Goal: Transaction & Acquisition: Purchase product/service

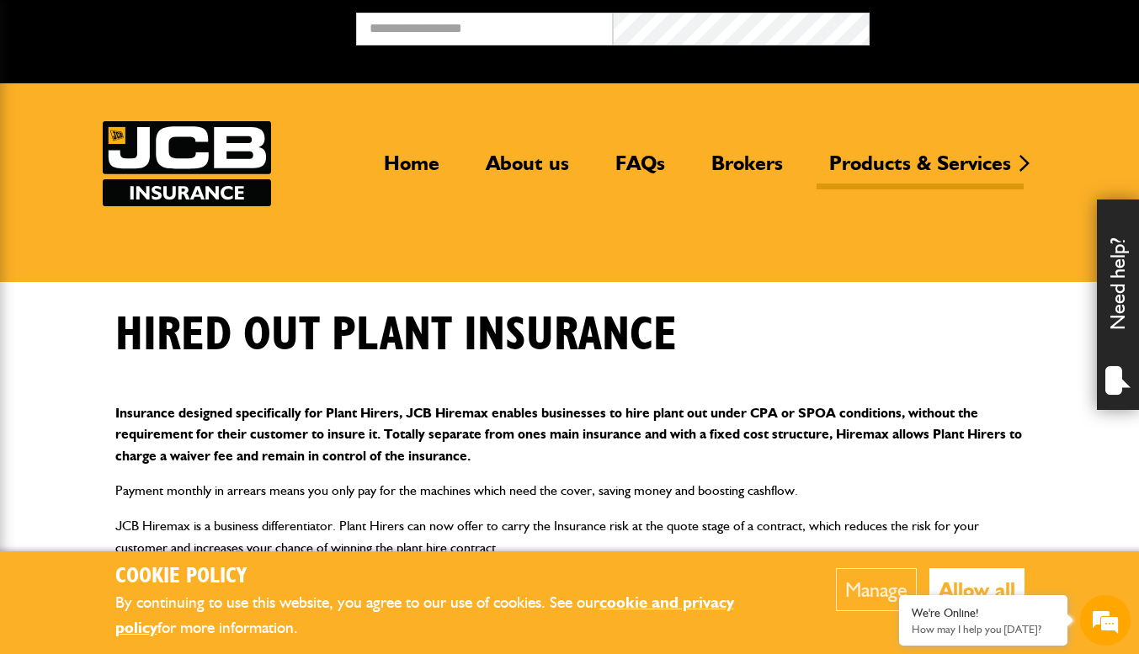
click at [983, 605] on div "We're Online! How may I help you today?" at bounding box center [983, 620] width 168 height 51
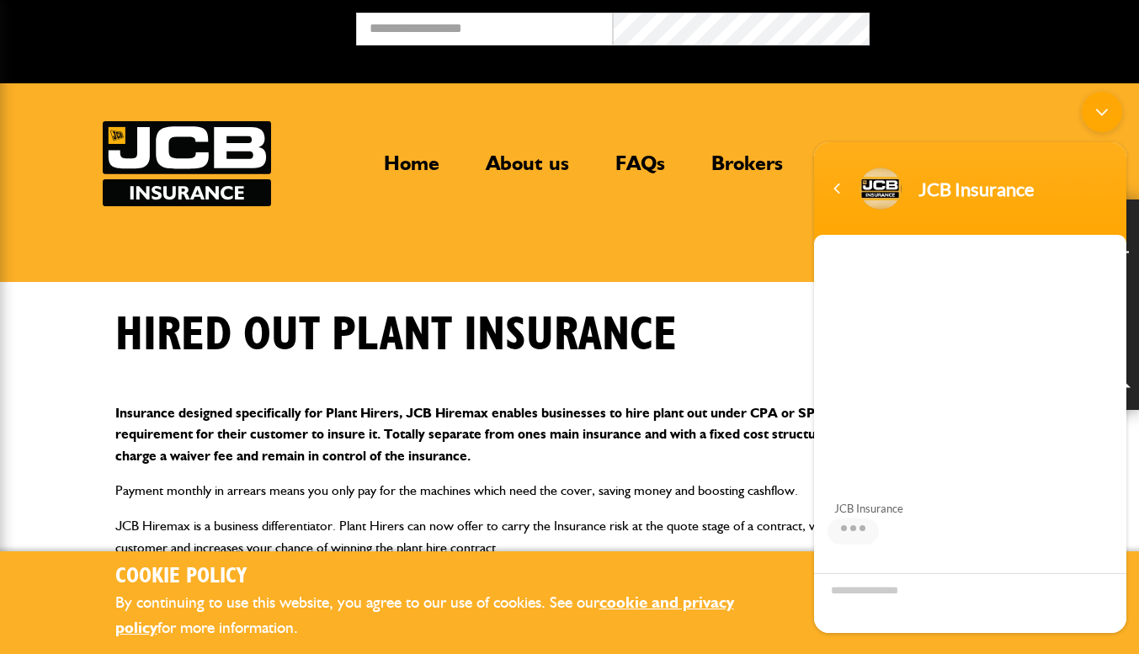
click at [839, 182] on div "Navigation go back" at bounding box center [836, 188] width 25 height 25
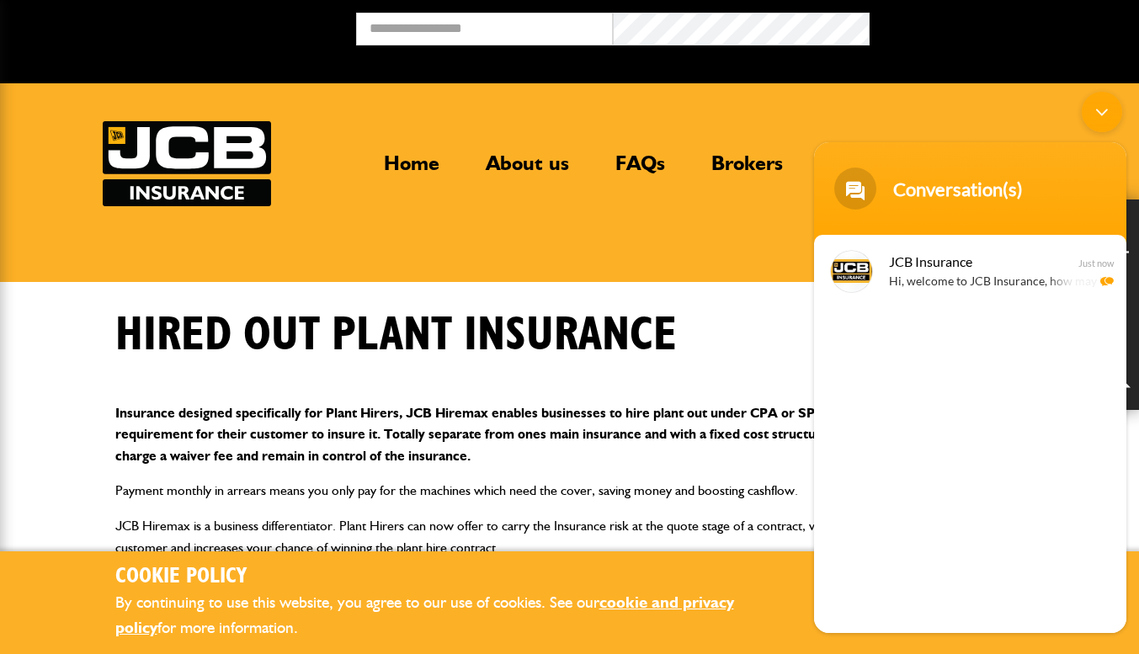
click at [703, 302] on body "Cookie Policy By continuing to use this website, you agree to our use of cookie…" at bounding box center [569, 621] width 1139 height 1243
click at [683, 594] on link "cookie and privacy policy" at bounding box center [424, 615] width 619 height 45
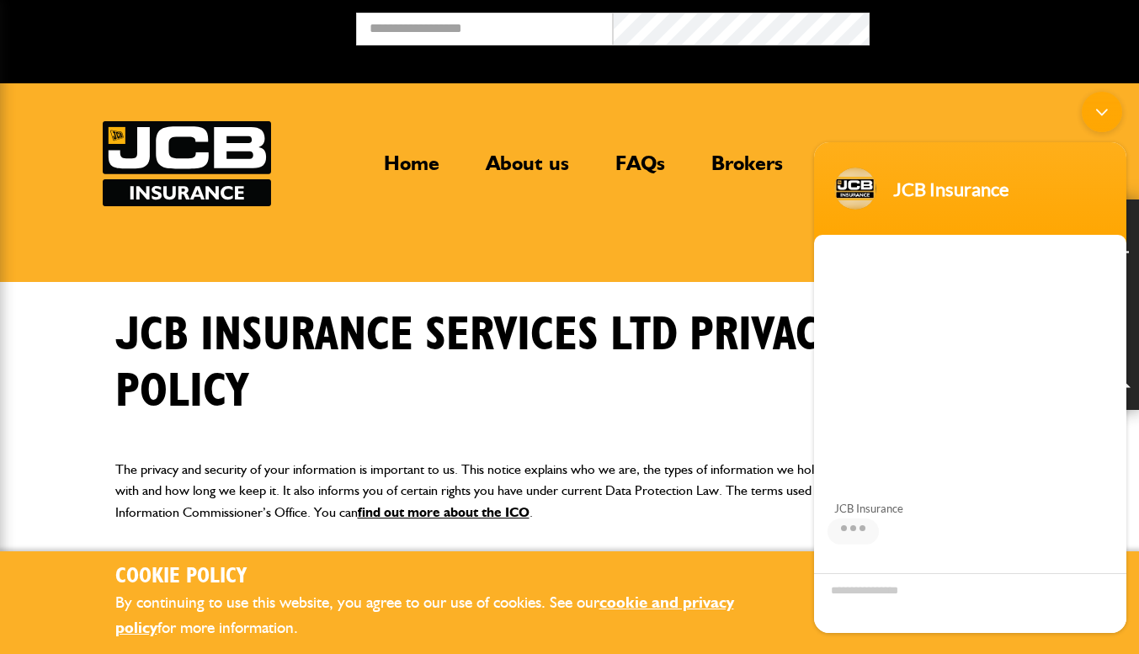
click at [770, 401] on h1 "JCB Insurance Services Ltd Privacy Policy" at bounding box center [498, 363] width 767 height 113
click at [1092, 120] on div "Minimize live chat window" at bounding box center [1102, 112] width 40 height 40
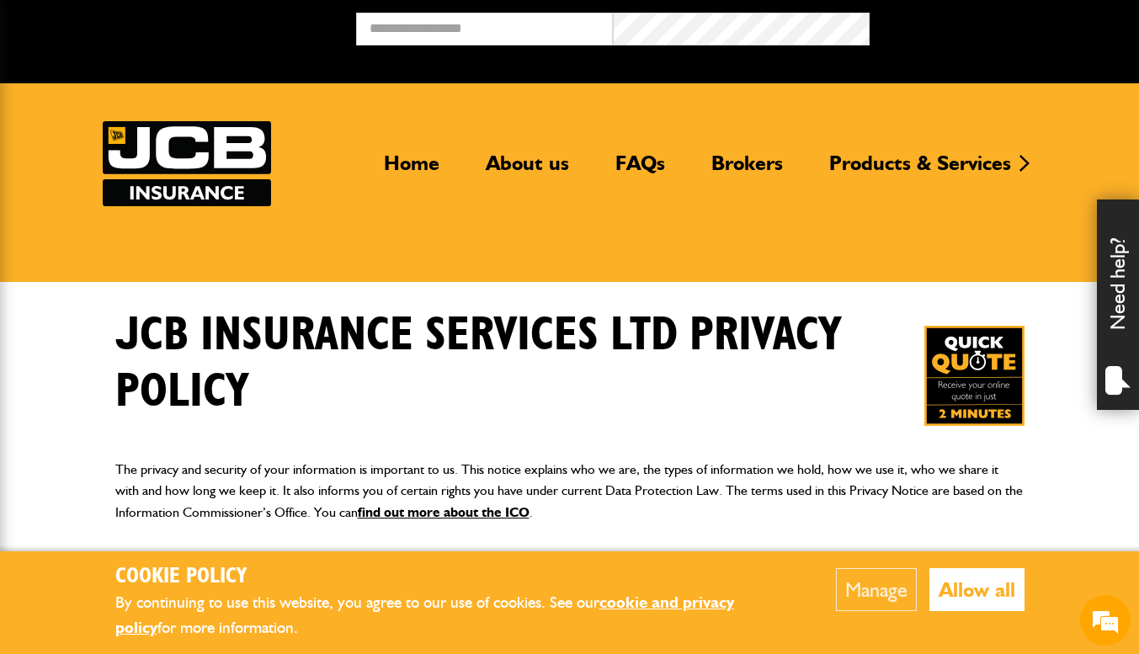
scroll to position [113, 0]
click at [983, 576] on button "Allow all" at bounding box center [977, 589] width 95 height 43
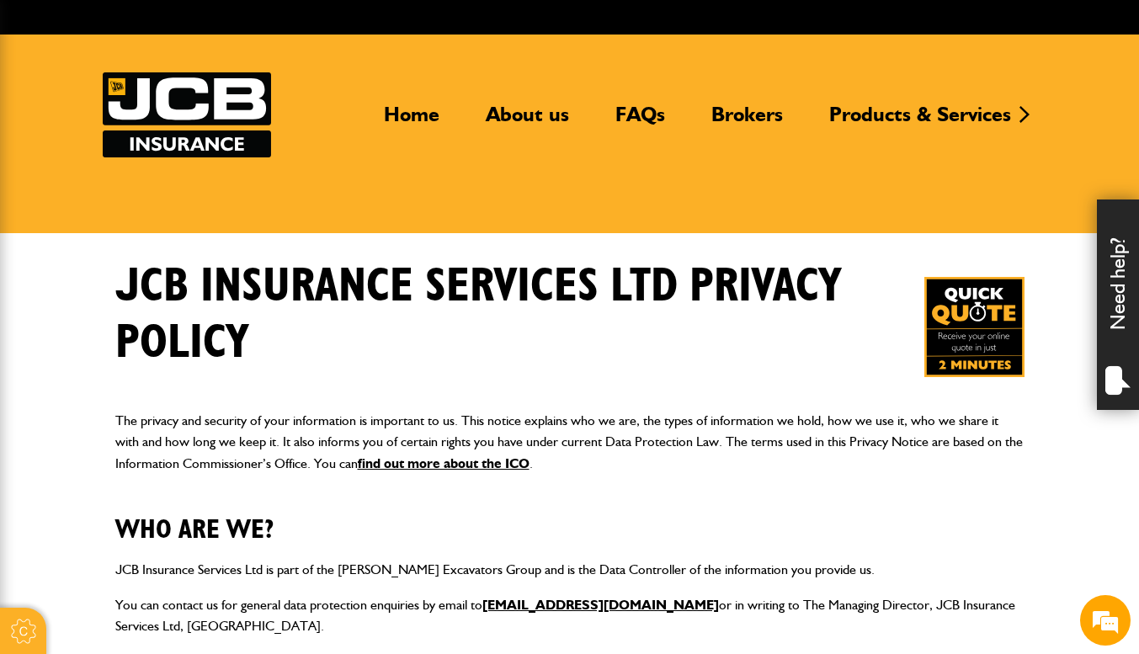
scroll to position [0, 0]
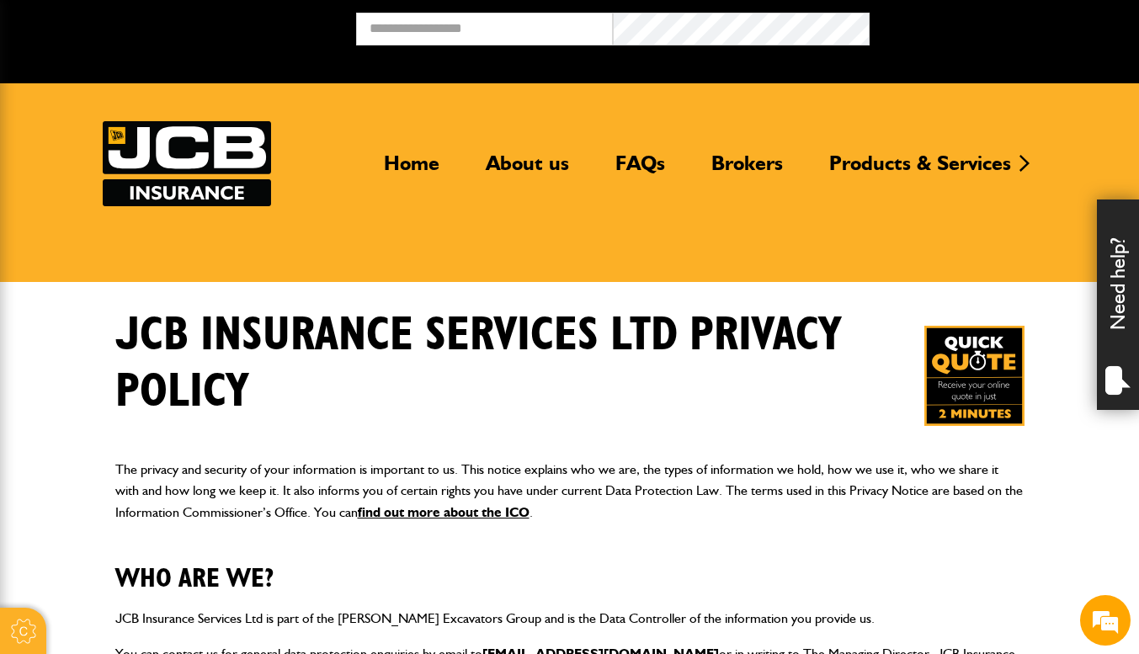
click at [906, 170] on link "Products & Services" at bounding box center [920, 170] width 207 height 39
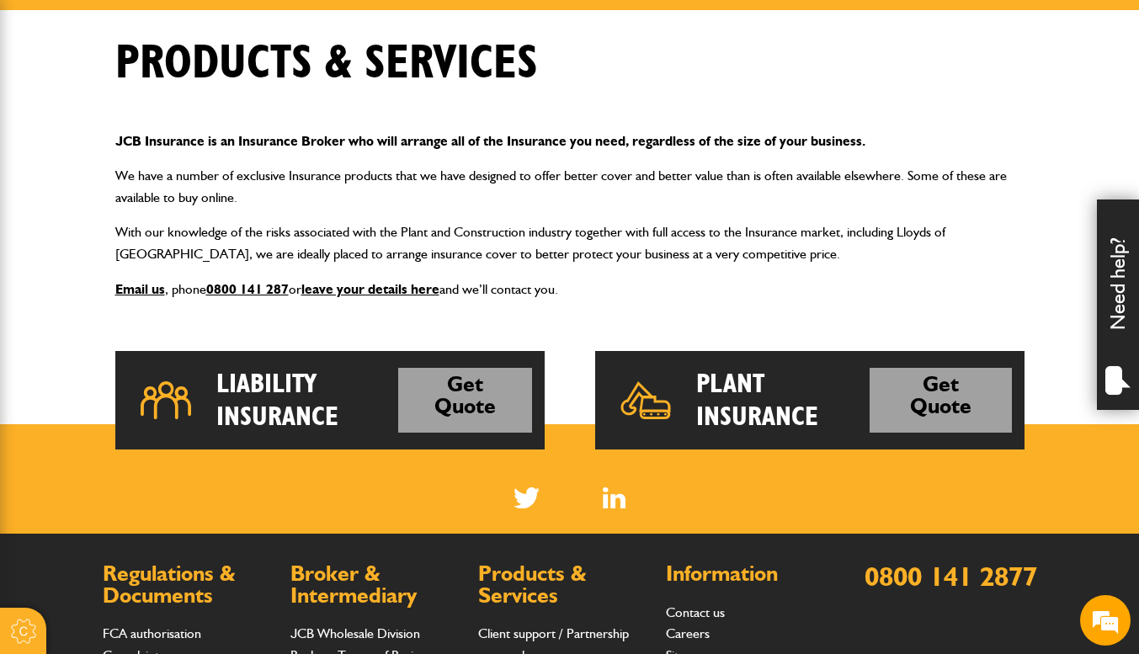
scroll to position [253, 0]
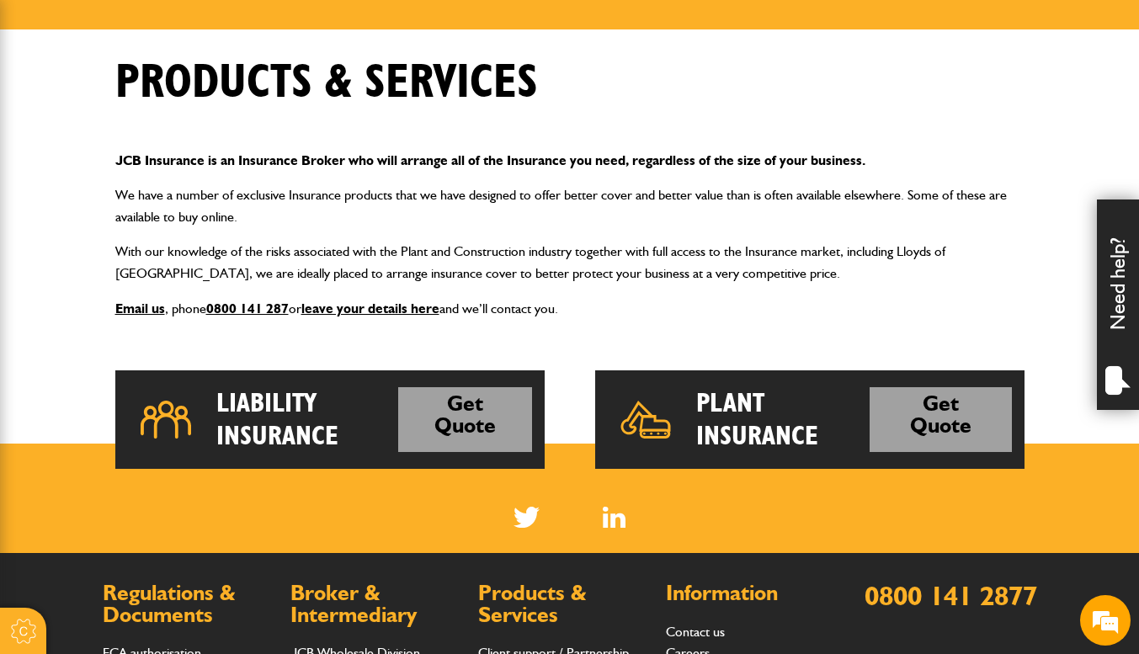
click at [974, 434] on link "Get Quote" at bounding box center [941, 419] width 142 height 65
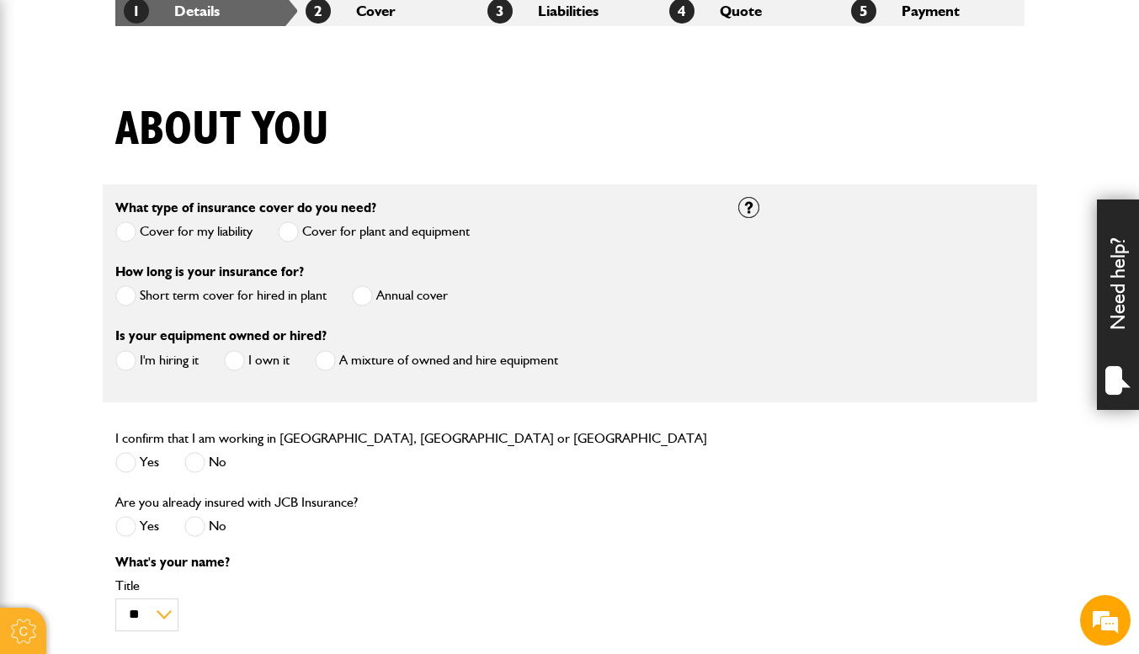
scroll to position [112, 0]
click at [371, 296] on span at bounding box center [362, 295] width 21 height 21
click at [243, 364] on span at bounding box center [234, 360] width 21 height 21
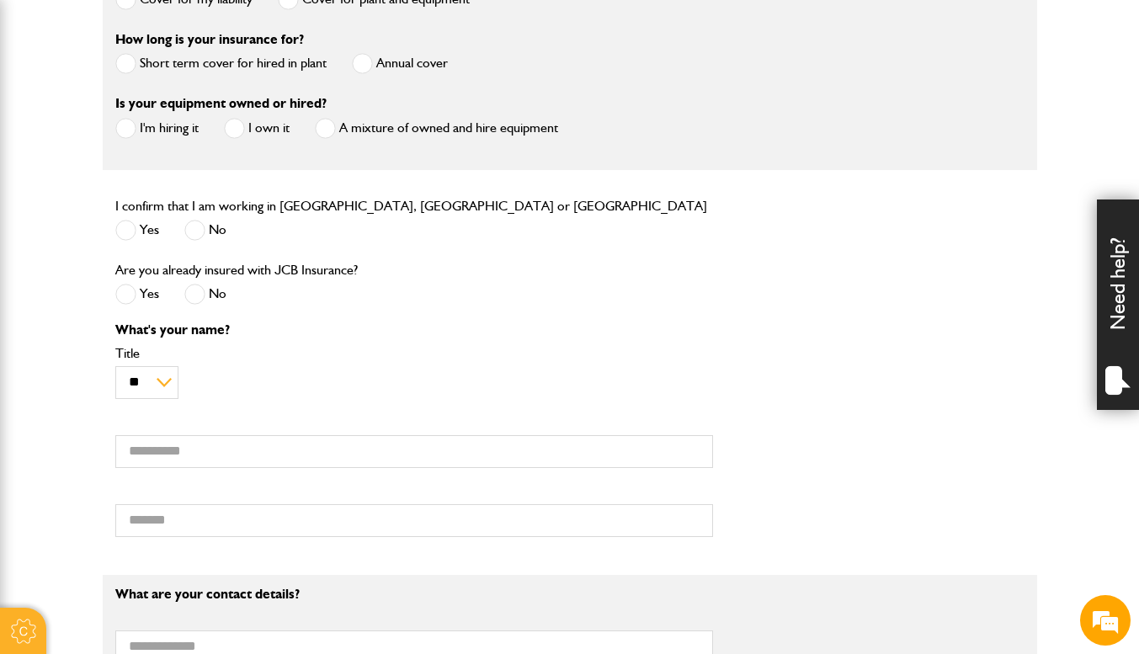
scroll to position [589, 0]
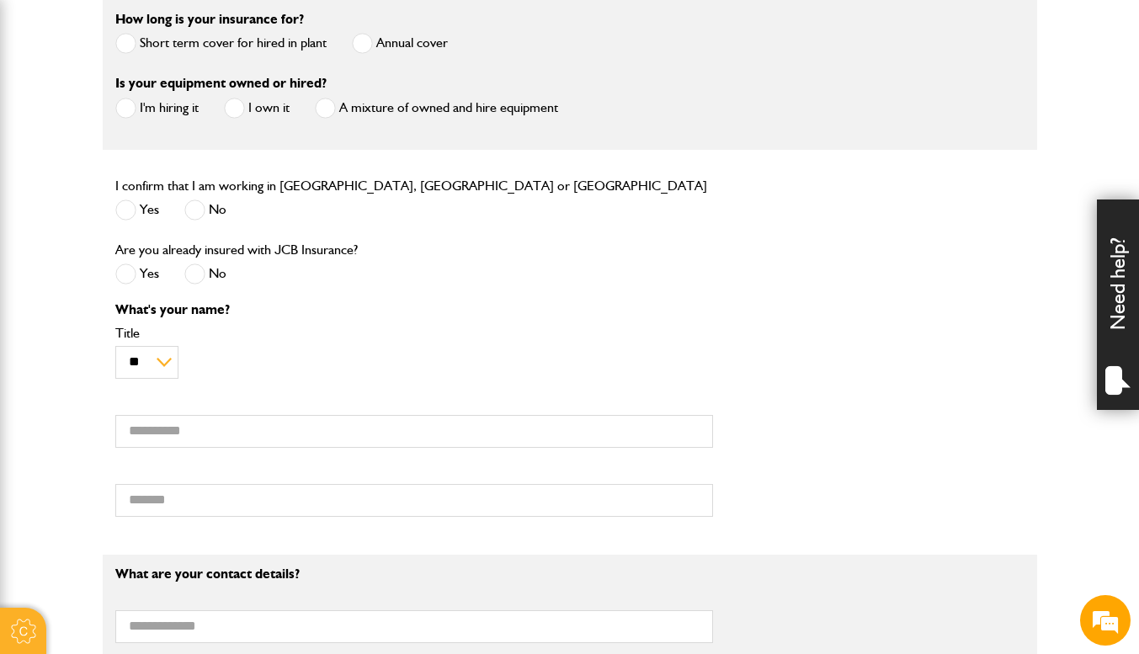
click at [117, 212] on span at bounding box center [125, 210] width 21 height 21
click at [199, 283] on span at bounding box center [194, 274] width 21 height 21
click at [147, 434] on input "First name" at bounding box center [414, 431] width 598 height 33
type input "******"
type input "********"
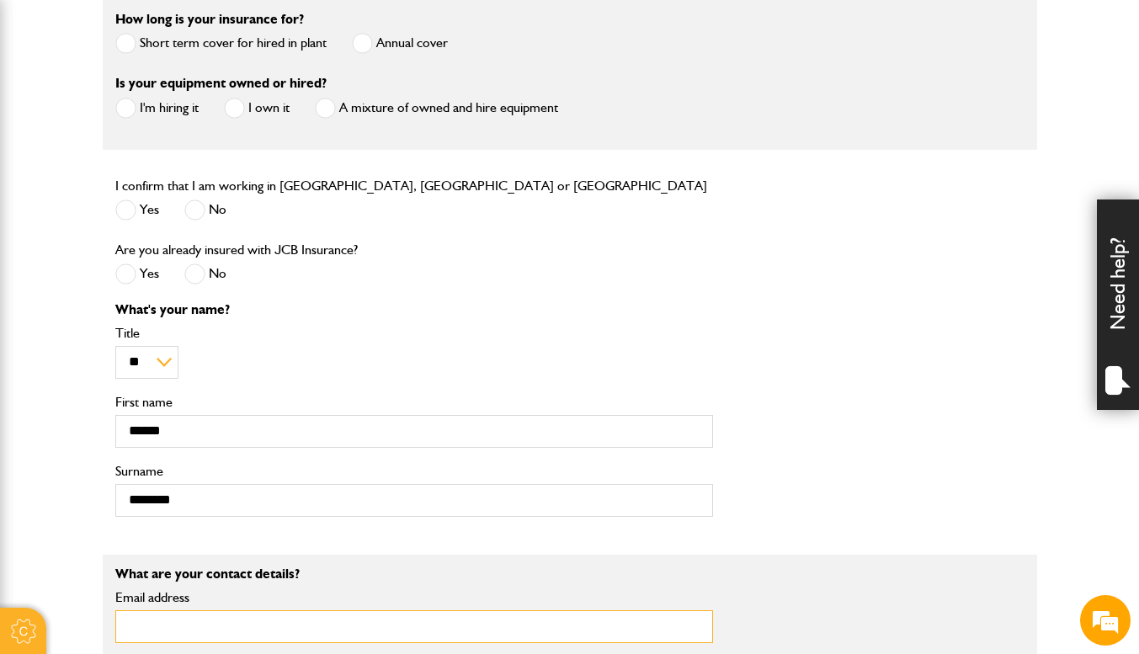
type input "**********"
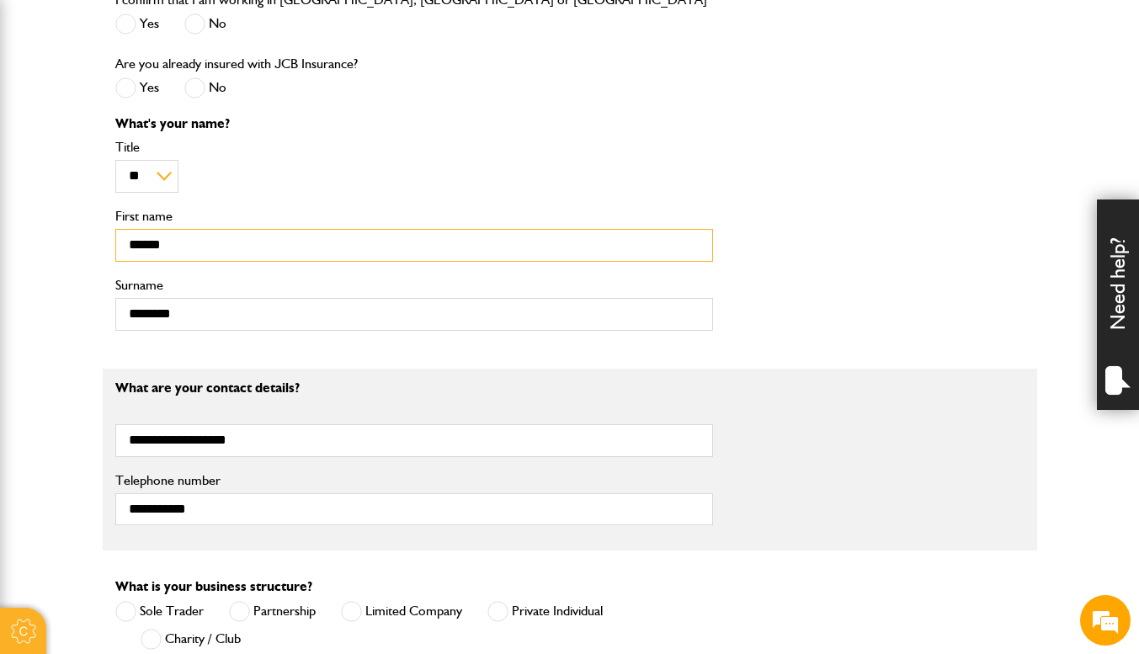
scroll to position [926, 0]
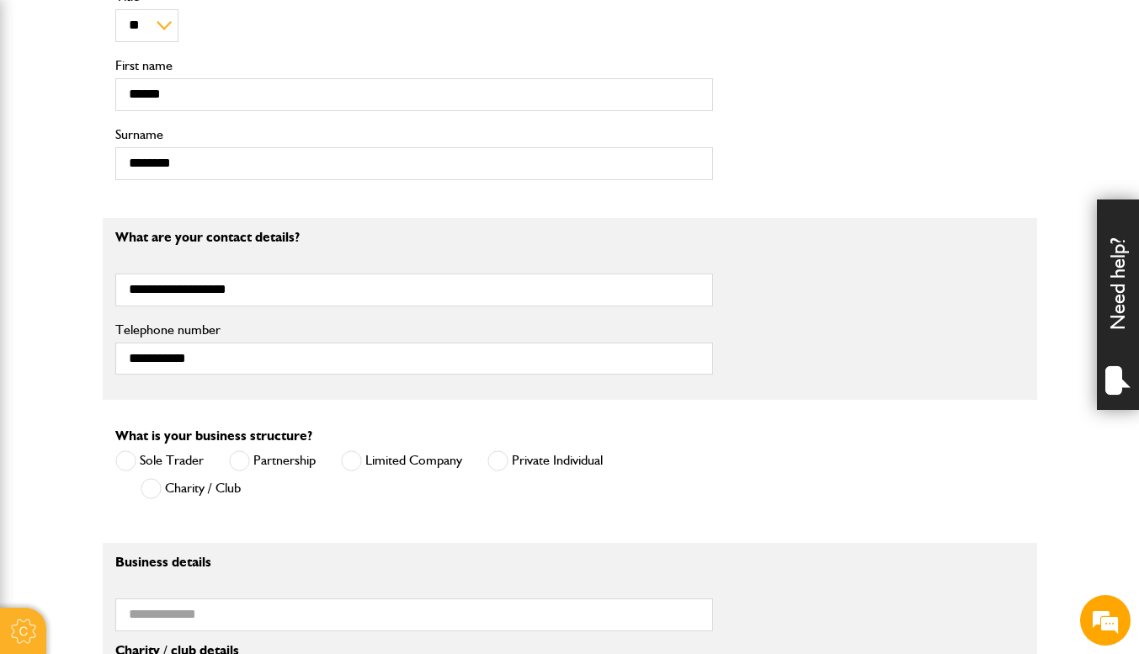
click at [129, 459] on span at bounding box center [125, 460] width 21 height 21
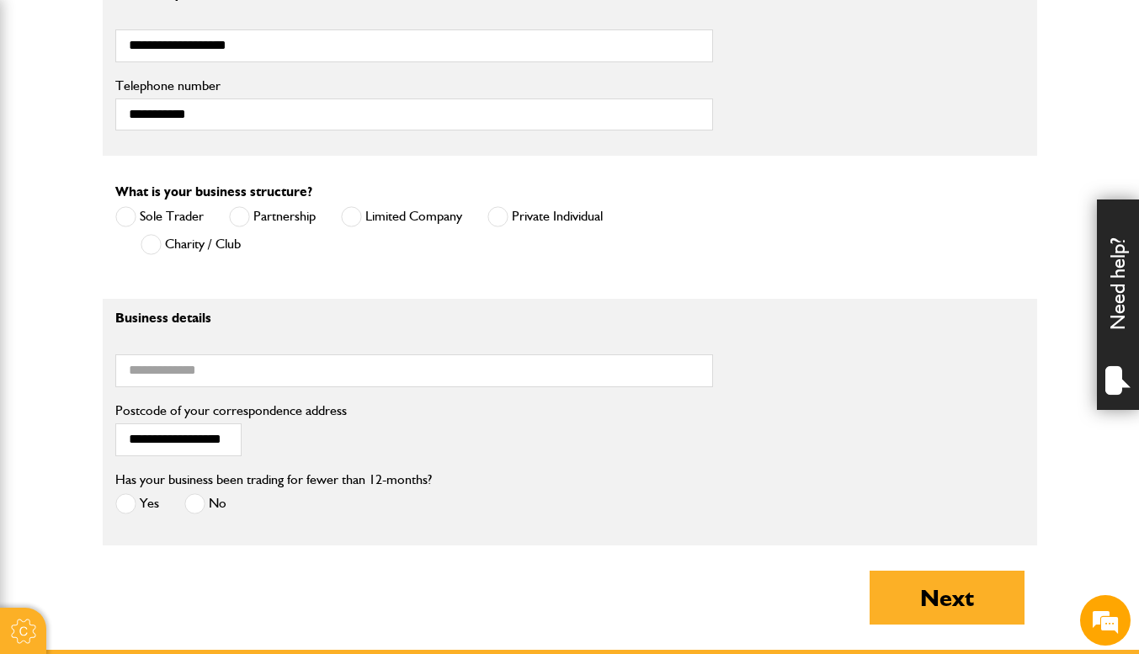
scroll to position [1179, 0]
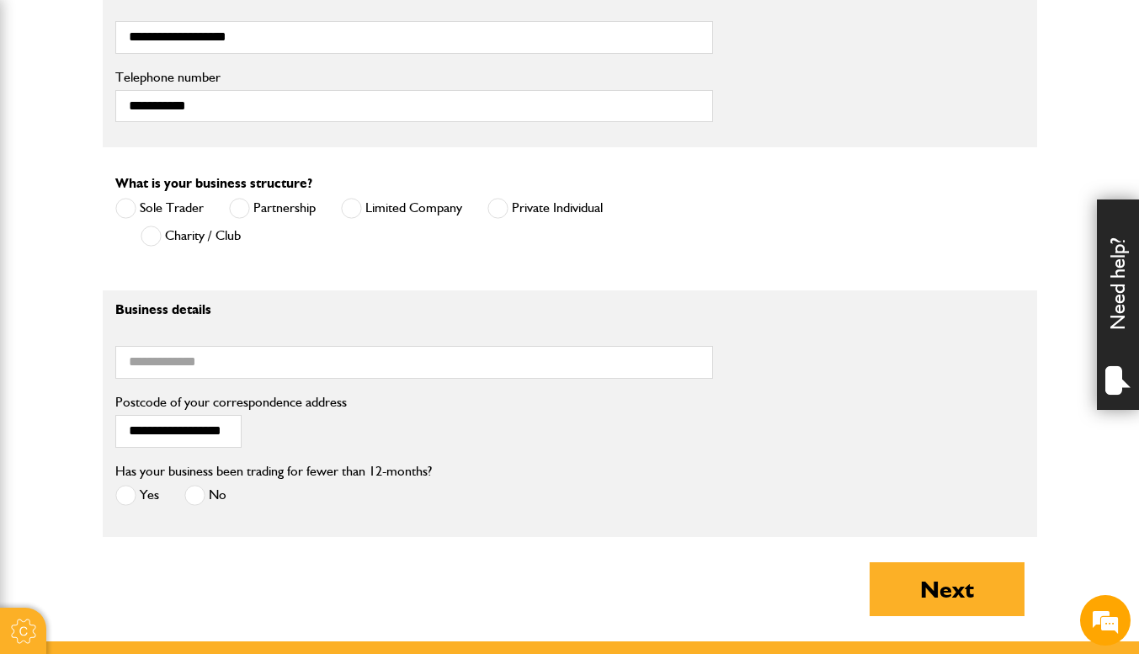
click at [208, 499] on label "No" at bounding box center [205, 495] width 42 height 21
click at [137, 494] on label "Yes" at bounding box center [137, 495] width 44 height 21
click at [195, 379] on input "Business name" at bounding box center [414, 362] width 598 height 33
type input "**********"
click at [890, 597] on button "Next" at bounding box center [947, 589] width 155 height 54
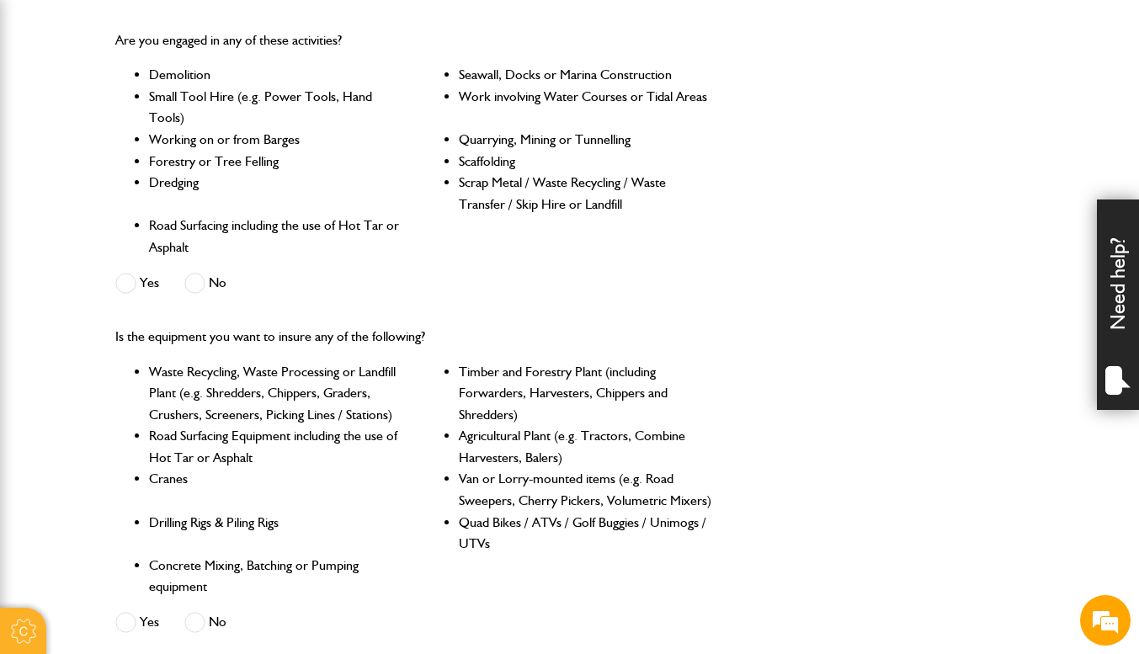
scroll to position [674, 0]
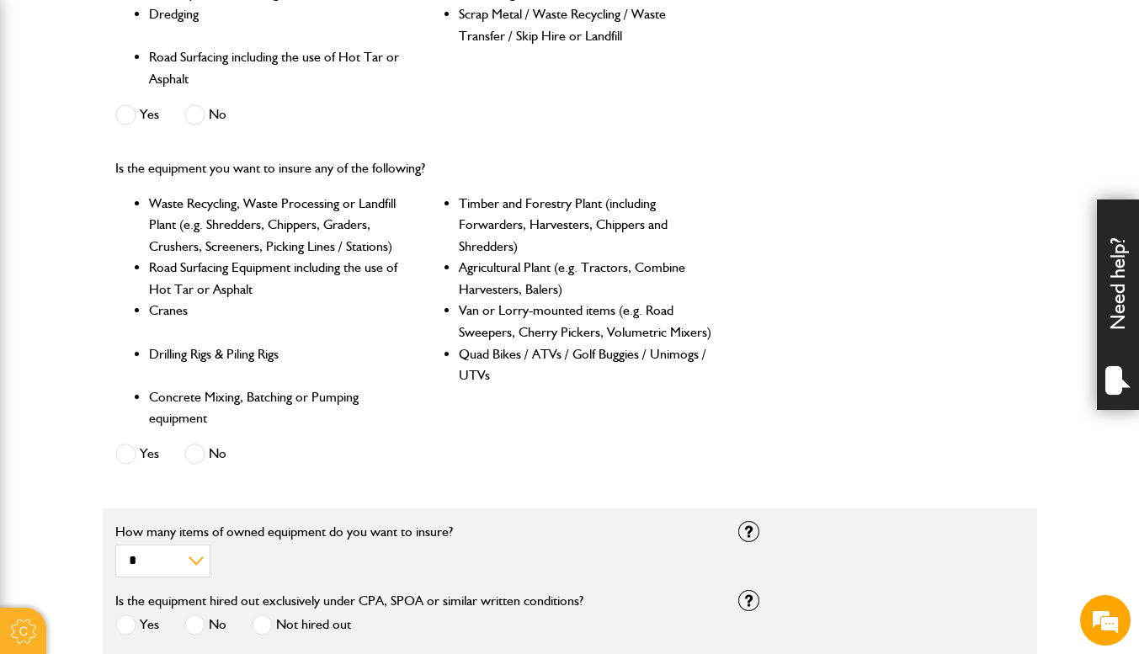
click at [196, 104] on div "No" at bounding box center [205, 118] width 42 height 28
click at [125, 124] on span at bounding box center [125, 114] width 21 height 21
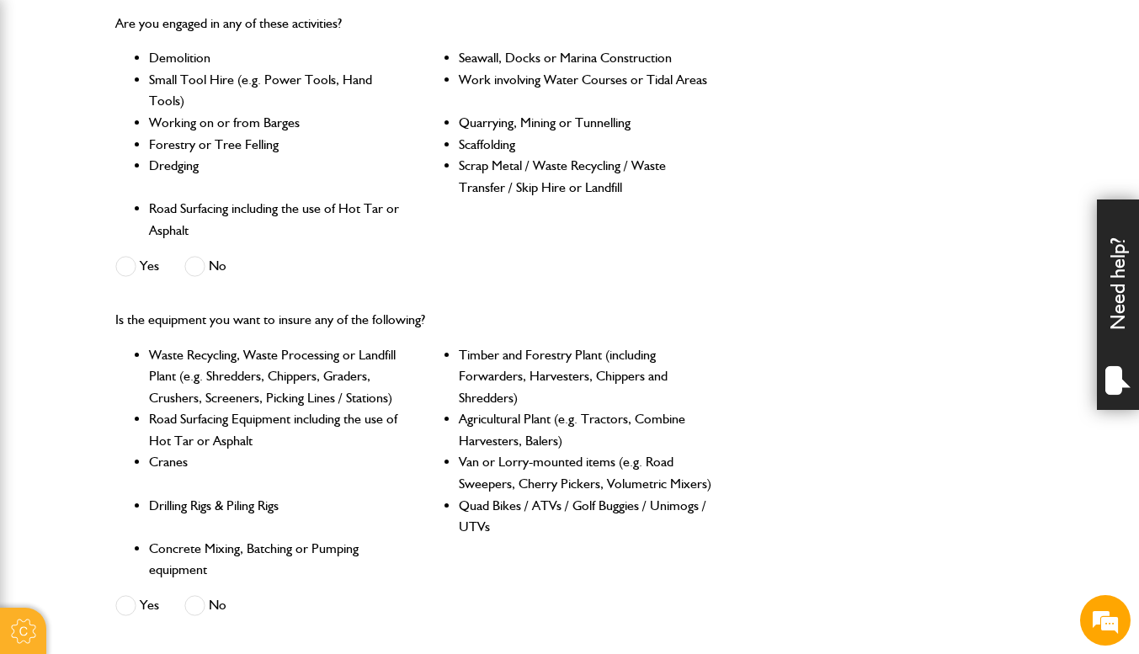
scroll to position [505, 0]
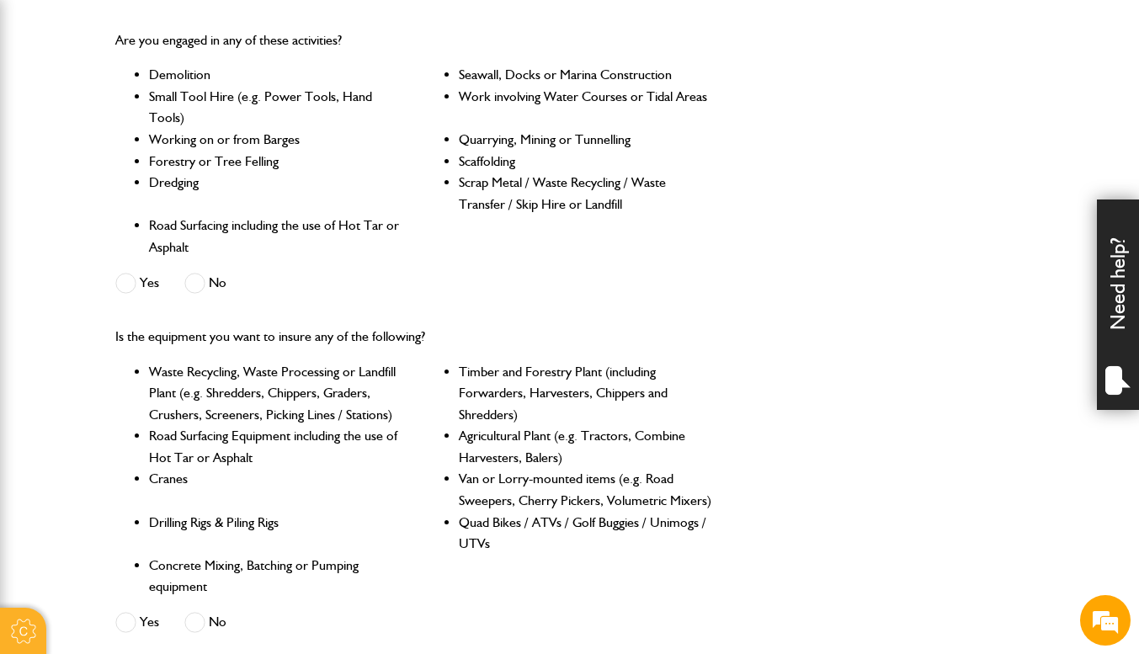
click at [195, 289] on span at bounding box center [194, 283] width 21 height 21
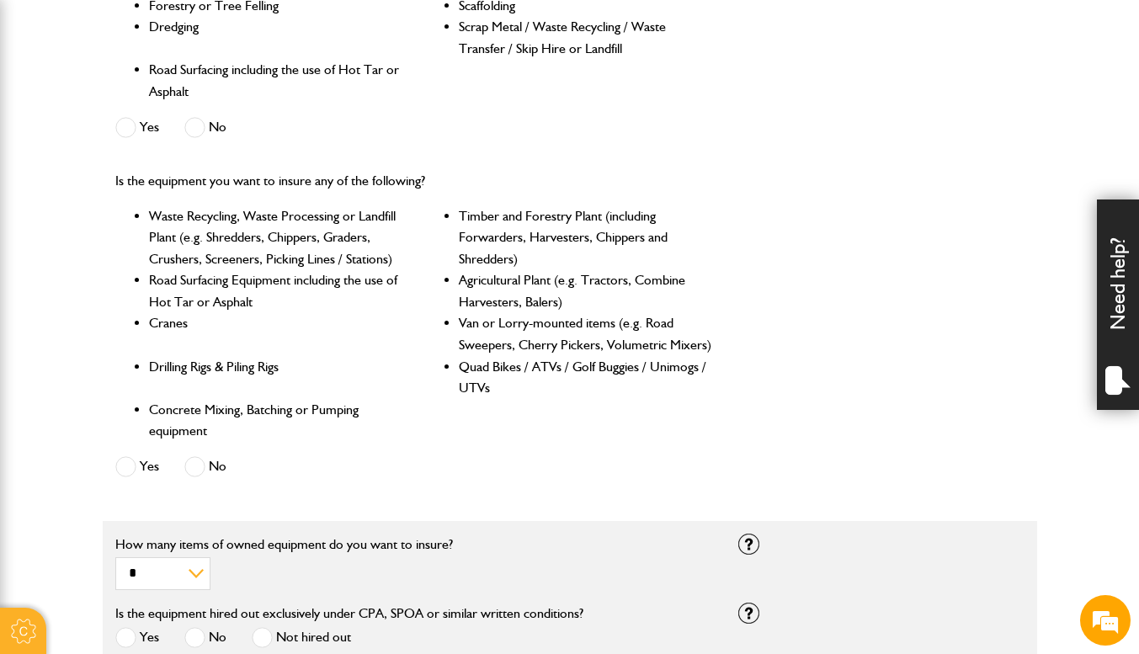
scroll to position [674, 0]
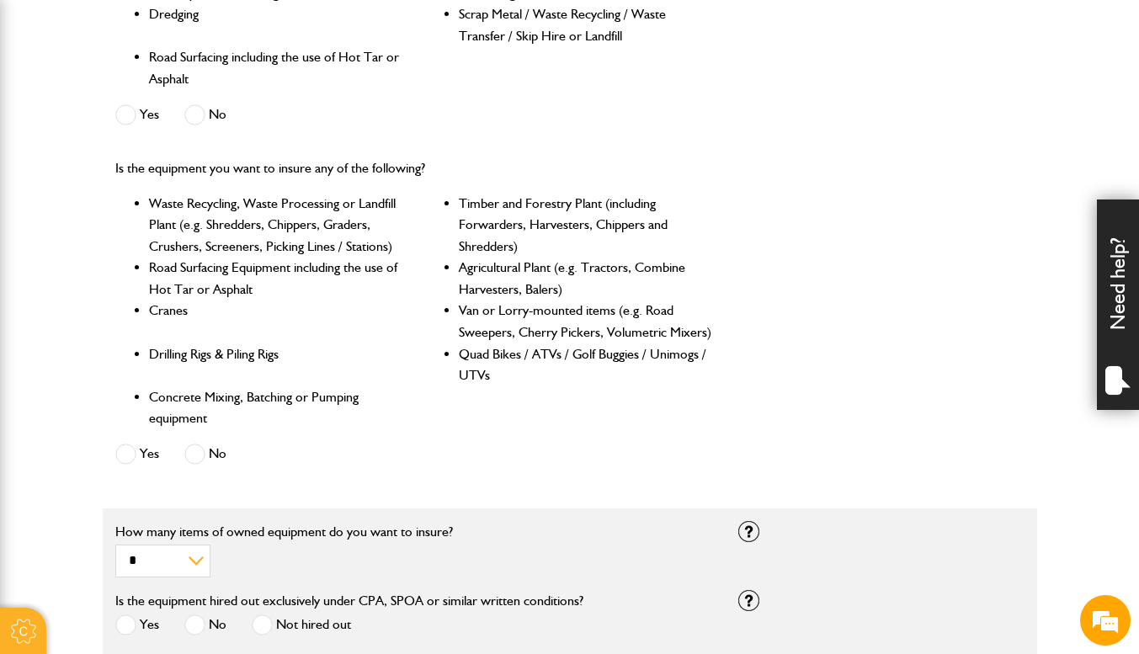
drag, startPoint x: 209, startPoint y: 537, endPoint x: 198, endPoint y: 521, distance: 19.4
drag, startPoint x: 198, startPoint y: 521, endPoint x: 177, endPoint y: 450, distance: 74.6
click at [176, 450] on div "Yes No" at bounding box center [243, 457] width 257 height 28
click at [208, 456] on label "No" at bounding box center [205, 454] width 42 height 21
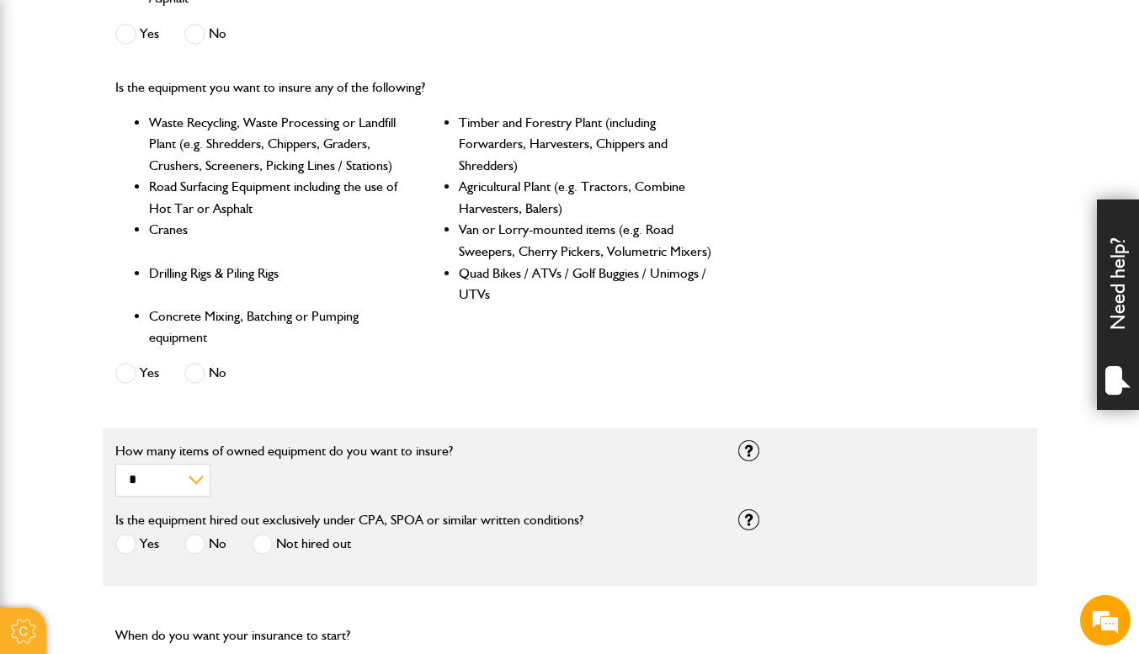
scroll to position [926, 0]
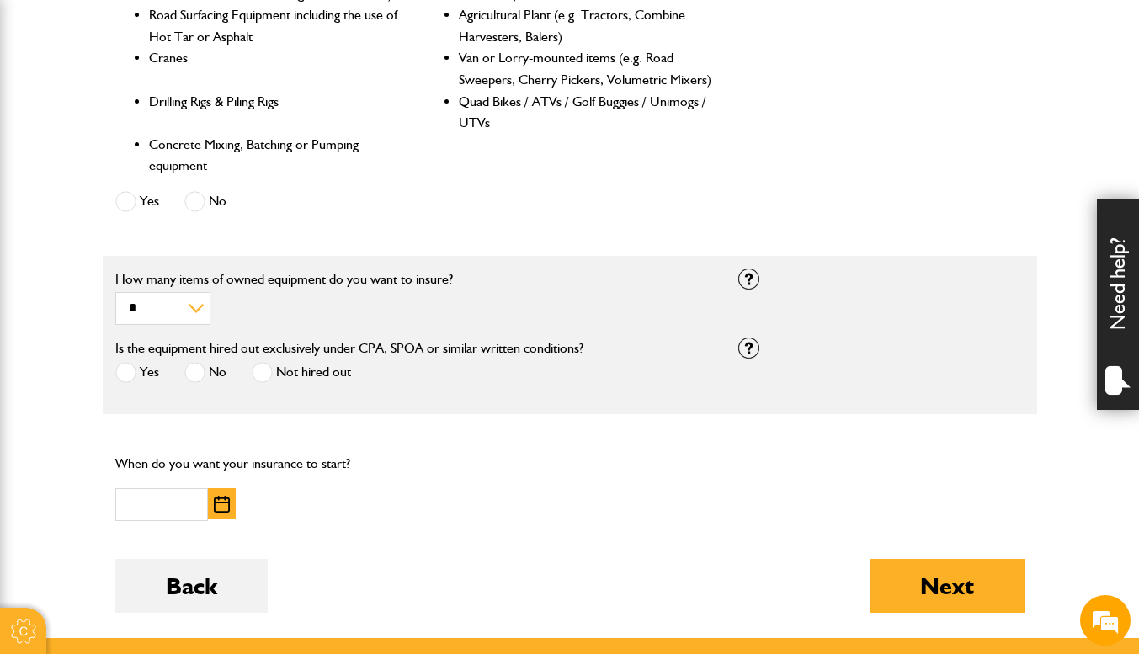
click at [261, 376] on span at bounding box center [262, 372] width 21 height 21
click at [744, 344] on div at bounding box center [748, 348] width 21 height 21
click at [211, 504] on button "button" at bounding box center [222, 503] width 28 height 31
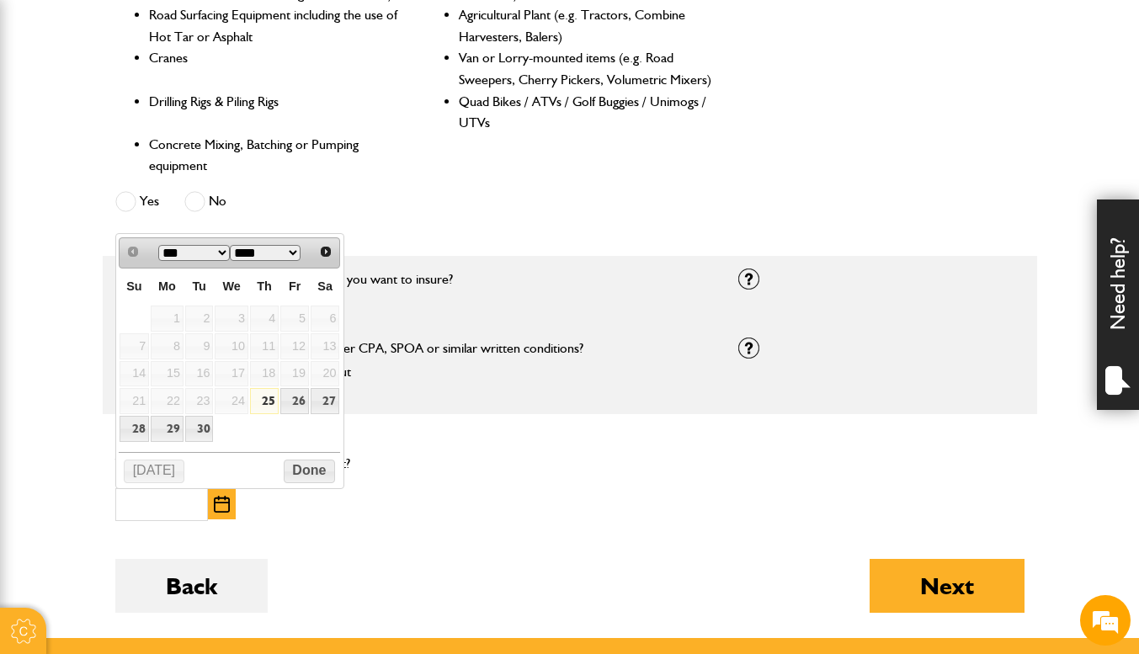
click at [174, 250] on select "*** ***" at bounding box center [194, 253] width 72 height 16
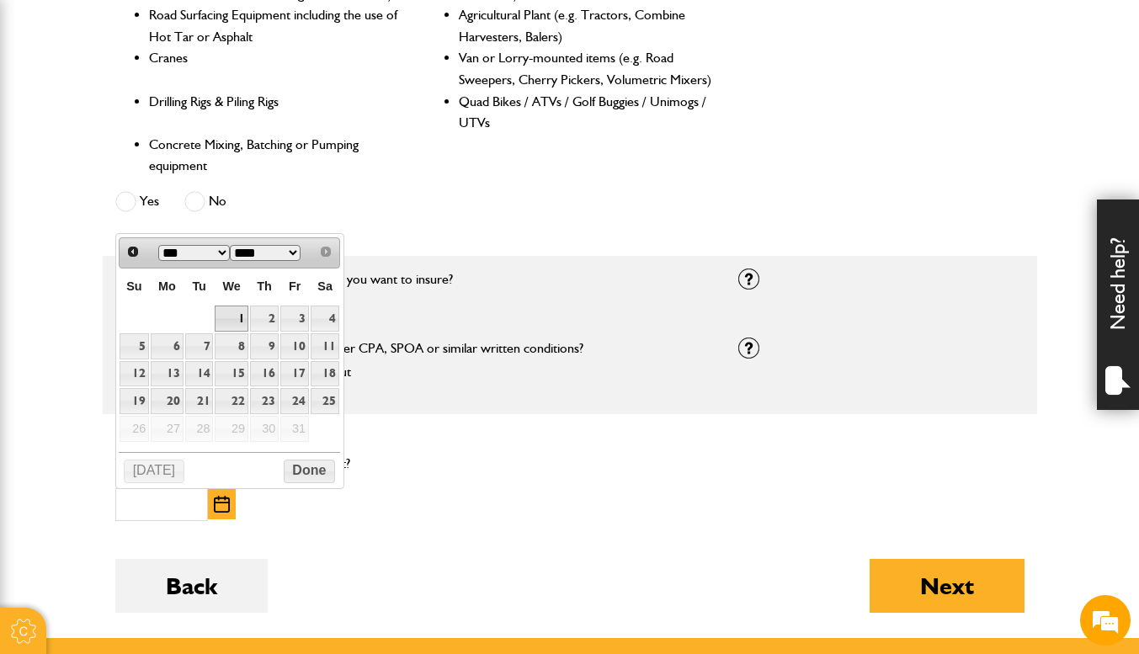
click at [230, 317] on link "1" at bounding box center [231, 319] width 33 height 26
type input "**********"
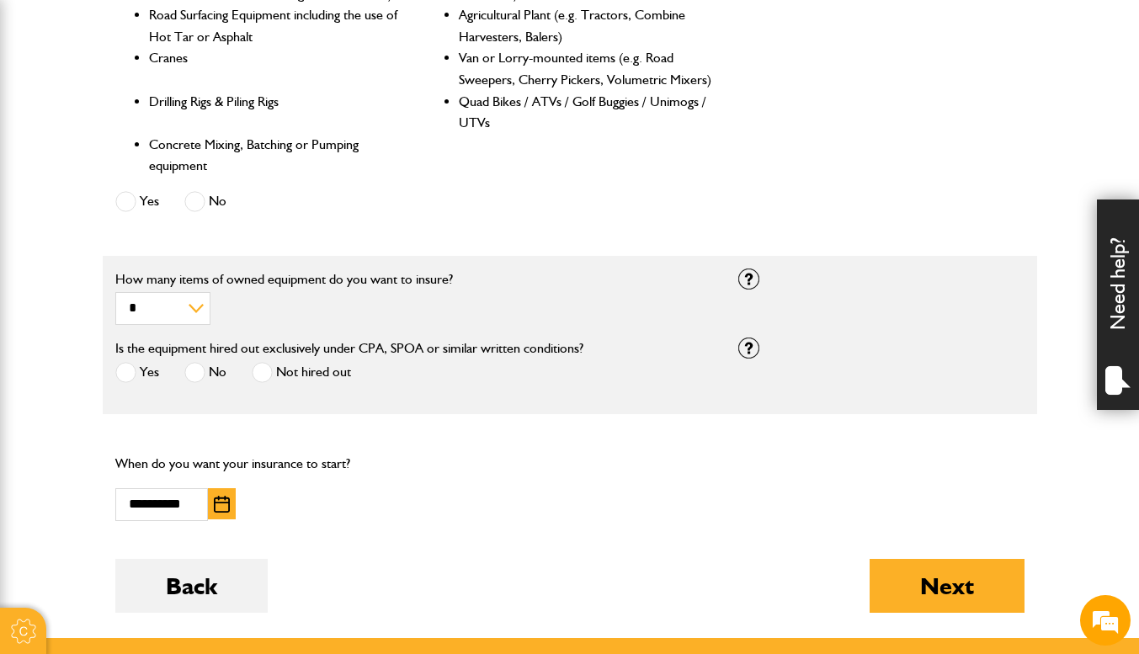
click at [892, 581] on button "Next" at bounding box center [947, 586] width 155 height 54
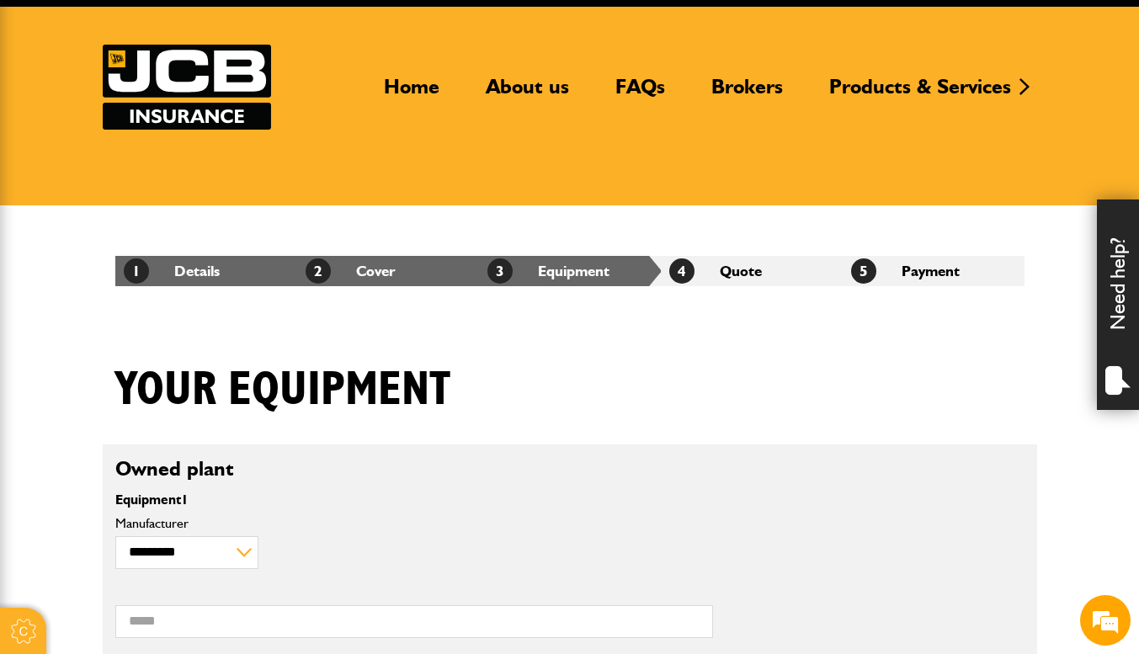
scroll to position [253, 0]
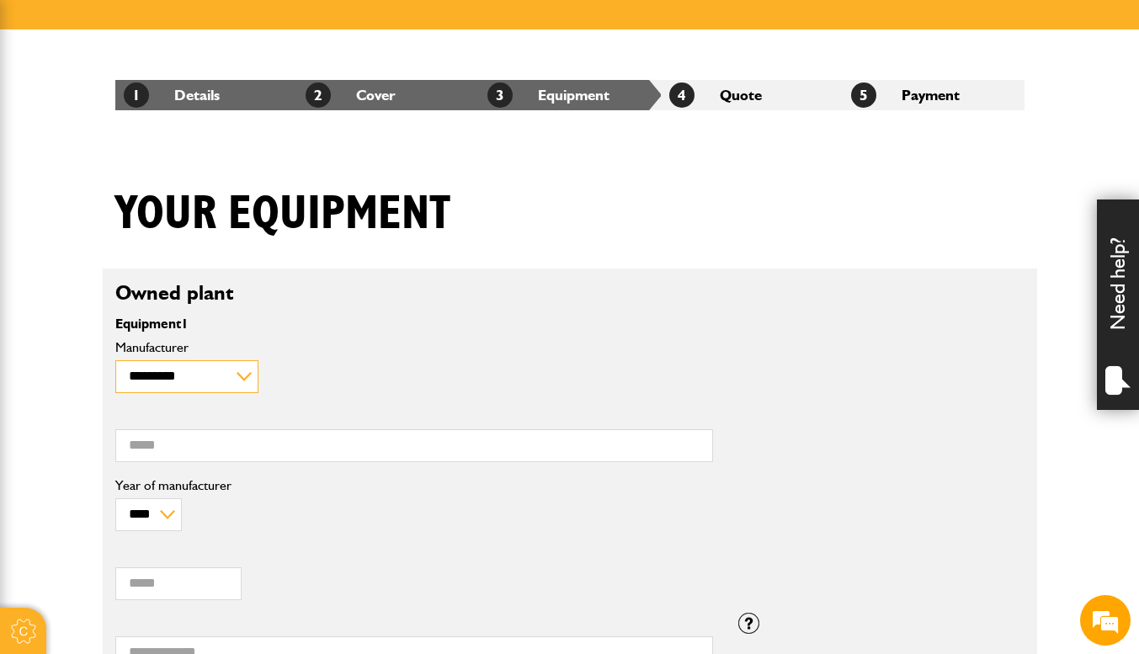
click at [173, 375] on select "**********" at bounding box center [187, 376] width 144 height 33
click at [234, 383] on select "**********" at bounding box center [187, 376] width 144 height 33
select select "**"
click at [115, 360] on select "**********" at bounding box center [187, 376] width 144 height 33
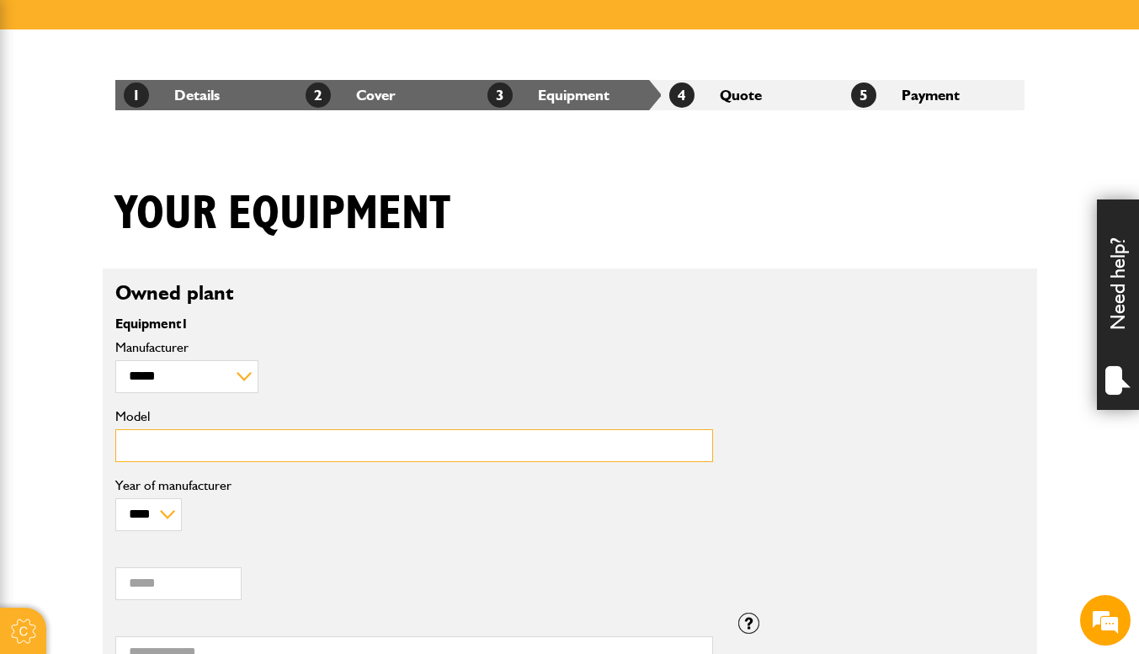
click at [210, 456] on input "Model" at bounding box center [414, 445] width 598 height 33
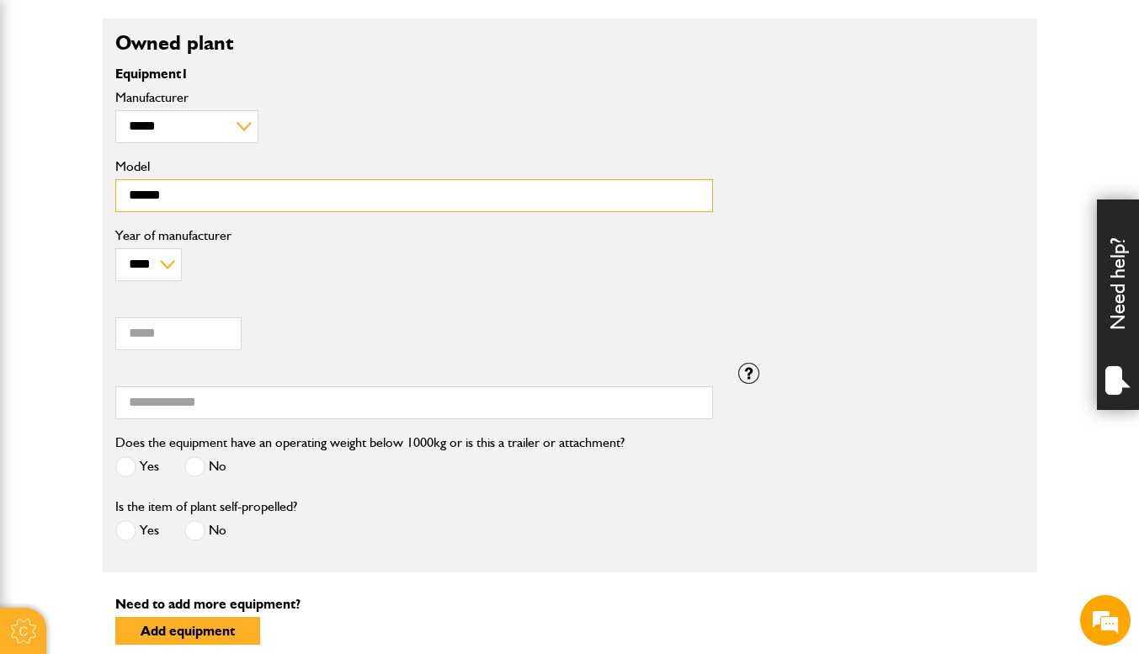
scroll to position [505, 0]
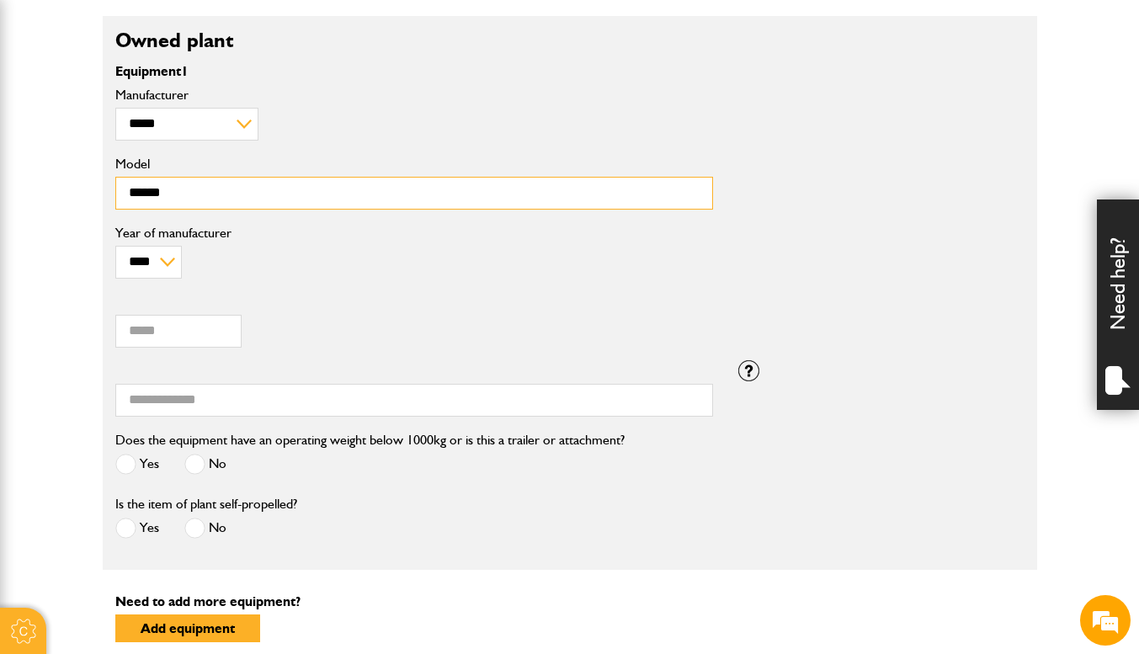
type input "******"
click at [171, 244] on div "**** **** **** **** **** **** **** **** **** **** **** **** **** **** **** ****…" at bounding box center [414, 253] width 598 height 52
click at [168, 249] on select "**** **** **** **** **** **** **** **** **** **** **** **** **** **** **** ****…" at bounding box center [148, 262] width 67 height 33
select select "****"
click at [115, 246] on select "**** **** **** **** **** **** **** **** **** **** **** **** **** **** **** ****…" at bounding box center [148, 262] width 67 height 33
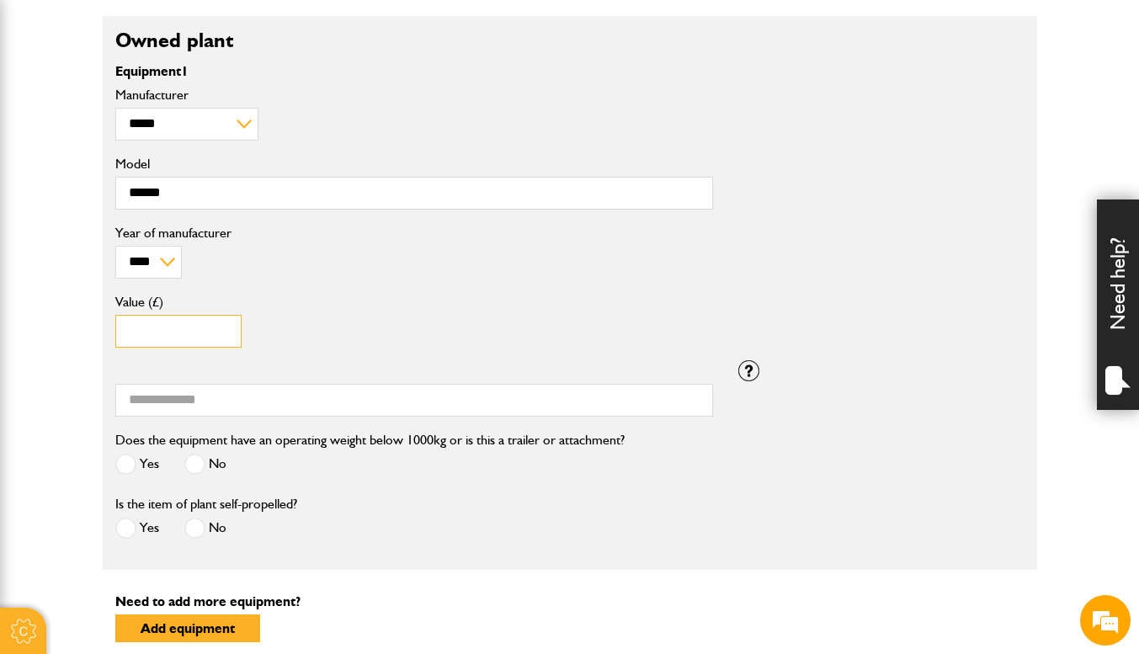
click at [181, 330] on input "Value (£)" at bounding box center [178, 331] width 126 height 33
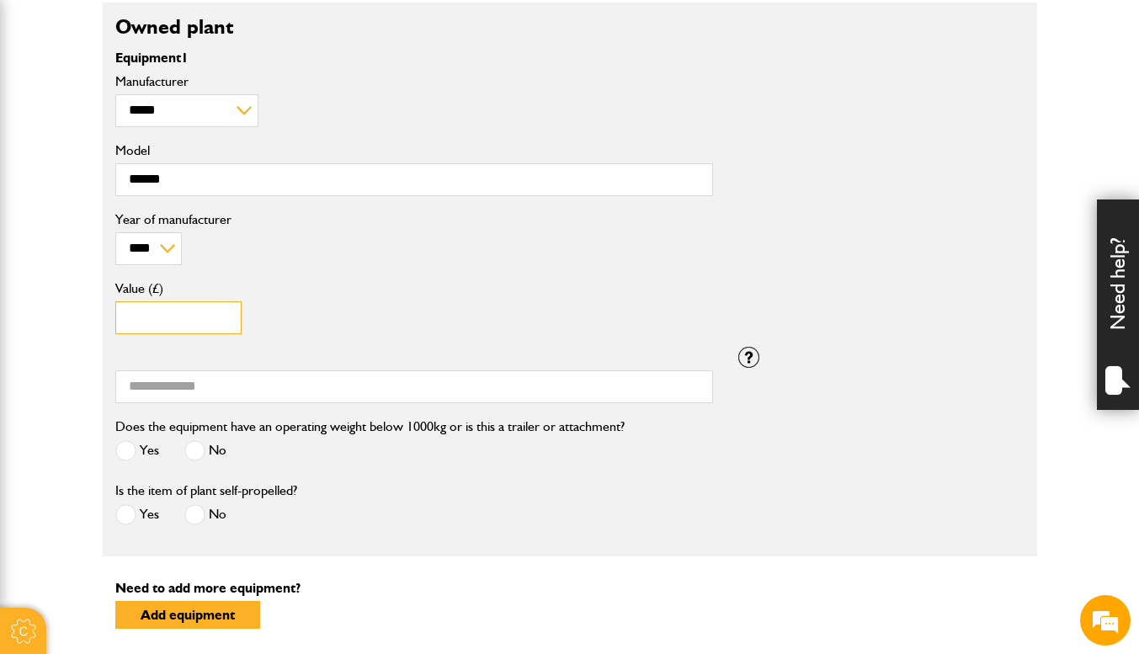
scroll to position [589, 0]
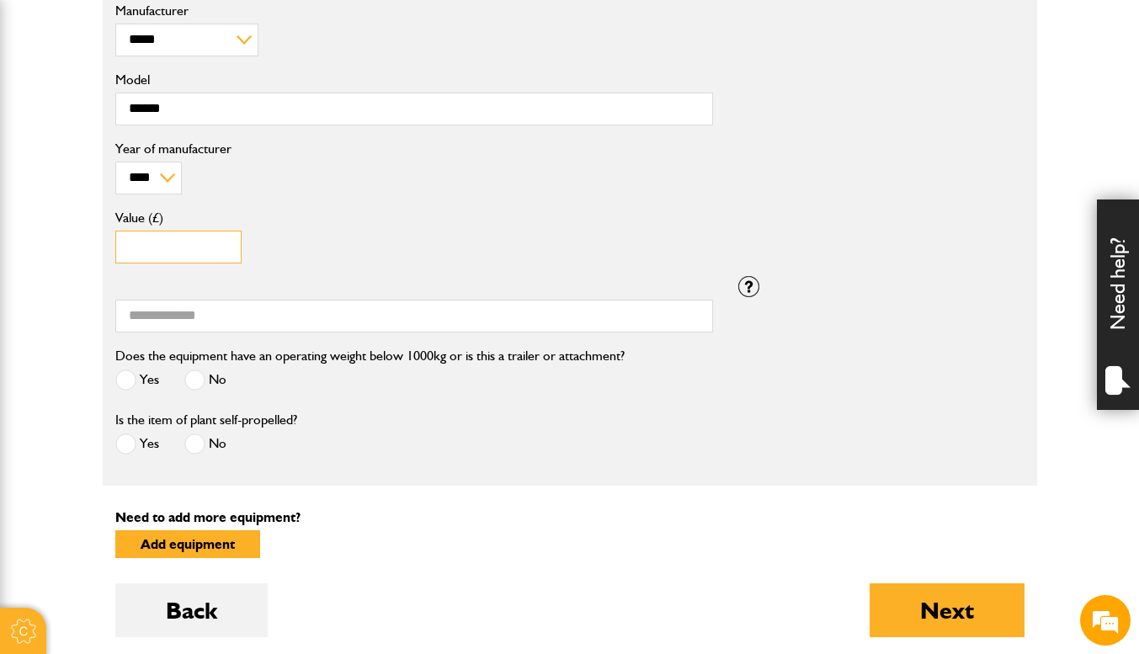
type input "*****"
click at [198, 380] on span at bounding box center [194, 380] width 21 height 21
click at [131, 445] on span at bounding box center [125, 444] width 21 height 21
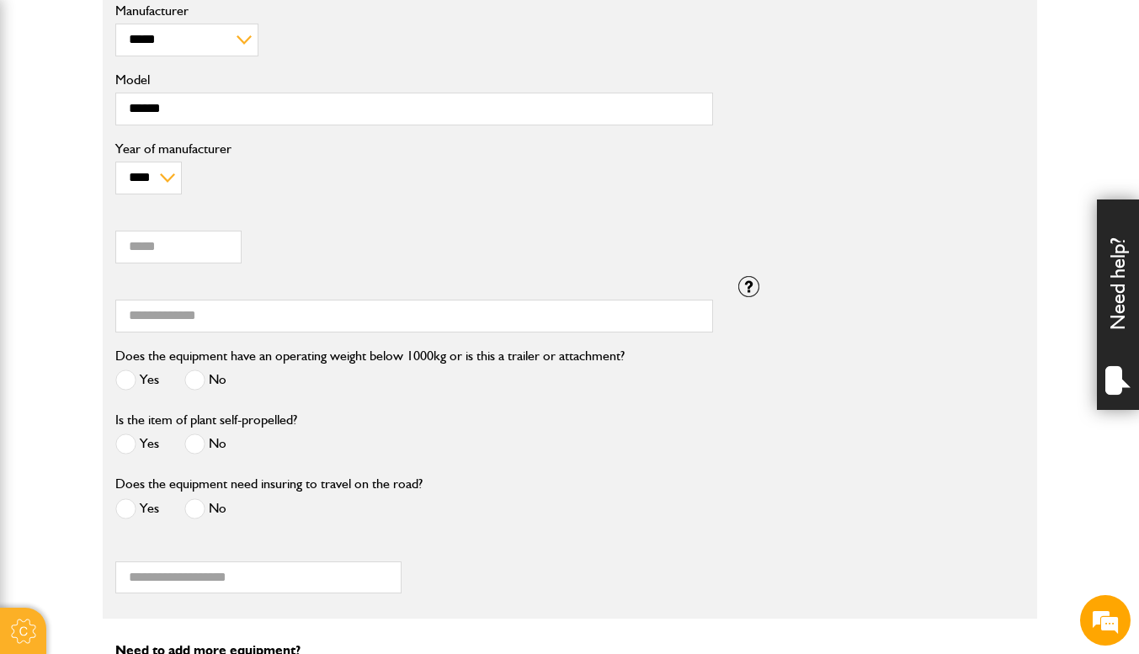
scroll to position [723, 0]
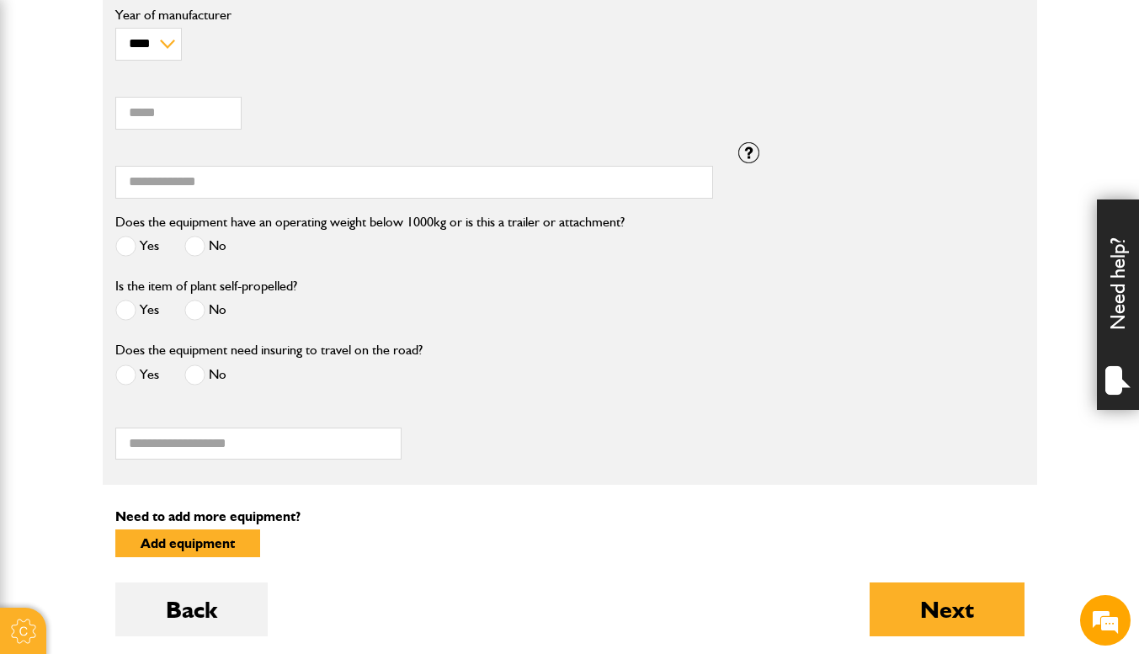
click at [131, 374] on span at bounding box center [125, 375] width 21 height 21
click at [193, 438] on input "Registration number" at bounding box center [258, 444] width 286 height 33
click at [235, 170] on input "Serial number" at bounding box center [414, 182] width 598 height 33
type input "********"
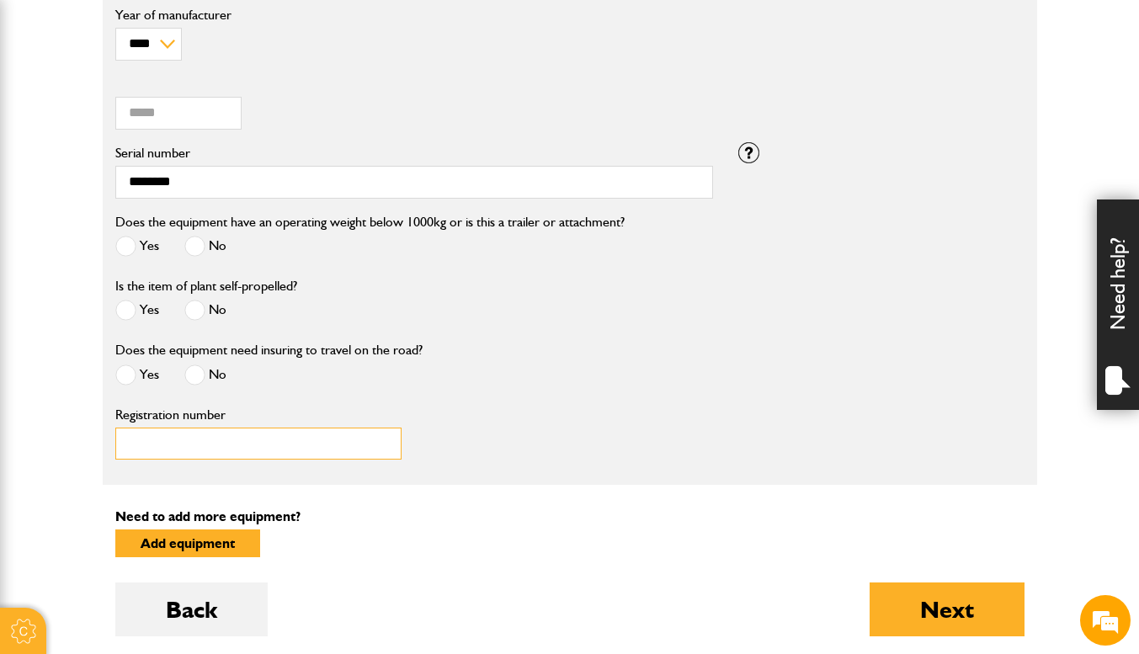
click at [240, 436] on input "Registration number" at bounding box center [258, 444] width 286 height 33
type input "********"
click at [882, 608] on button "Next" at bounding box center [947, 610] width 155 height 54
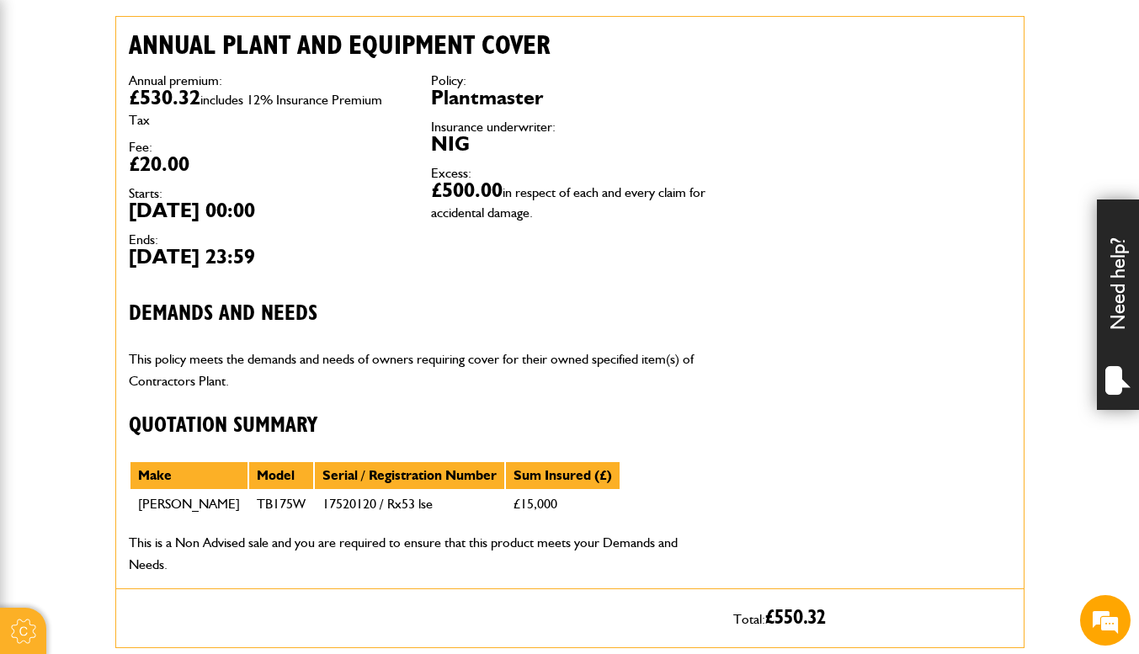
scroll to position [421, 0]
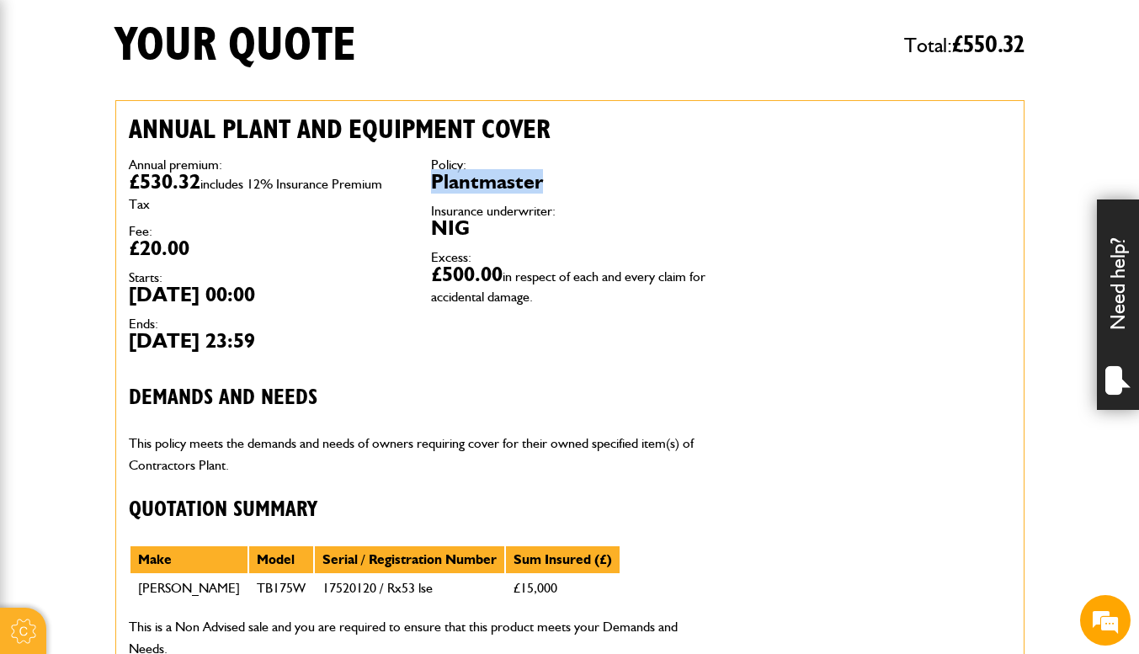
drag, startPoint x: 427, startPoint y: 187, endPoint x: 549, endPoint y: 184, distance: 122.1
click at [549, 184] on div "Policy: Plantmaster Insurance underwriter: NIG Excess: £500.00 in respect of ea…" at bounding box center [569, 232] width 302 height 172
drag, startPoint x: 475, startPoint y: 224, endPoint x: 452, endPoint y: 228, distance: 23.1
click at [452, 228] on dd "NIG" at bounding box center [569, 228] width 277 height 20
click at [539, 290] on span "in respect of each and every claim for accidental damage." at bounding box center [568, 287] width 274 height 36
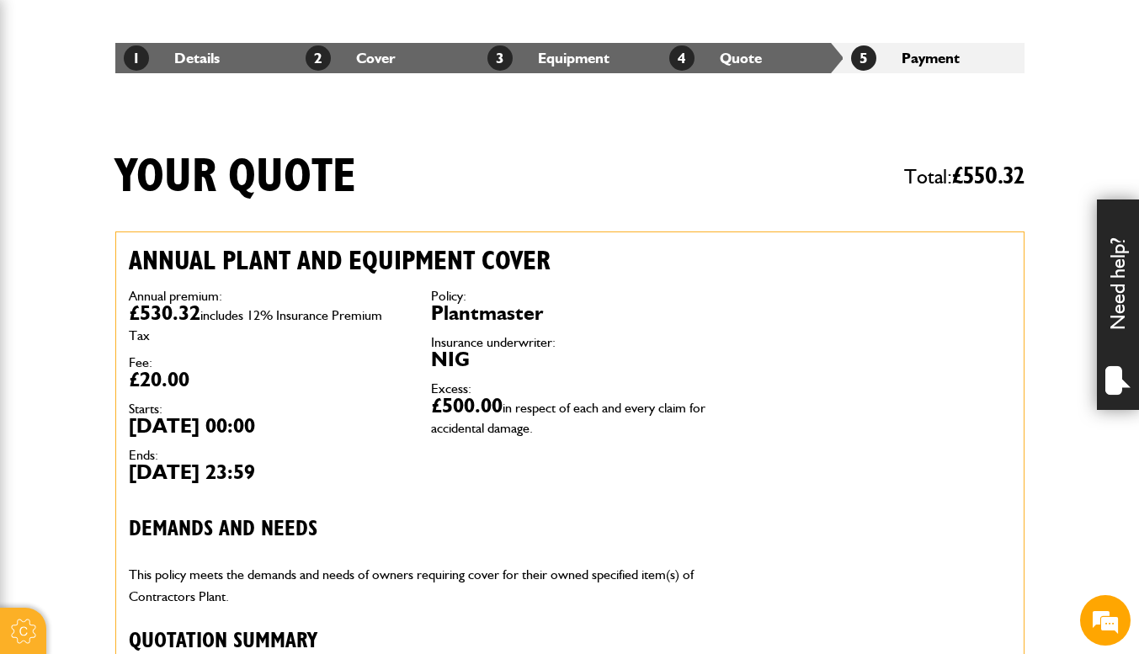
scroll to position [236, 0]
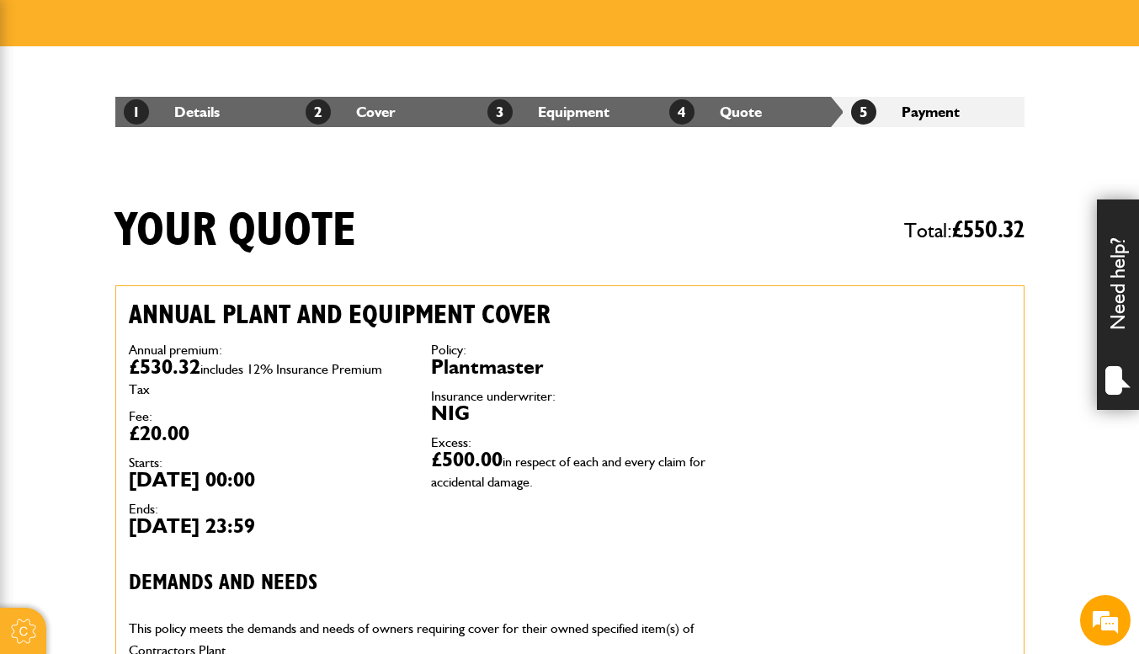
click at [386, 120] on link "2 Cover" at bounding box center [351, 112] width 90 height 18
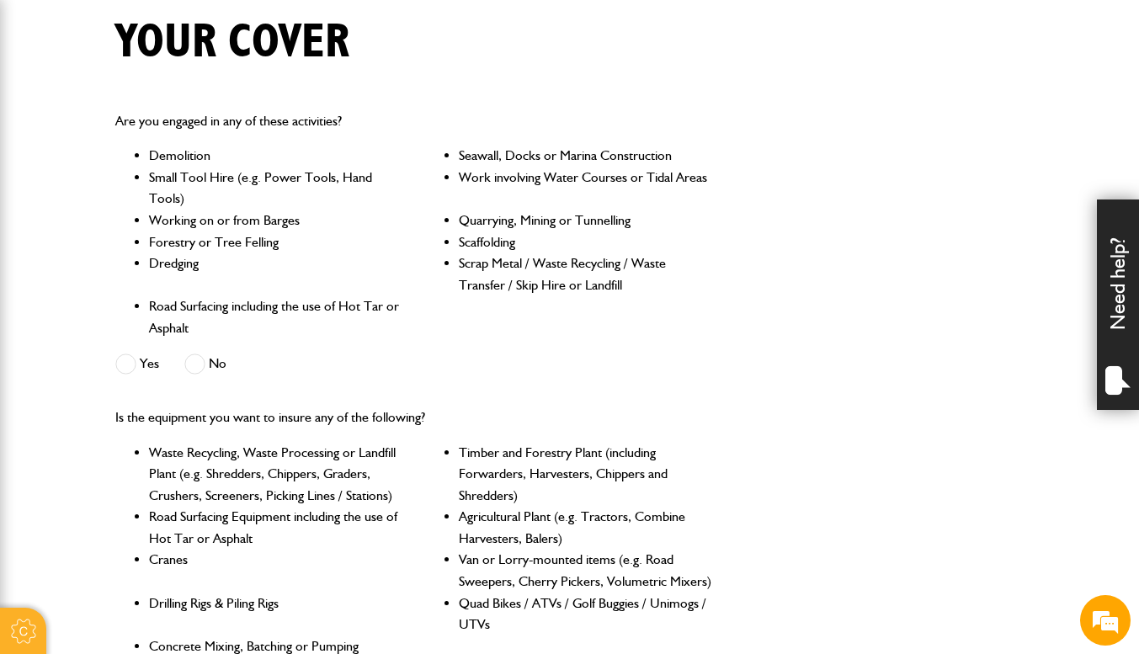
scroll to position [505, 0]
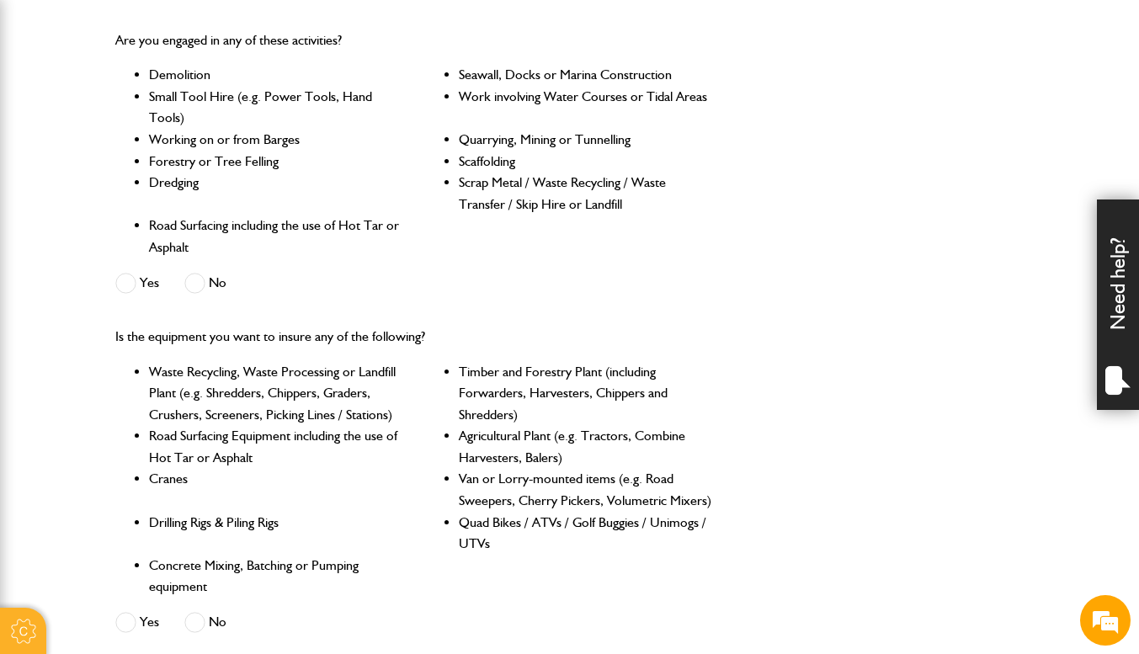
click at [121, 278] on span at bounding box center [125, 283] width 21 height 21
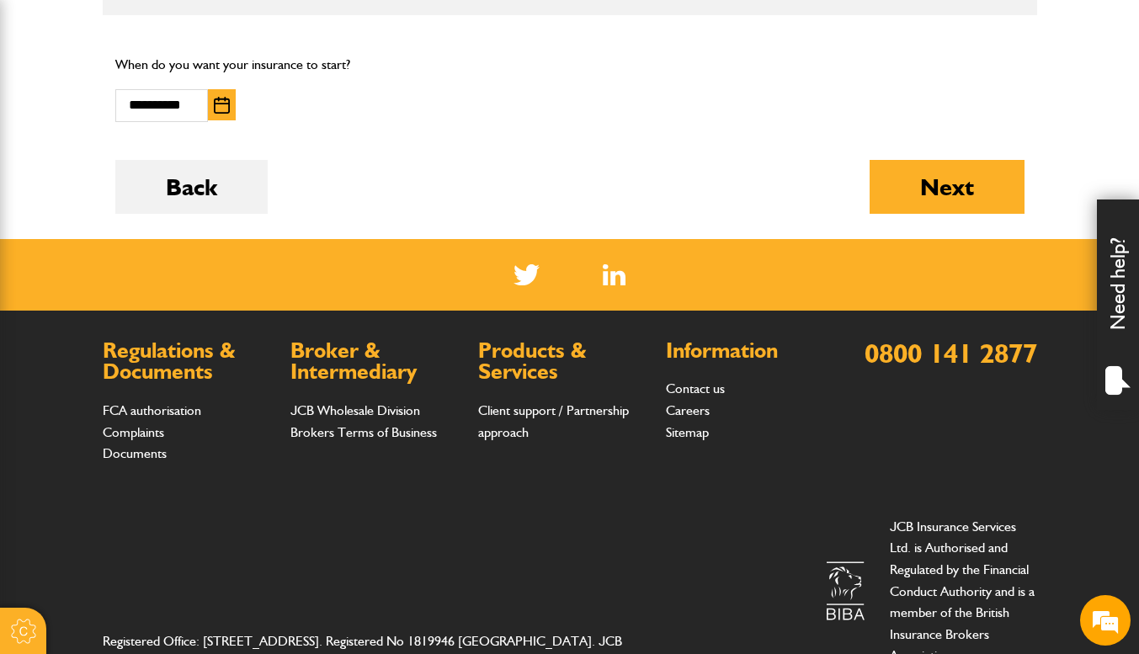
scroll to position [1308, 0]
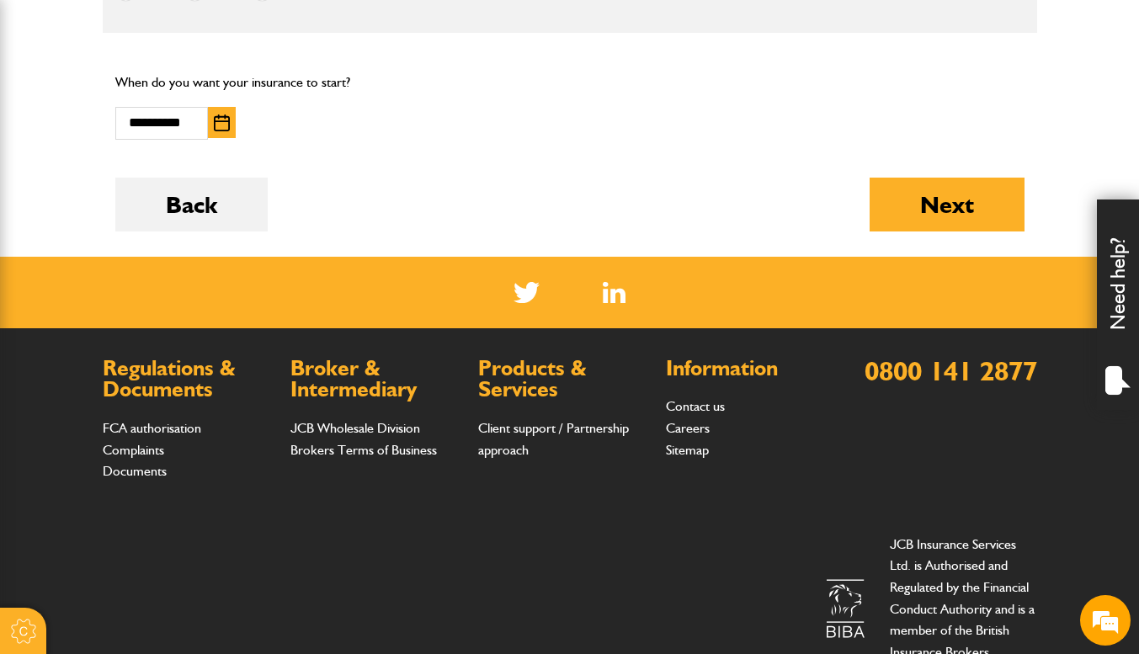
click at [921, 201] on button "Next" at bounding box center [947, 205] width 155 height 54
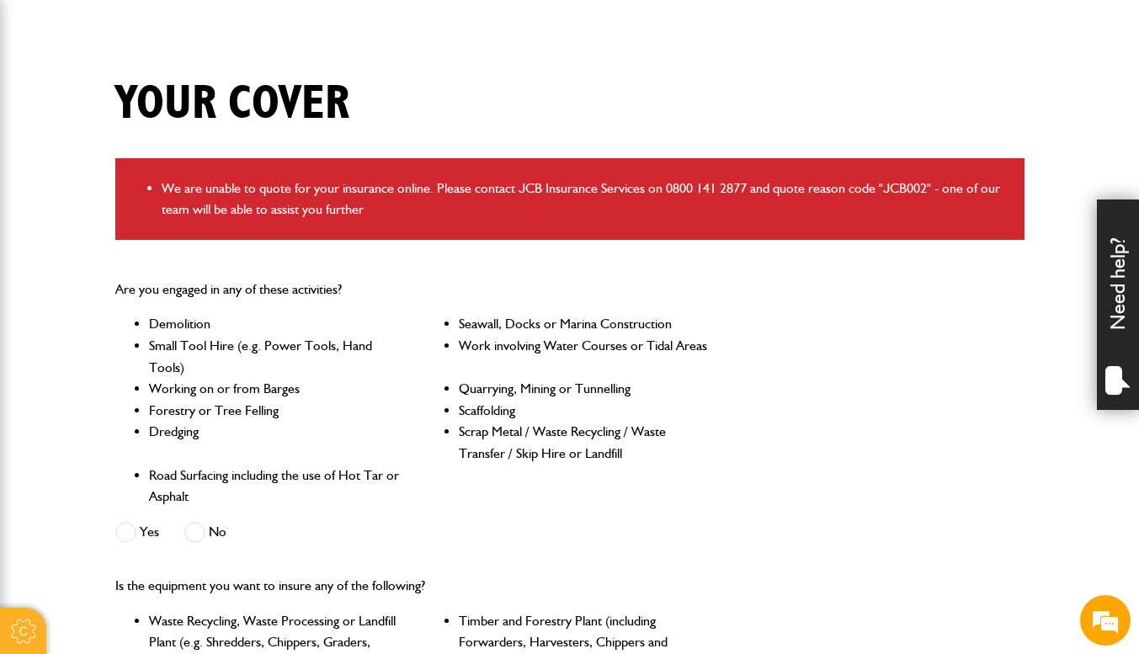
scroll to position [421, 0]
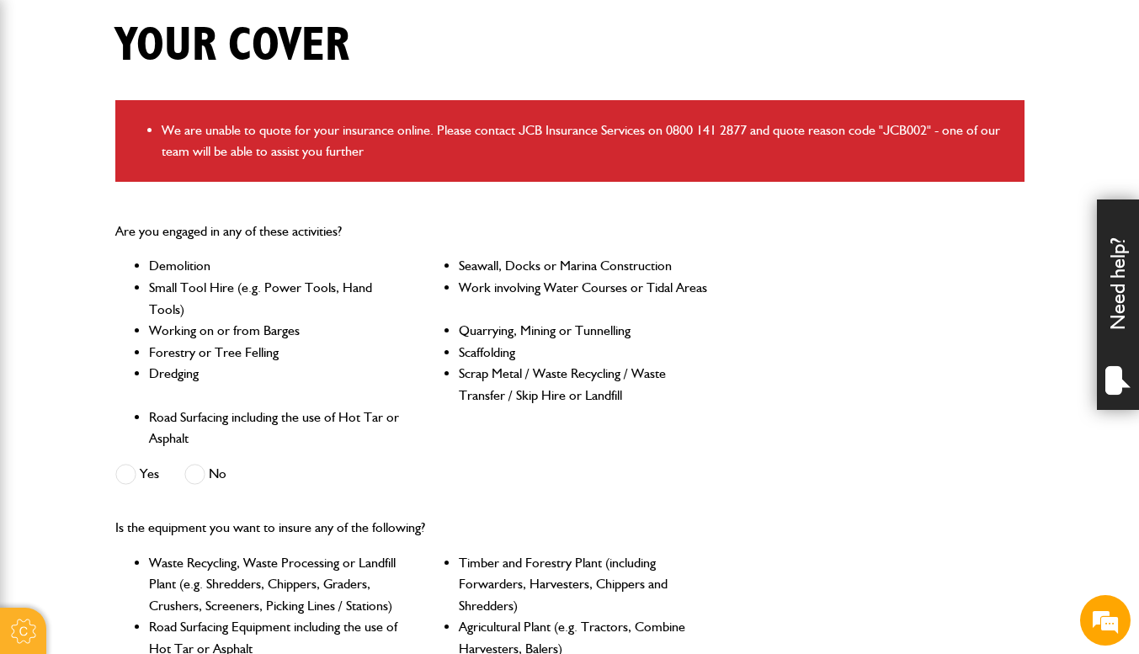
click at [180, 476] on div "Yes No" at bounding box center [243, 477] width 257 height 28
click at [190, 473] on span at bounding box center [194, 474] width 21 height 21
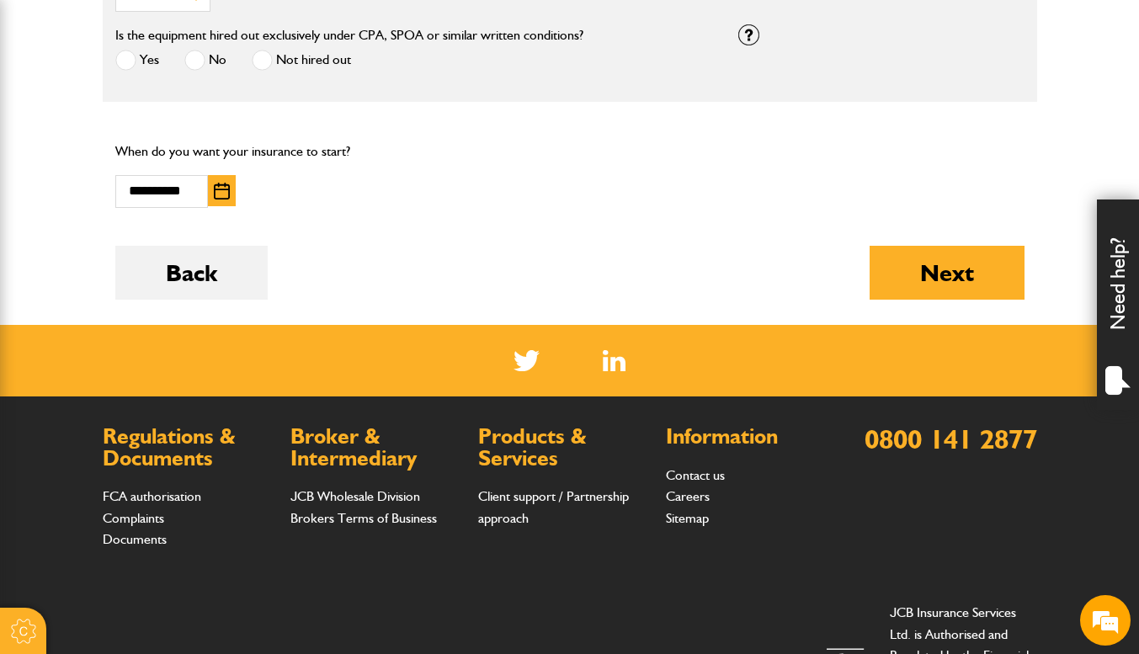
scroll to position [1330, 0]
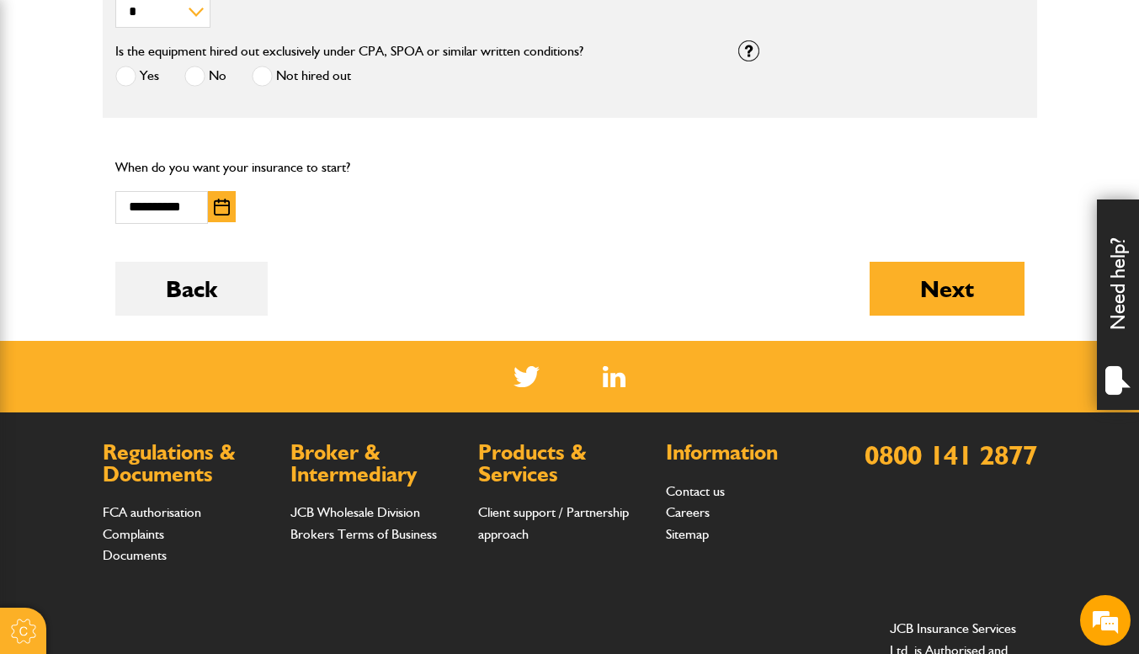
click at [948, 296] on button "Next" at bounding box center [947, 289] width 155 height 54
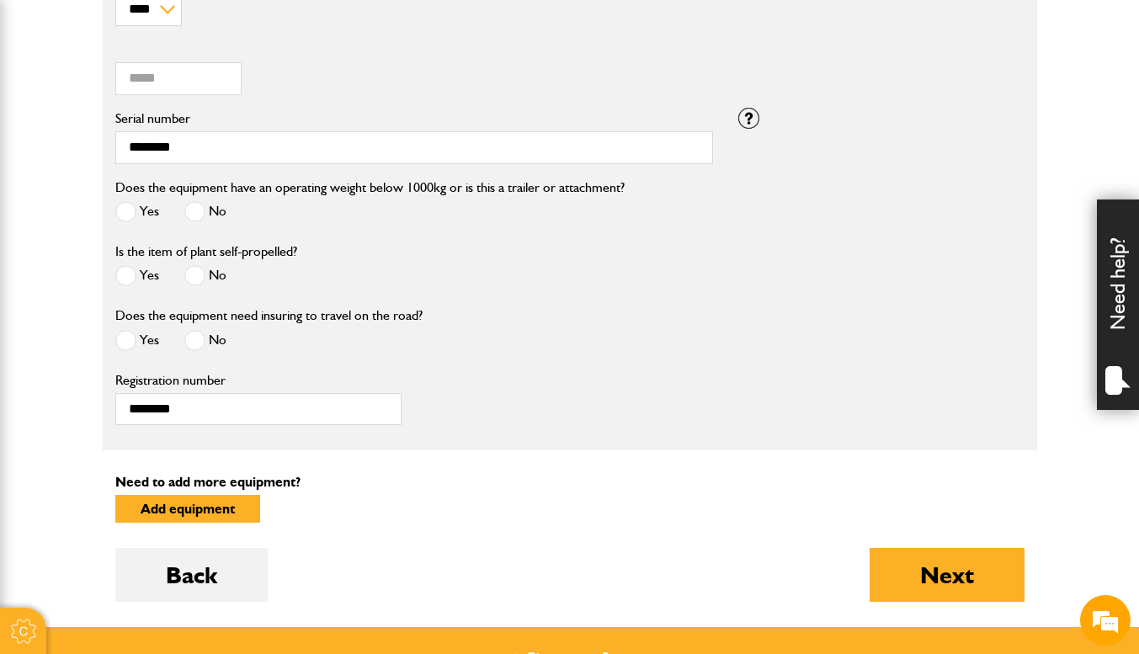
click at [900, 586] on button "Next" at bounding box center [947, 575] width 155 height 54
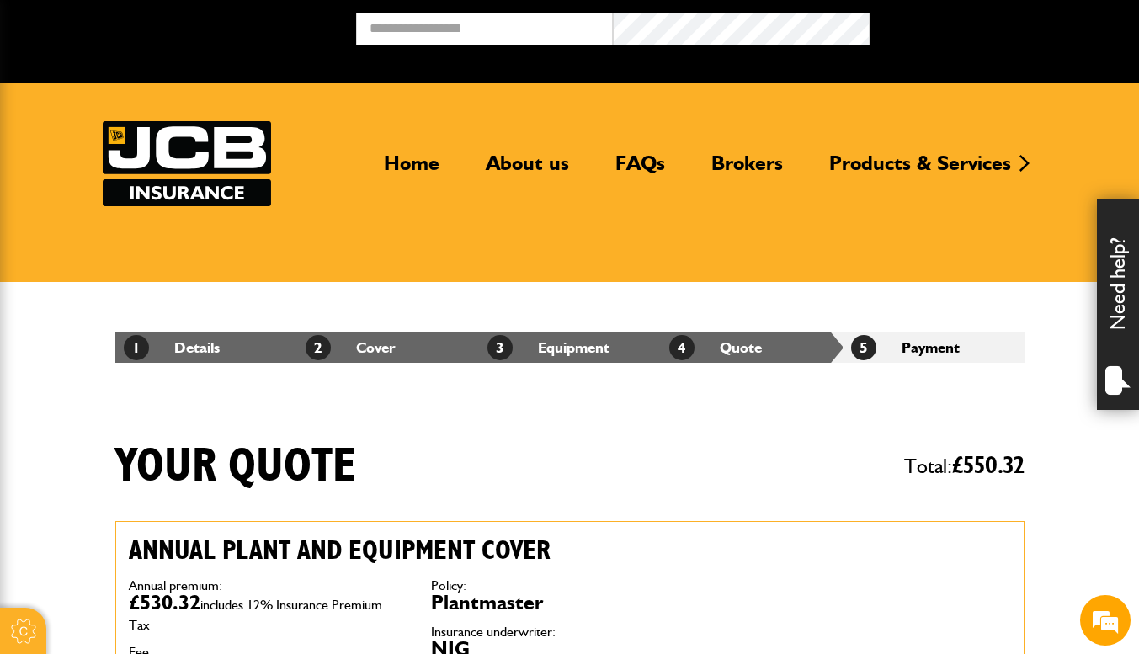
click at [730, 189] on link "Construction insurance" at bounding box center [829, 174] width 417 height 29
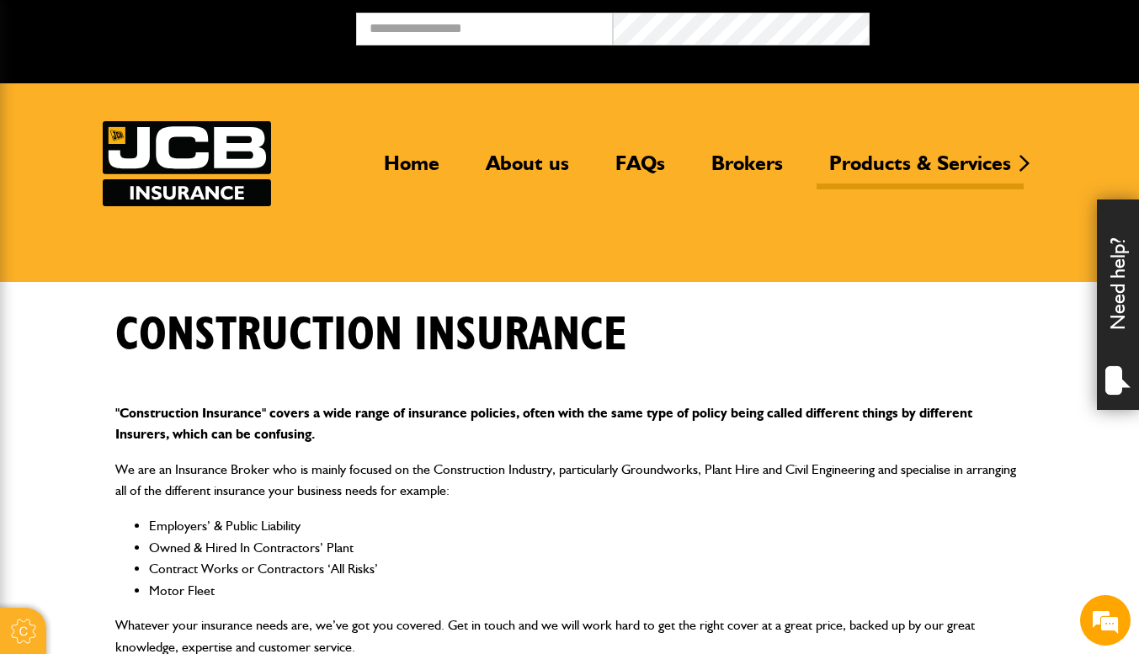
click at [621, 163] on link "FAQs" at bounding box center [640, 170] width 75 height 39
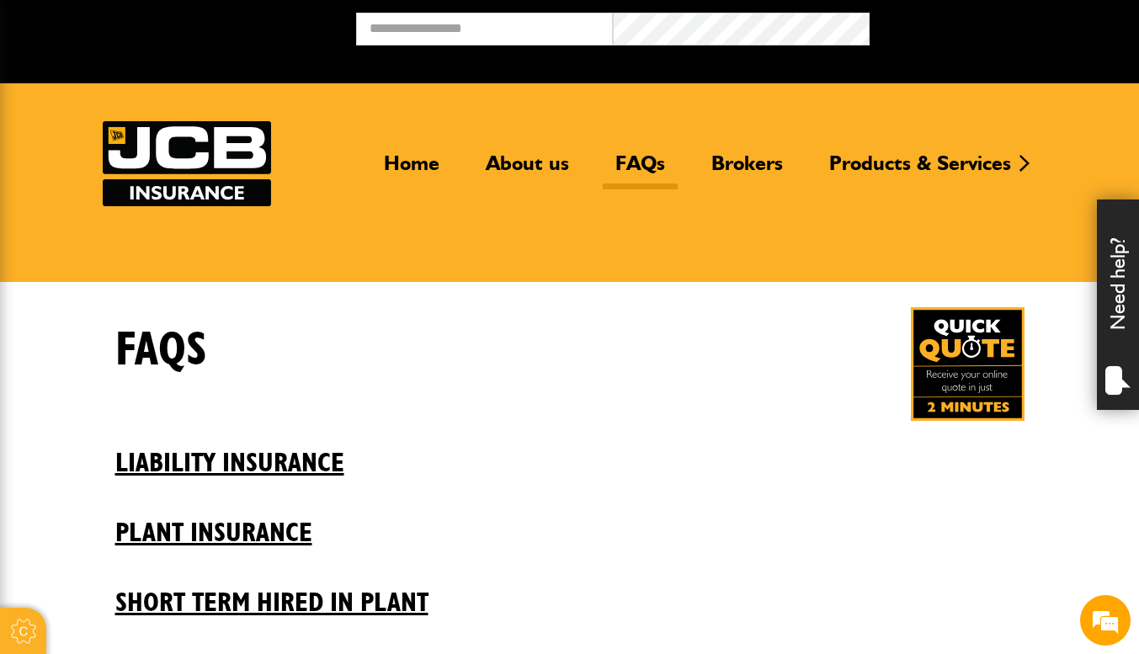
scroll to position [253, 0]
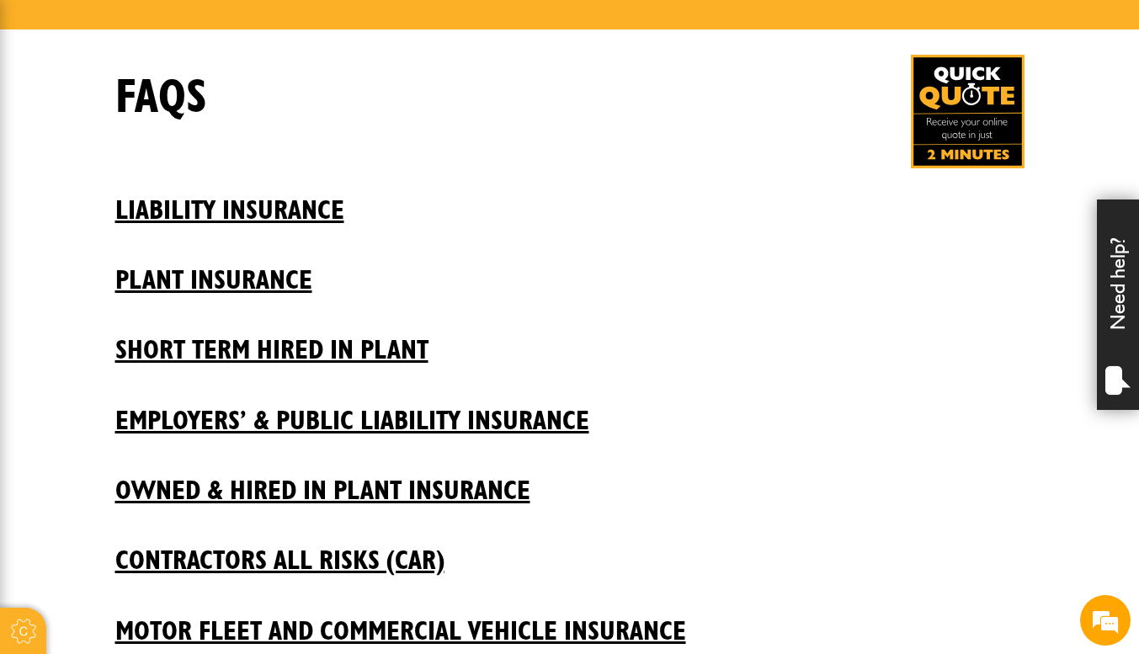
click at [313, 216] on h2 "Liability insurance" at bounding box center [569, 197] width 909 height 57
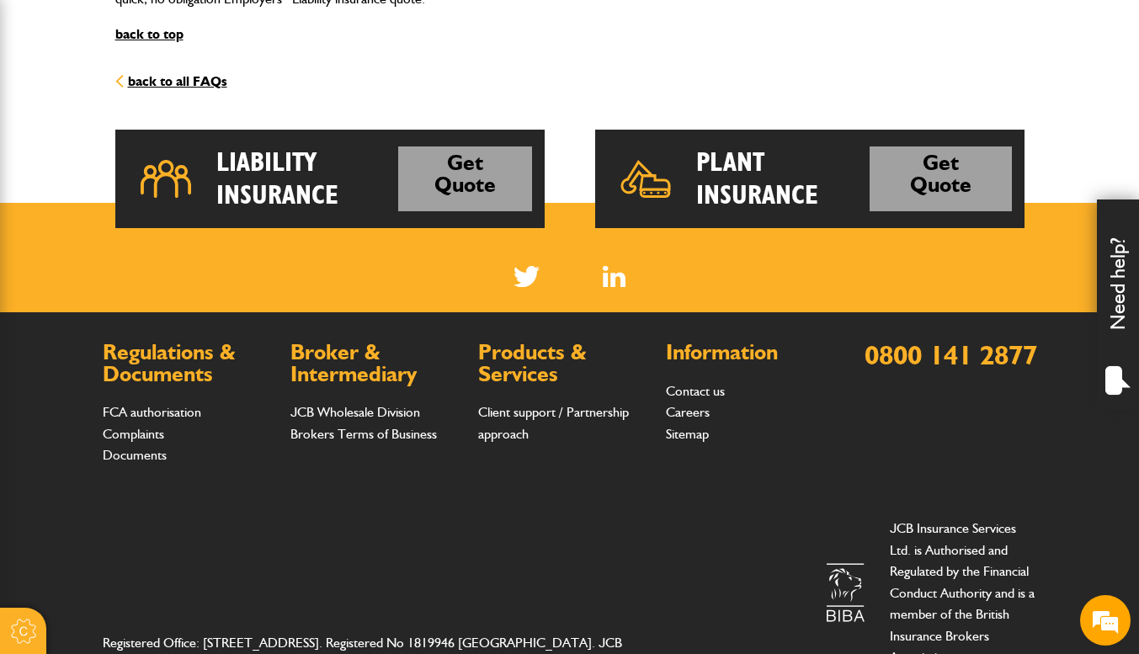
scroll to position [2072, 0]
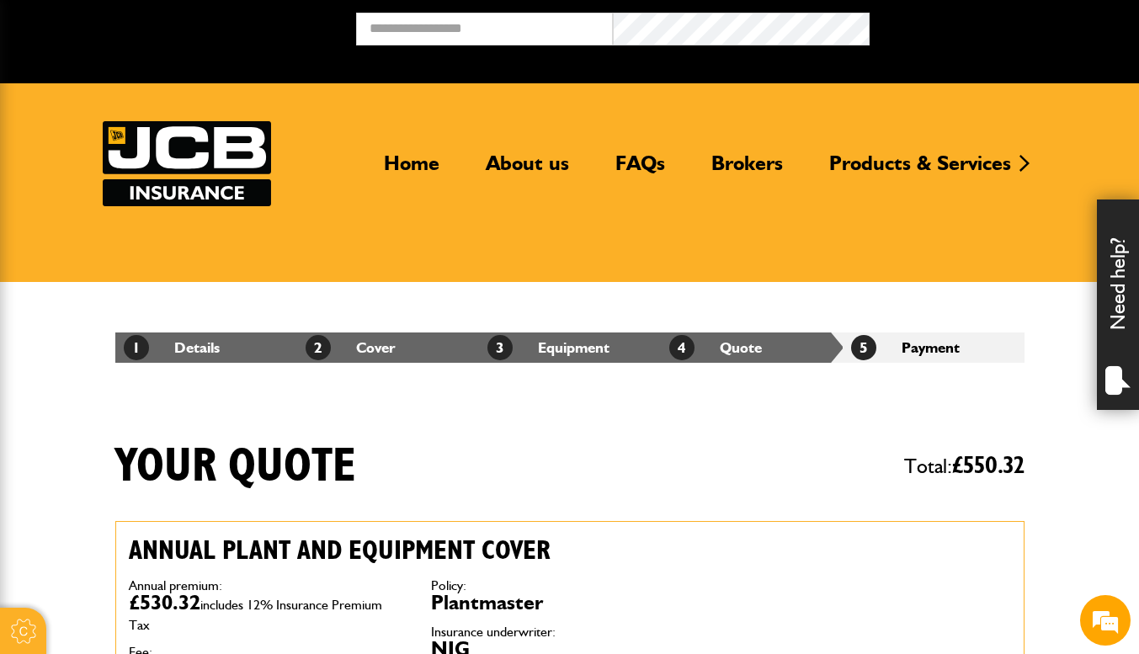
click at [381, 344] on link "2 Cover" at bounding box center [351, 347] width 90 height 18
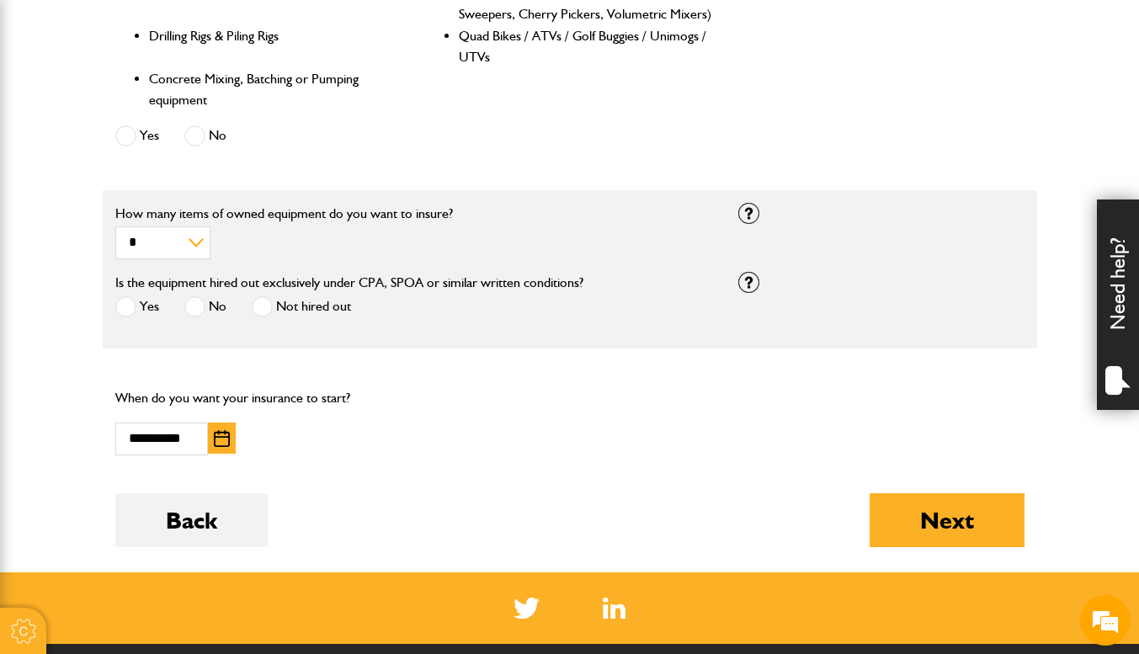
scroll to position [971, 0]
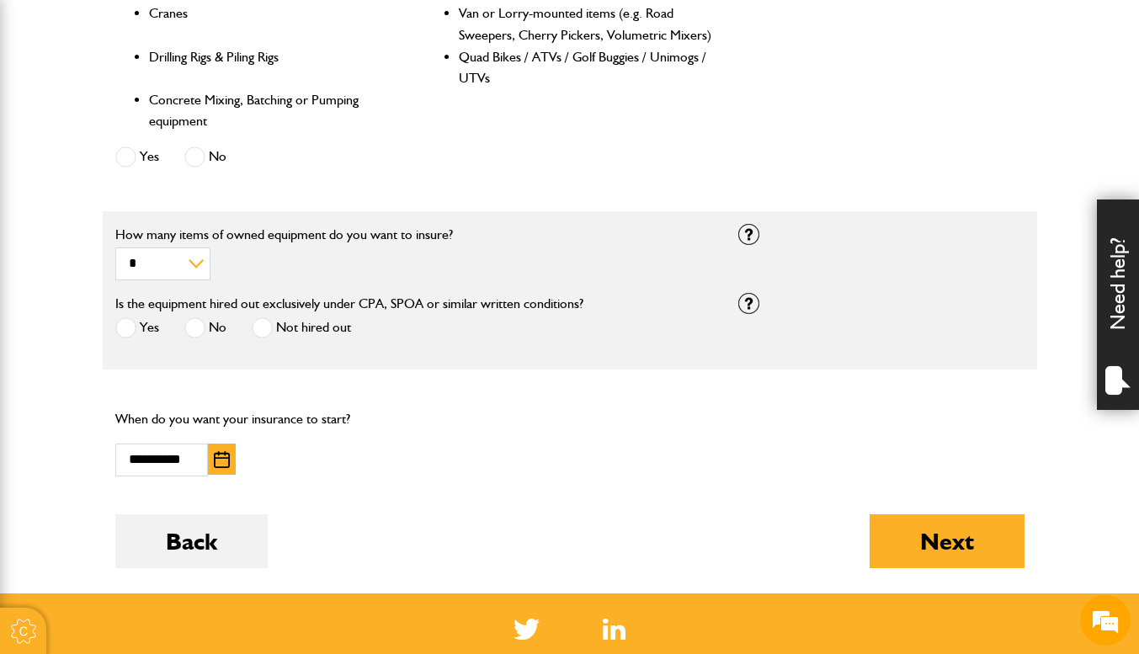
click at [966, 541] on button "Next" at bounding box center [947, 541] width 155 height 54
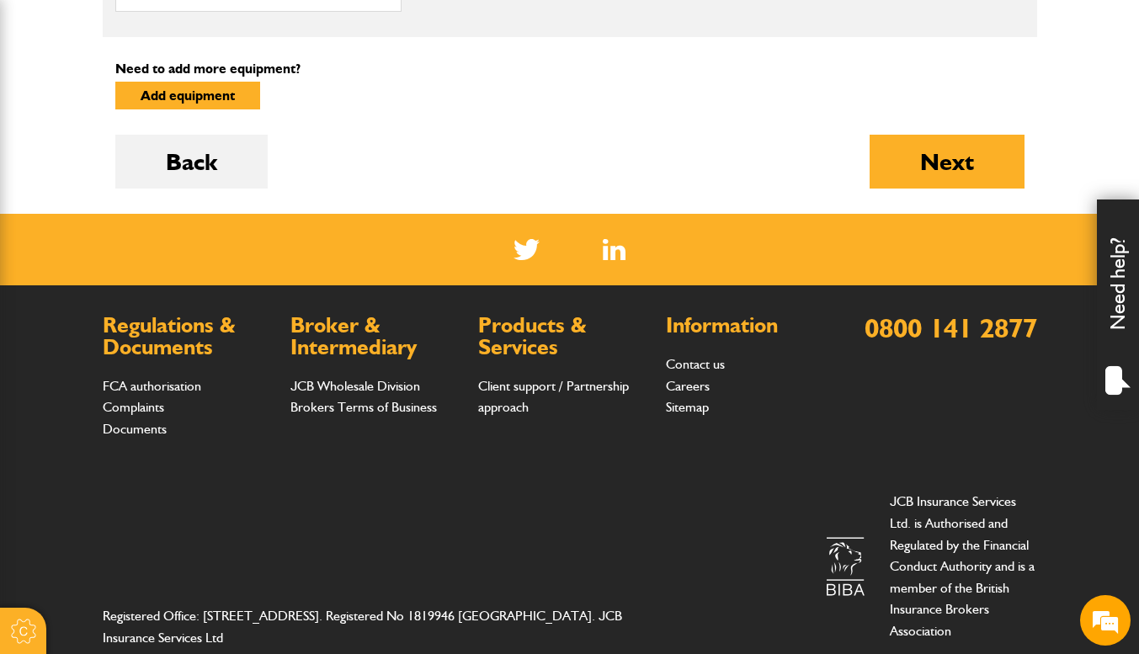
scroll to position [1179, 0]
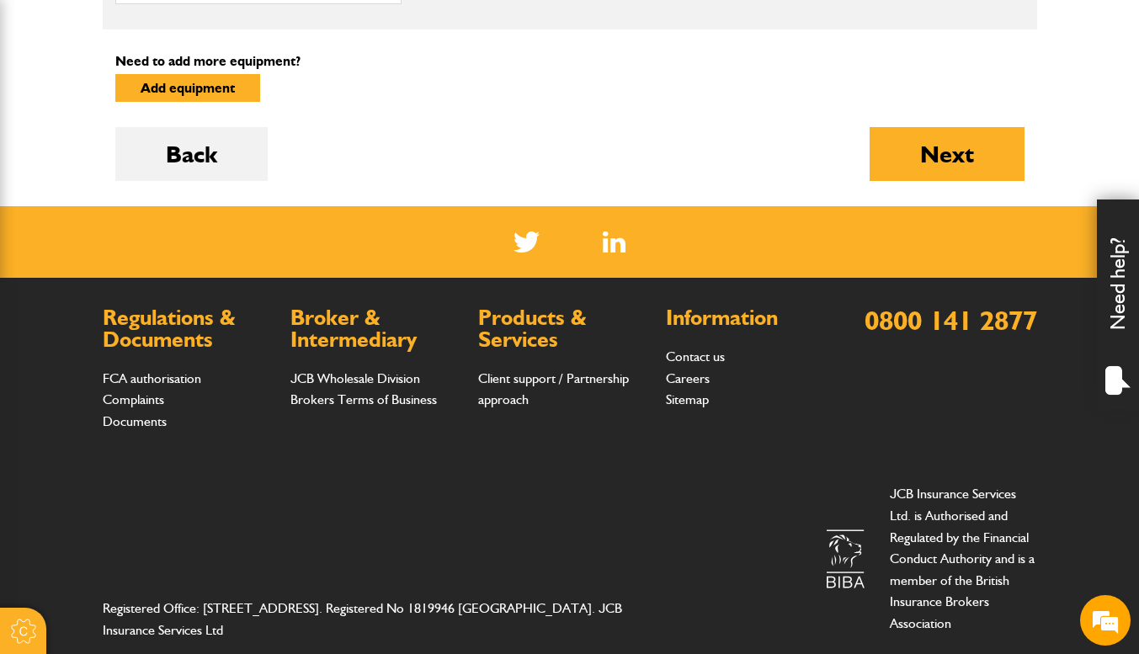
click at [900, 174] on button "Next" at bounding box center [947, 154] width 155 height 54
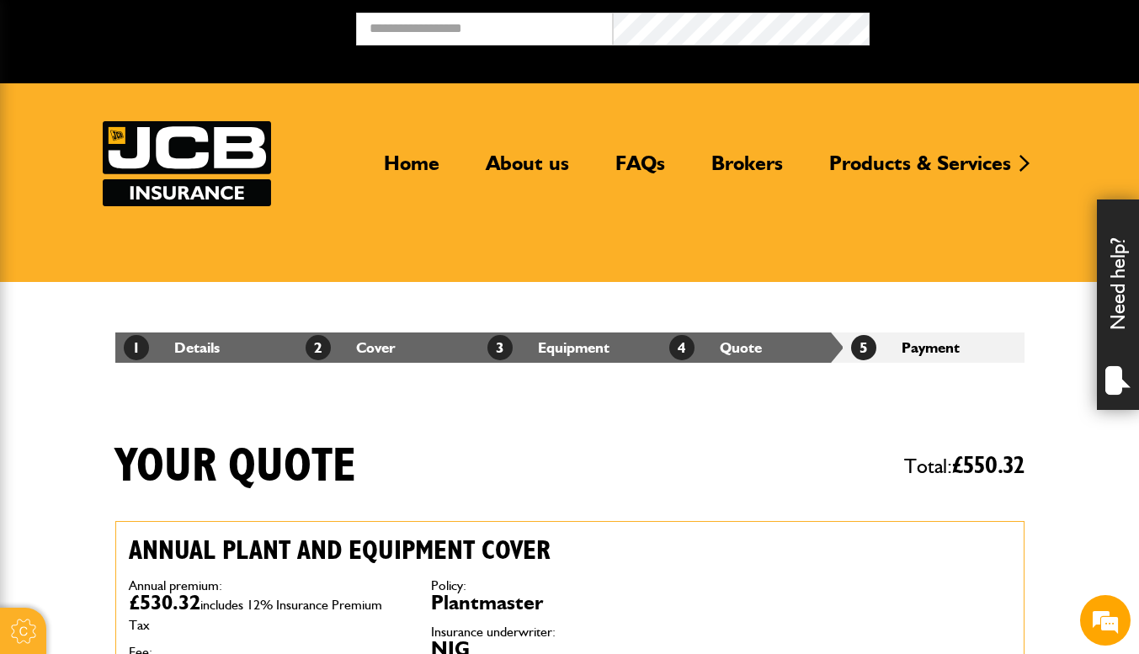
click at [364, 351] on link "2 Cover" at bounding box center [351, 347] width 90 height 18
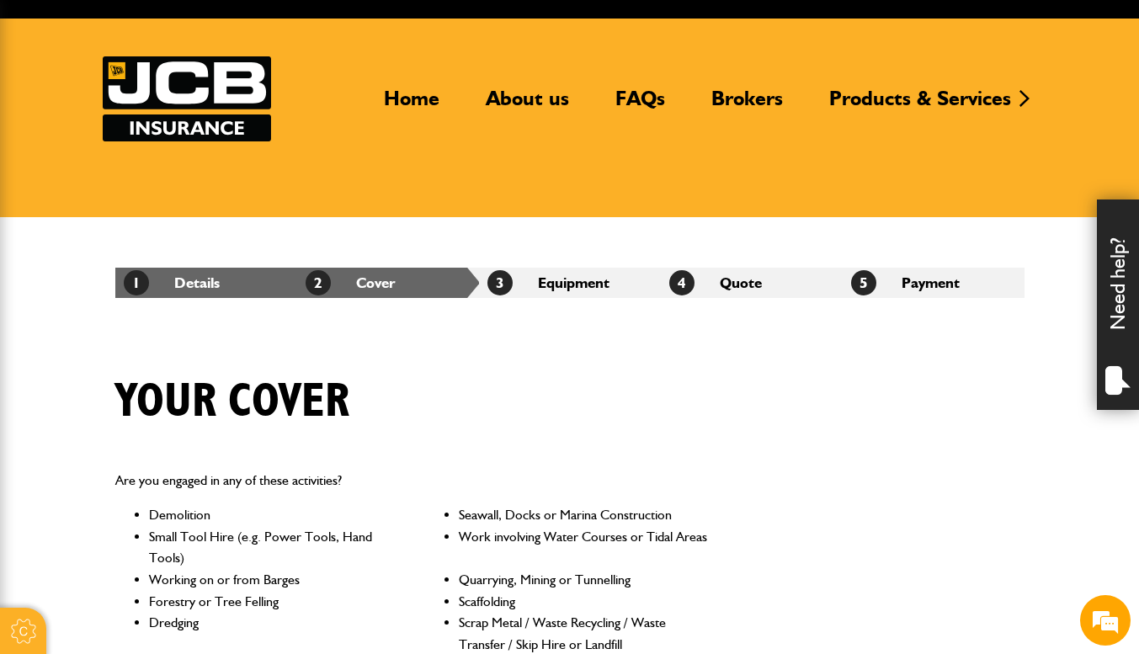
scroll to position [84, 0]
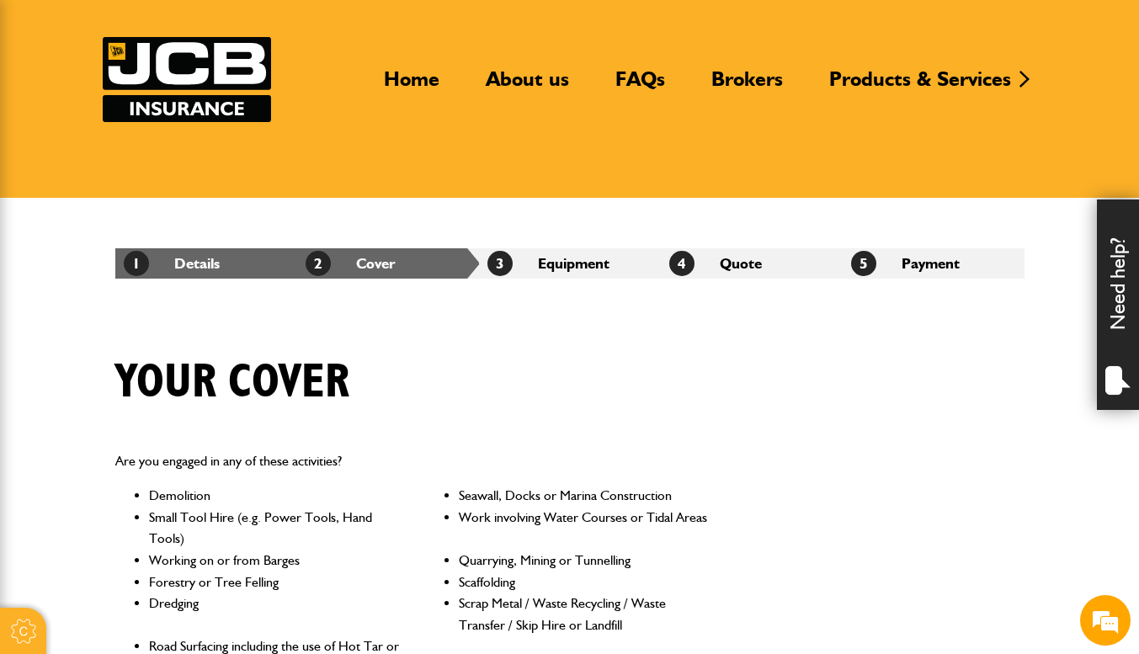
click at [587, 261] on li "3 Equipment" at bounding box center [570, 263] width 182 height 30
click at [190, 269] on link "1 Details" at bounding box center [172, 263] width 96 height 18
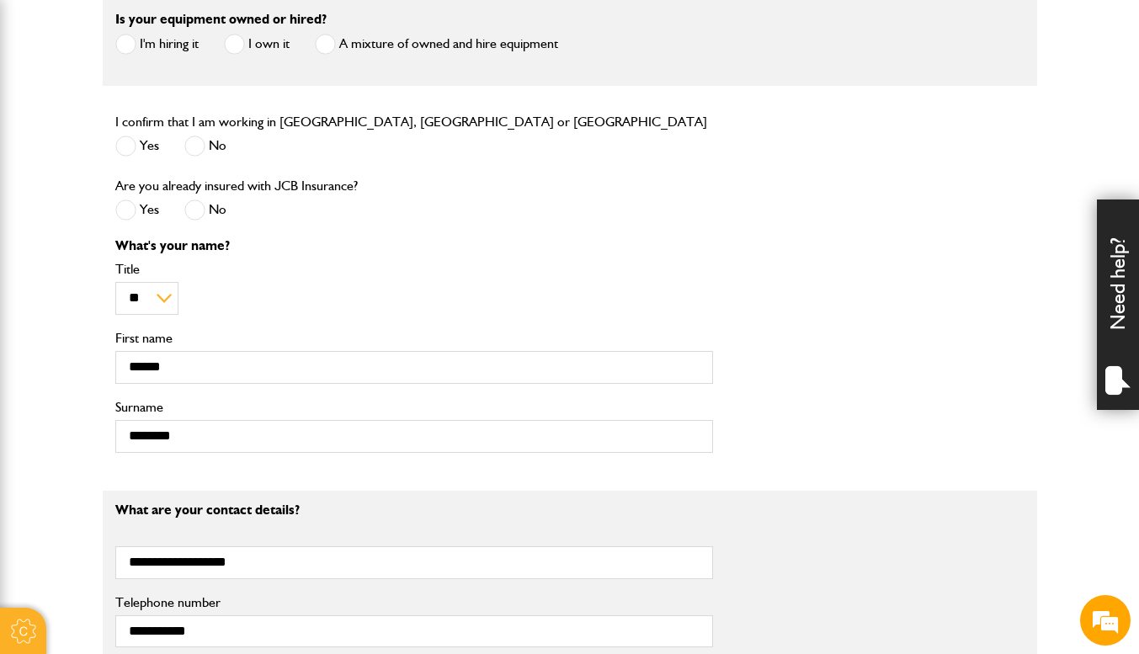
scroll to position [674, 0]
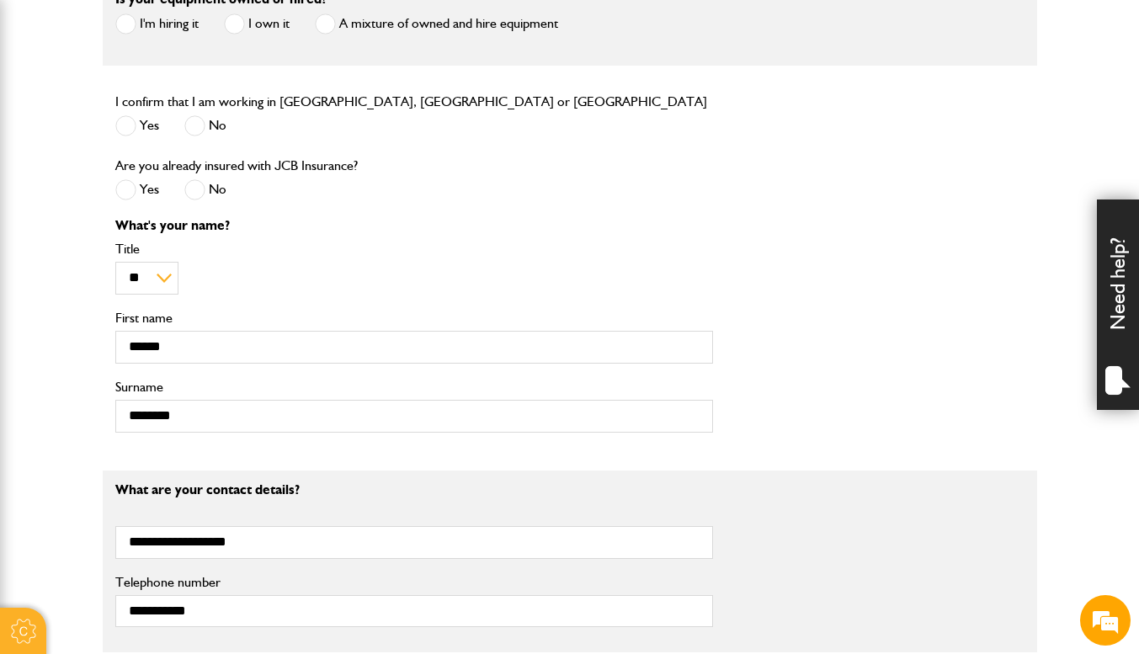
click at [127, 200] on span at bounding box center [125, 189] width 21 height 21
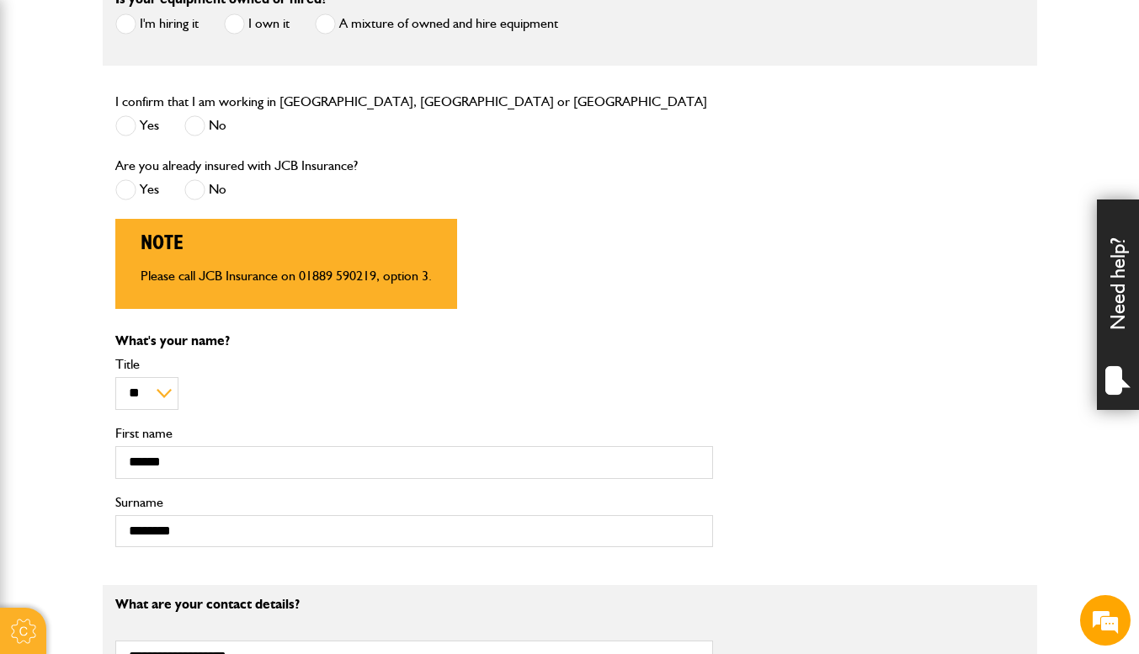
click at [203, 199] on span at bounding box center [194, 189] width 21 height 21
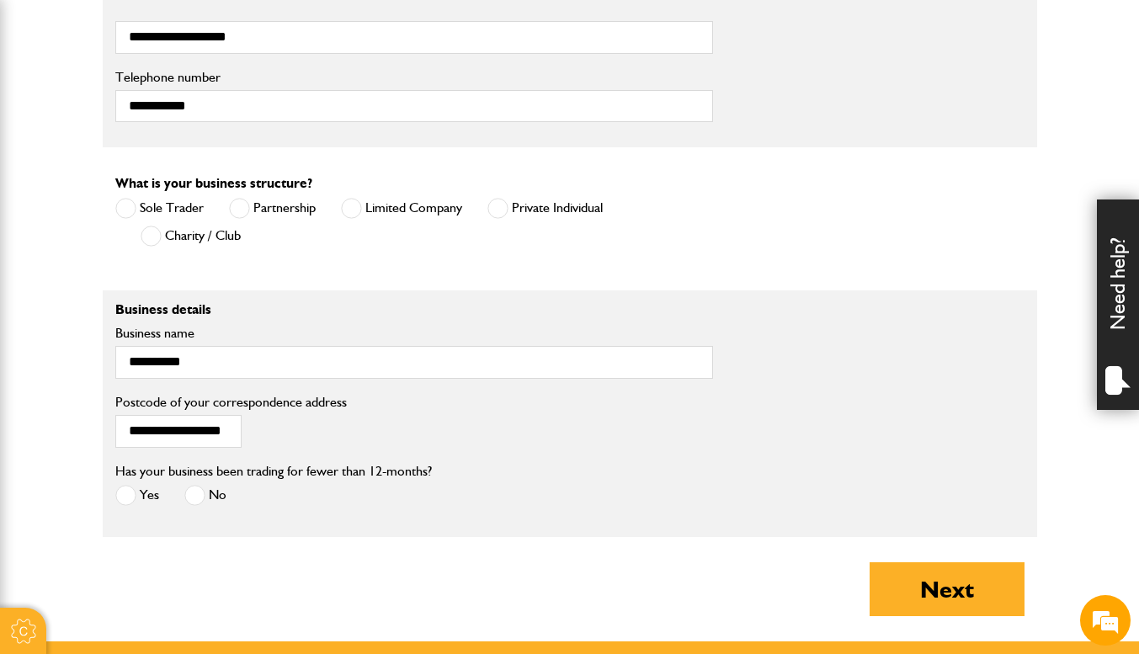
scroll to position [1653, 0]
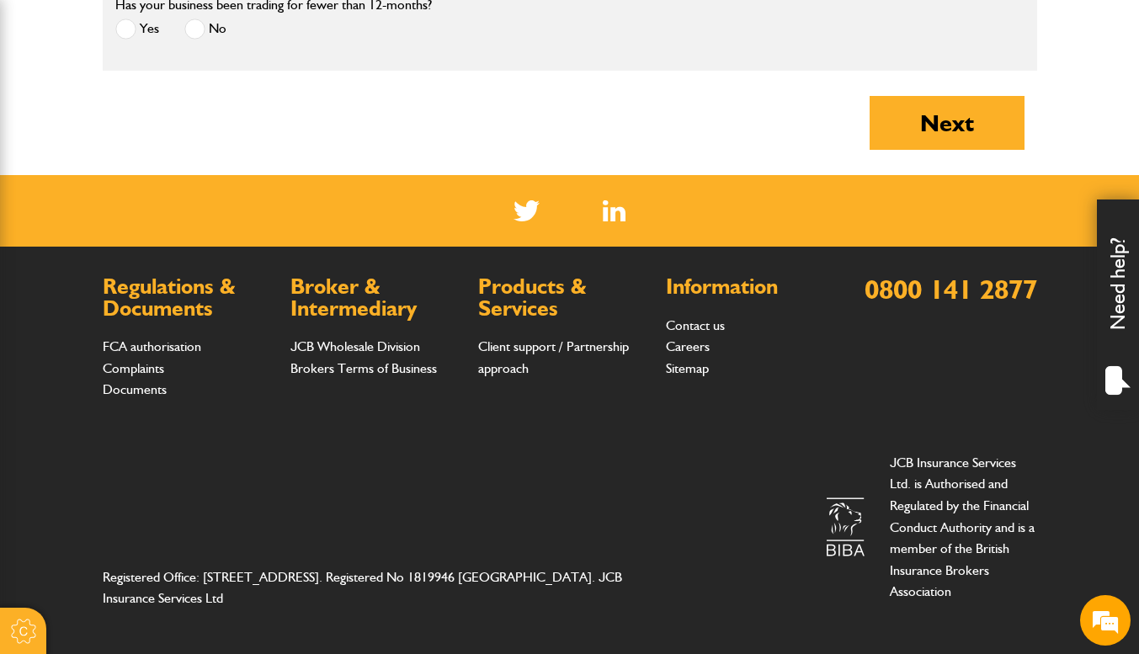
click at [943, 118] on button "Next" at bounding box center [947, 123] width 155 height 54
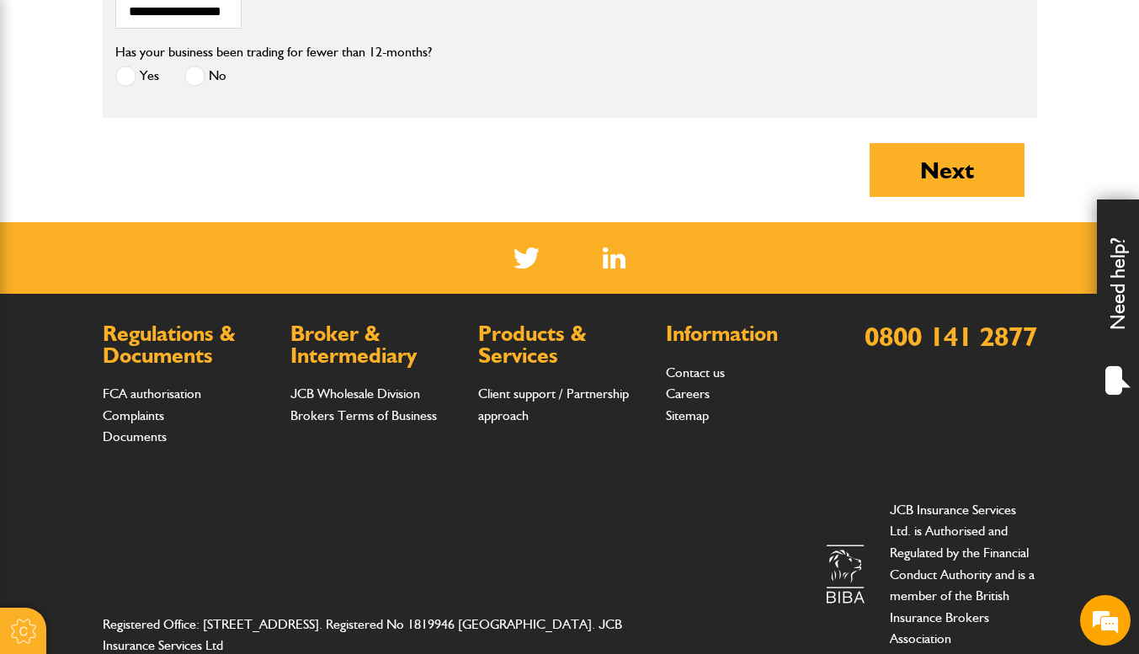
type input "*****"
type input "**********"
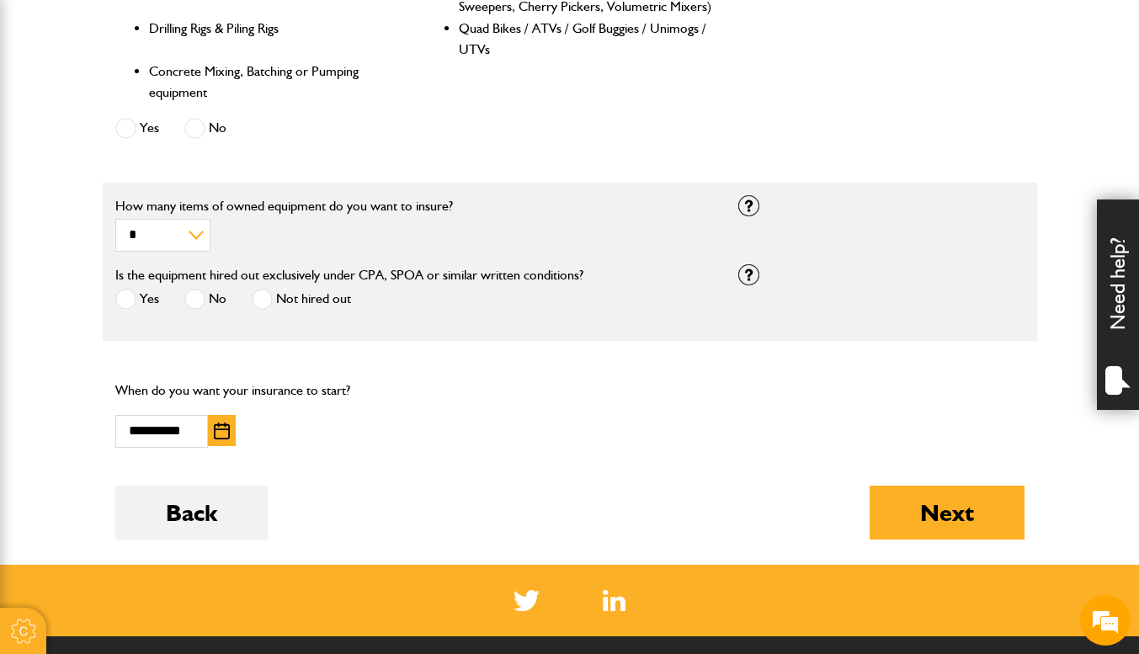
scroll to position [1010, 0]
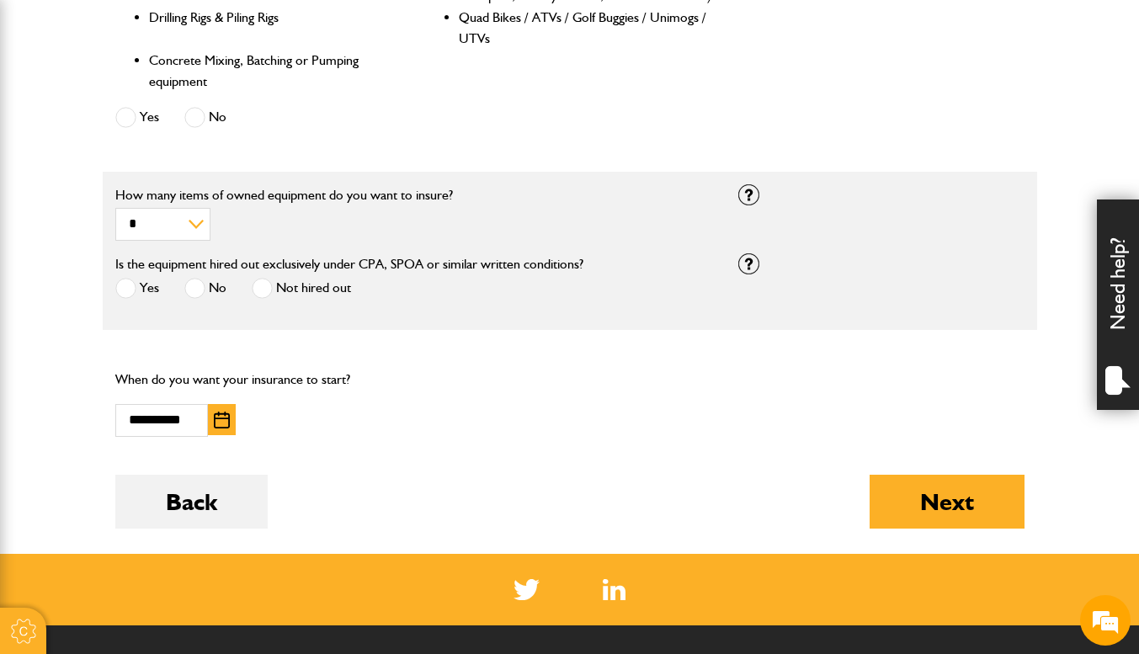
click at [901, 504] on button "Next" at bounding box center [947, 502] width 155 height 54
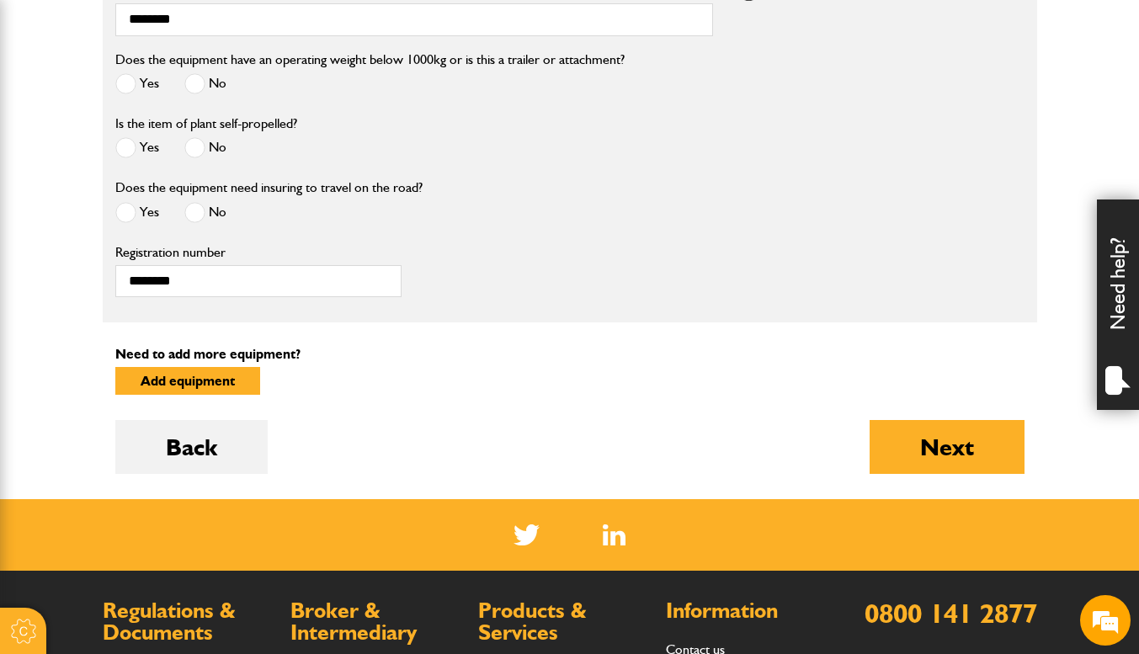
scroll to position [792, 0]
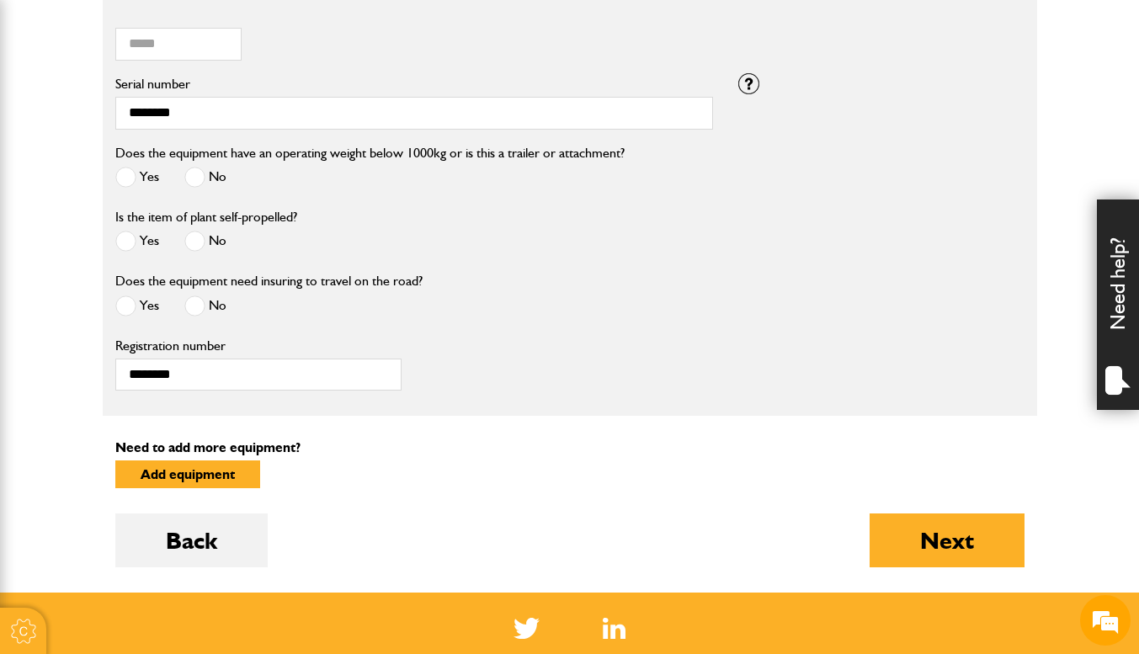
click at [198, 304] on span at bounding box center [194, 306] width 21 height 21
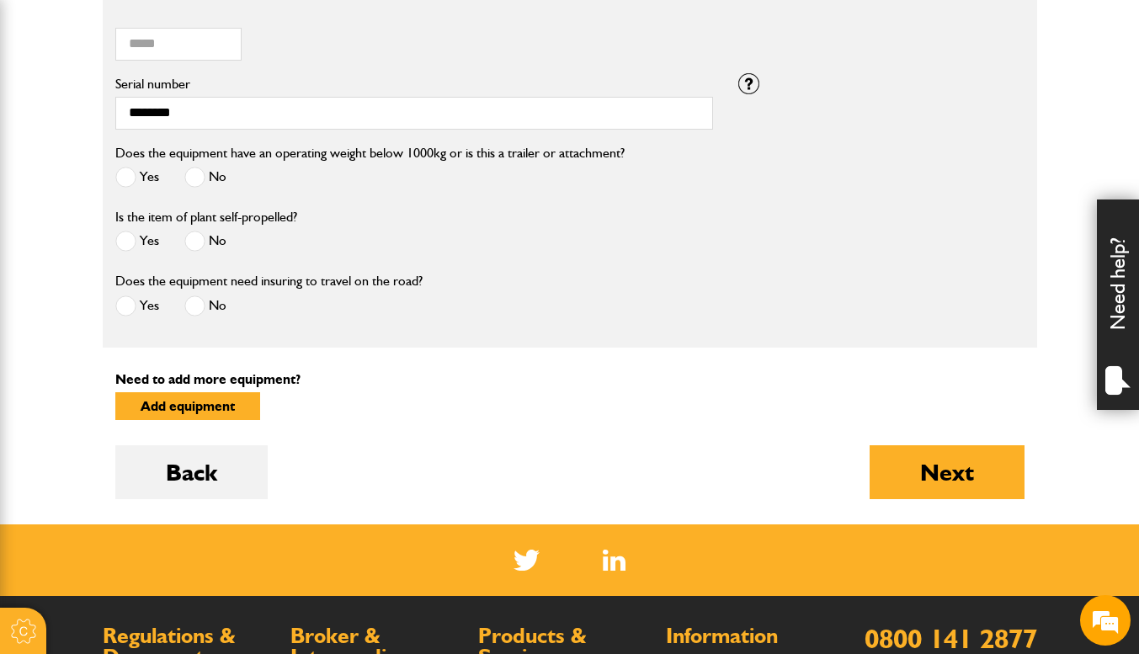
scroll to position [723, 0]
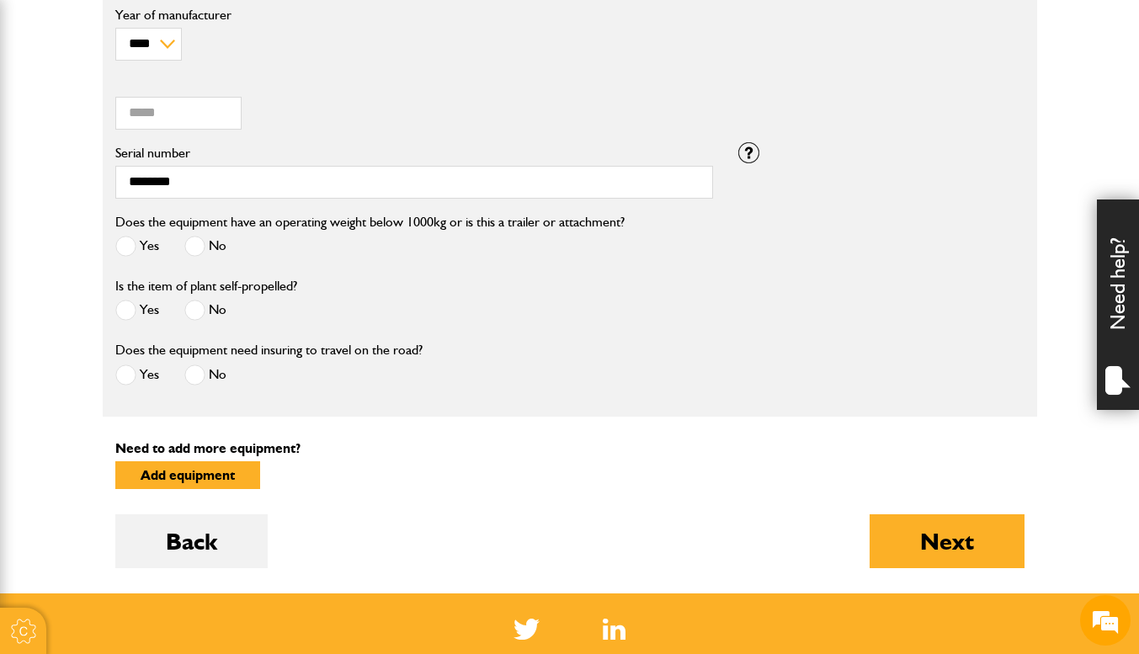
click at [906, 537] on button "Next" at bounding box center [947, 541] width 155 height 54
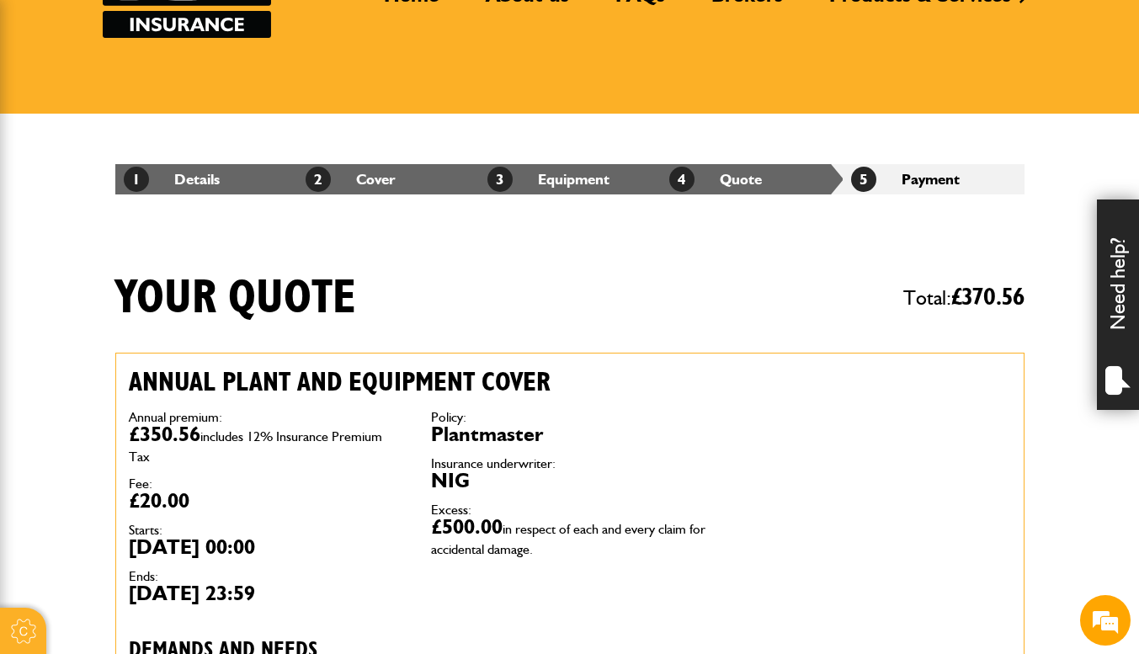
scroll to position [84, 0]
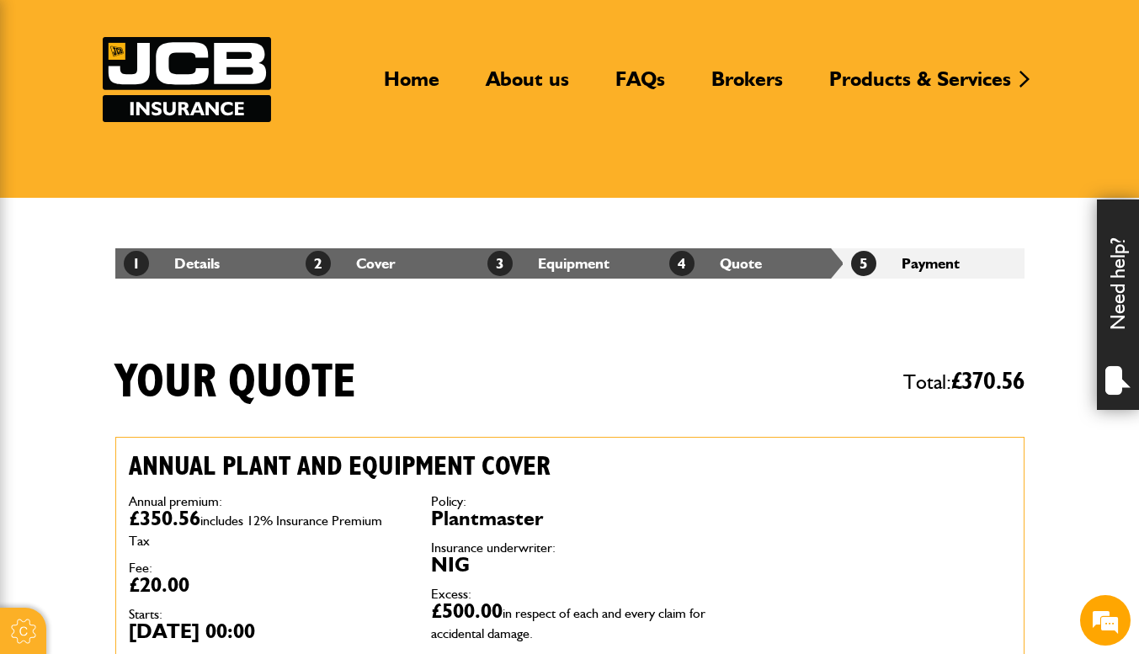
click at [765, 79] on link "Brokers" at bounding box center [747, 86] width 97 height 39
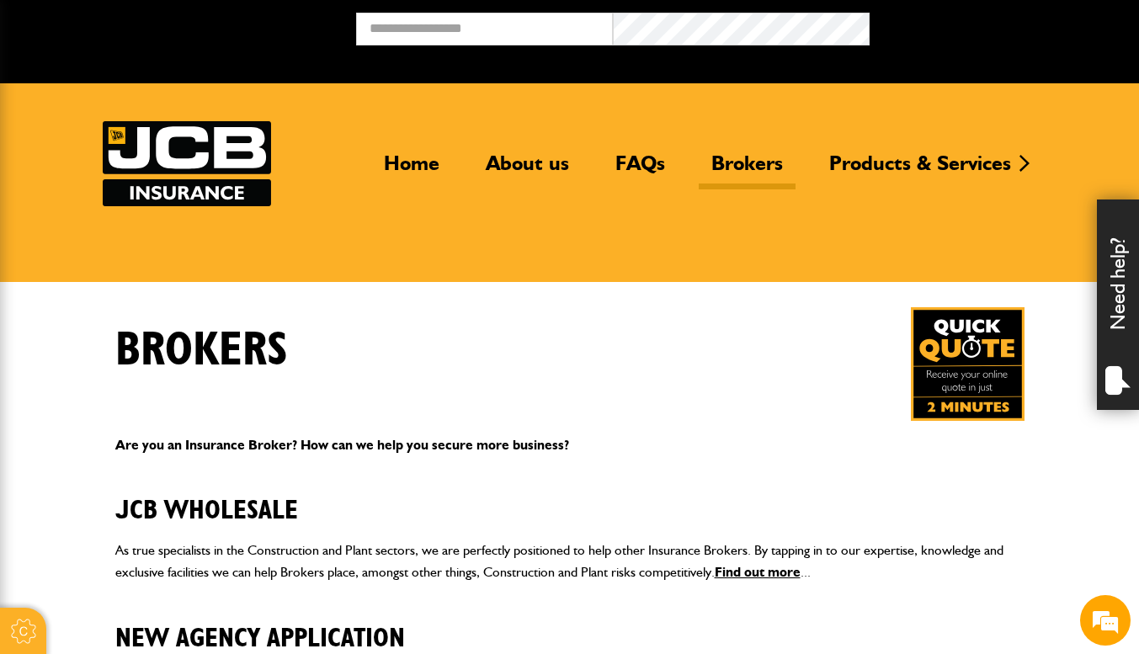
click at [420, 153] on link "Home" at bounding box center [411, 170] width 81 height 39
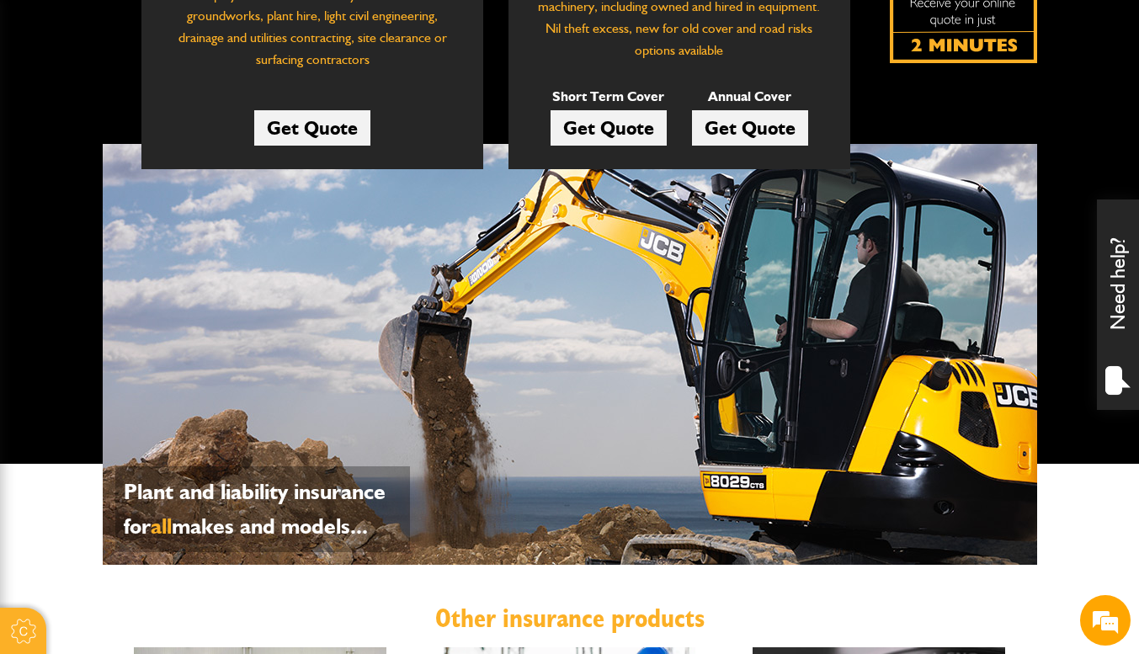
scroll to position [337, 0]
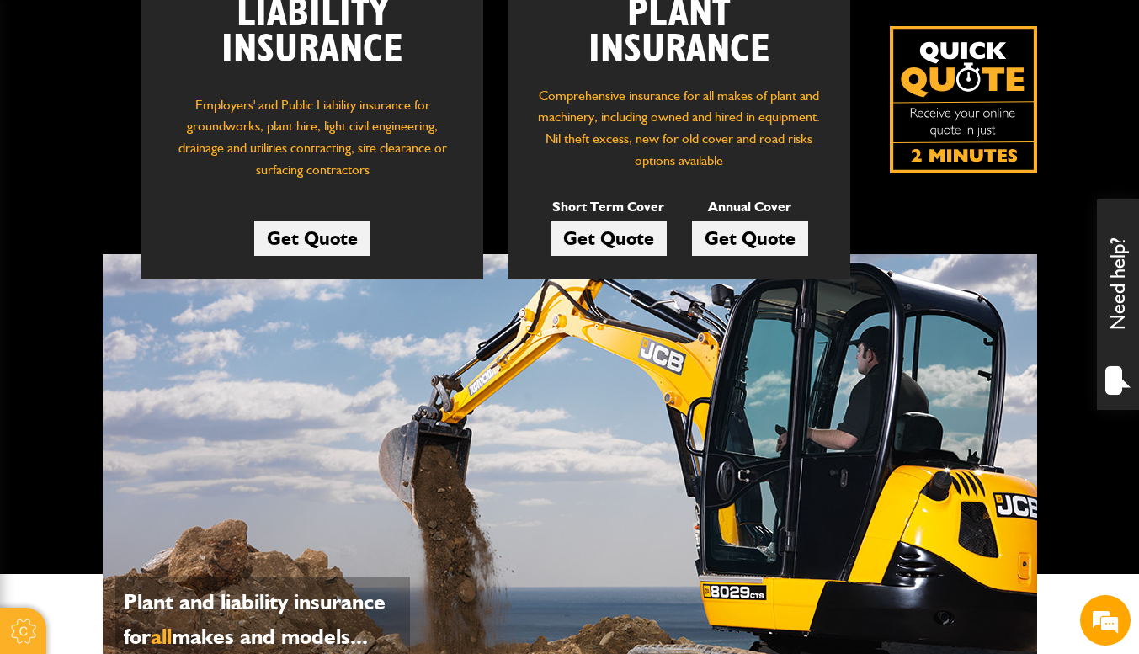
click at [341, 222] on link "Get Quote" at bounding box center [312, 238] width 116 height 35
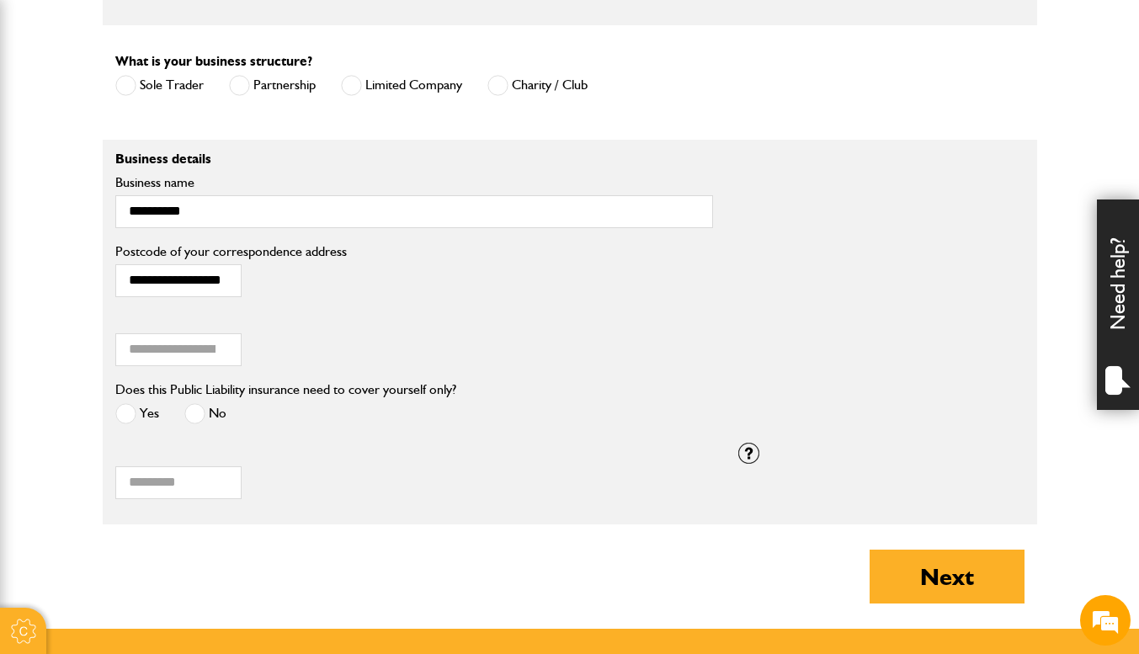
scroll to position [1263, 0]
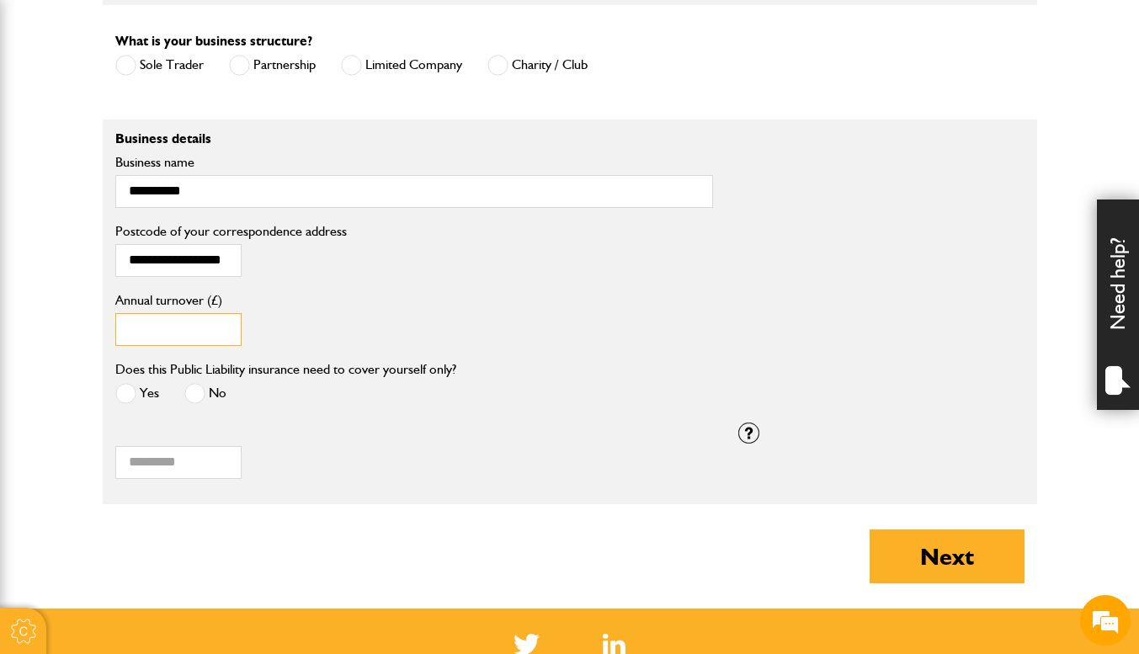
click at [221, 342] on input "*****" at bounding box center [178, 329] width 126 height 33
drag, startPoint x: 206, startPoint y: 331, endPoint x: 56, endPoint y: 330, distance: 149.9
type input "*****"
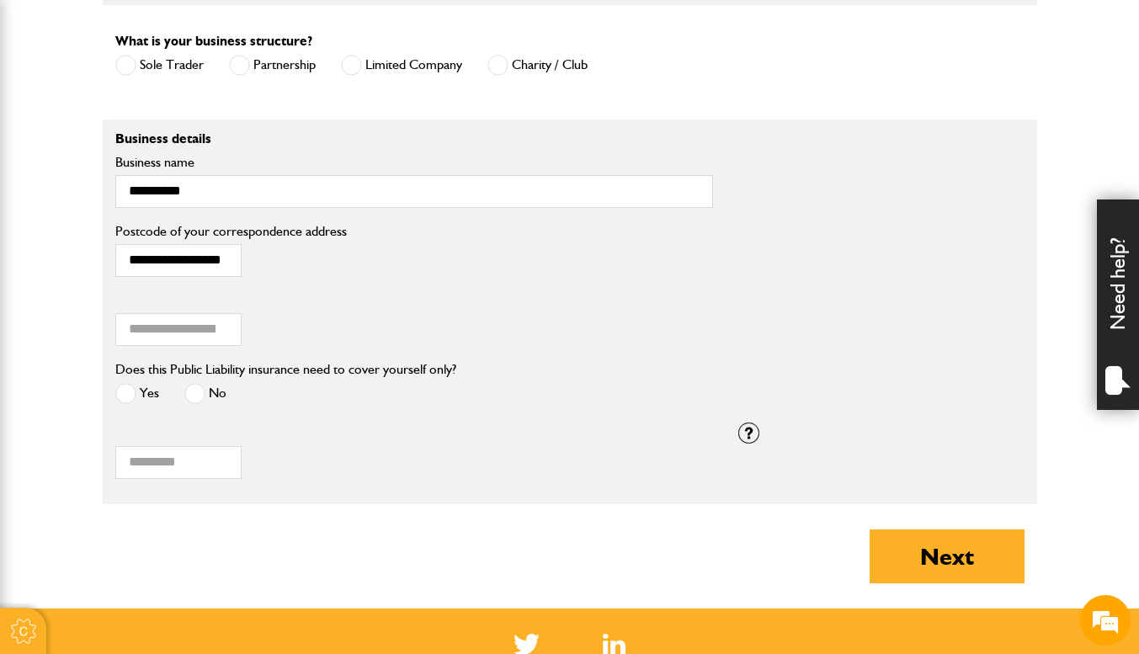
click at [129, 393] on span at bounding box center [125, 393] width 21 height 21
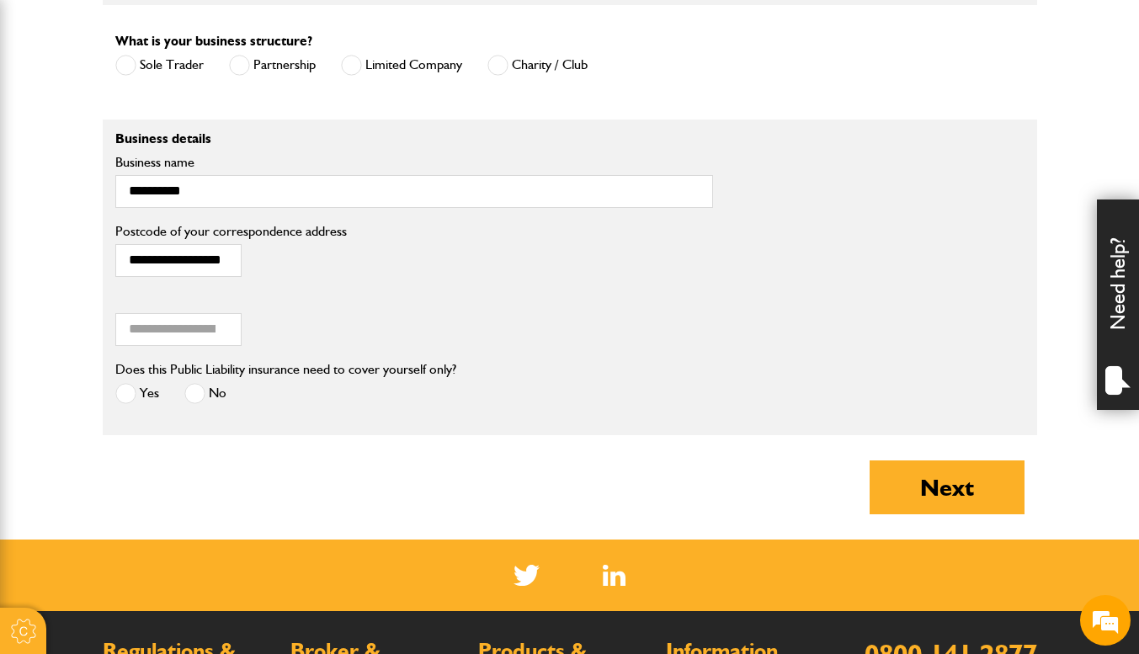
click at [923, 493] on button "Next" at bounding box center [947, 488] width 155 height 54
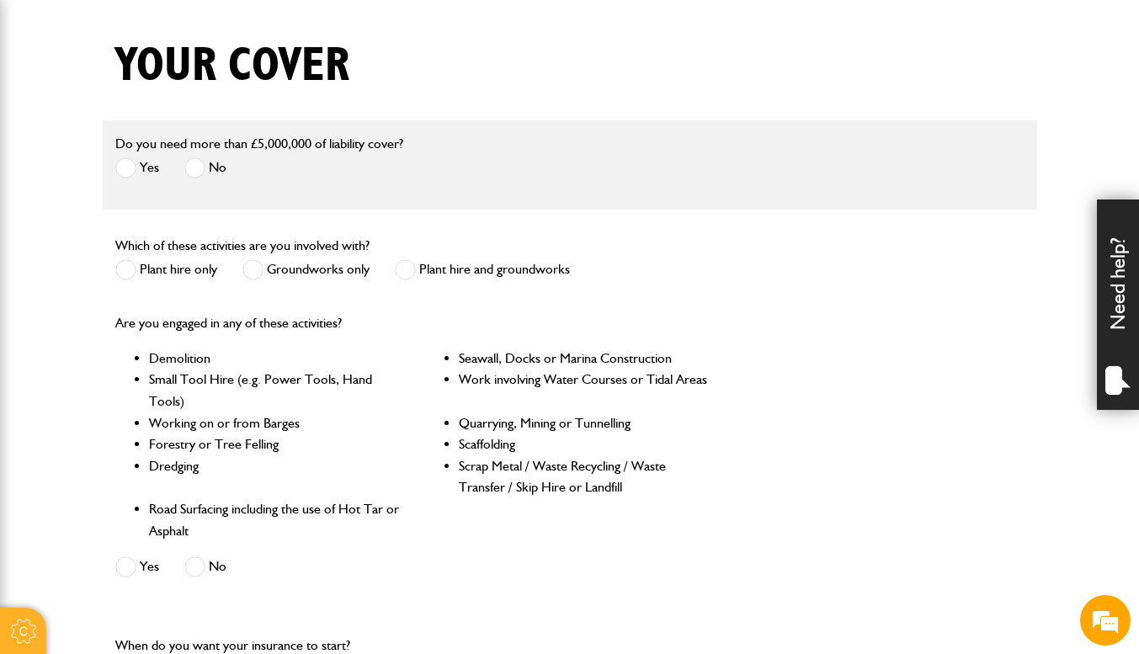
scroll to position [421, 0]
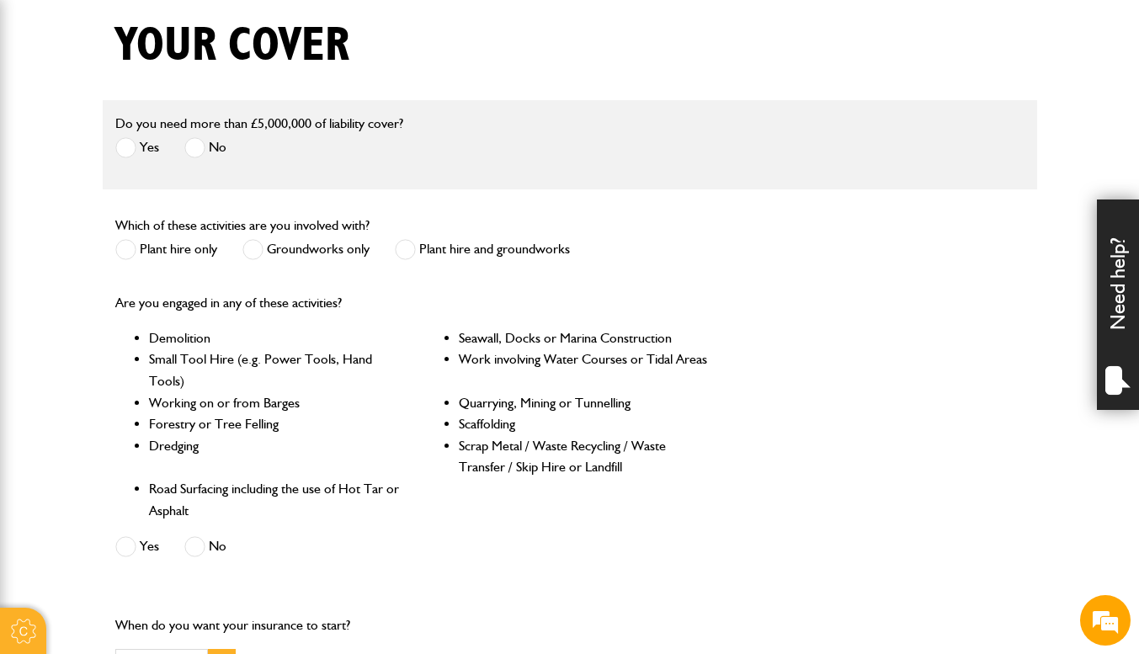
drag, startPoint x: 402, startPoint y: 247, endPoint x: 440, endPoint y: 305, distance: 69.4
click at [402, 247] on span at bounding box center [405, 249] width 21 height 21
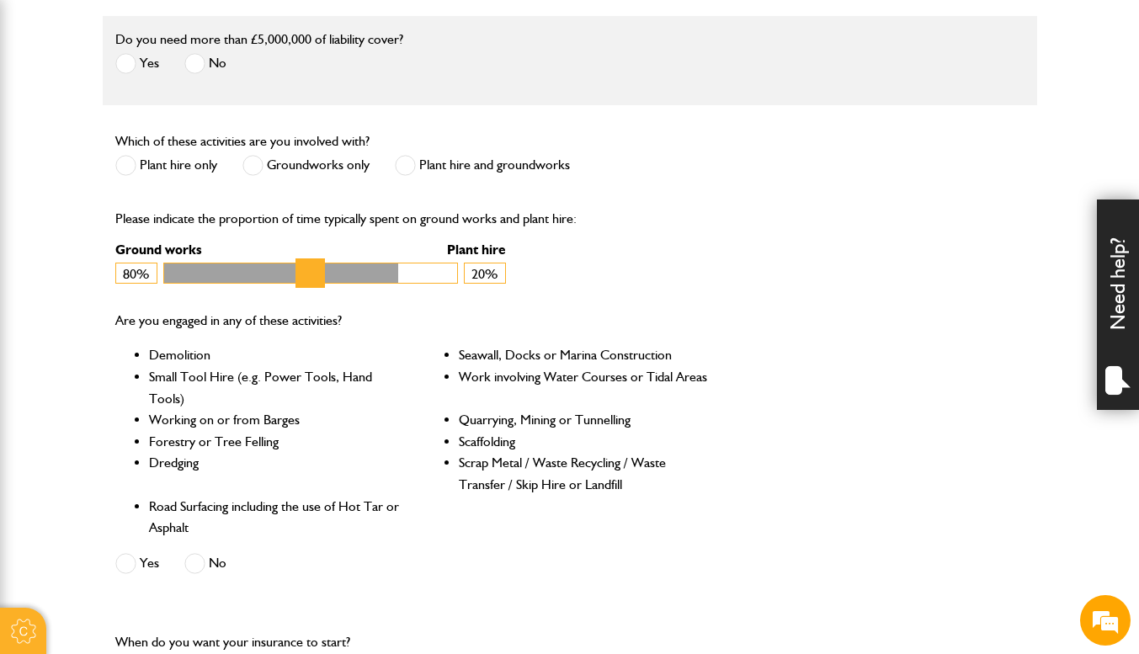
scroll to position [0, 0]
drag, startPoint x: 435, startPoint y: 263, endPoint x: 408, endPoint y: 267, distance: 27.3
type input "**"
click at [408, 267] on input "Ground works" at bounding box center [310, 273] width 295 height 21
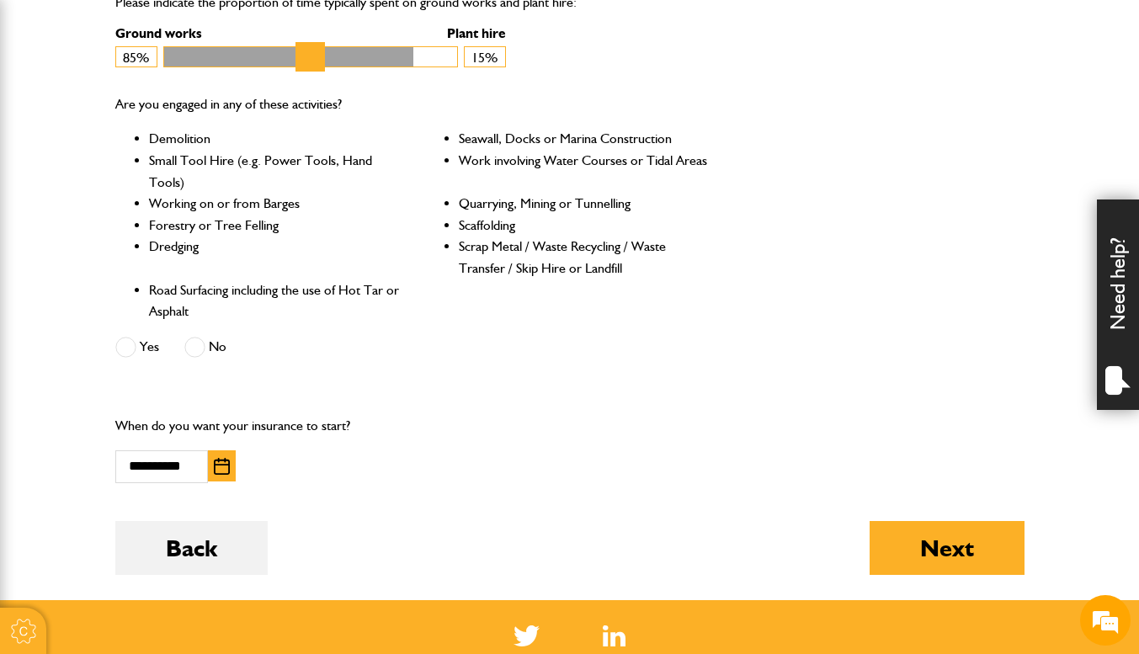
scroll to position [758, 0]
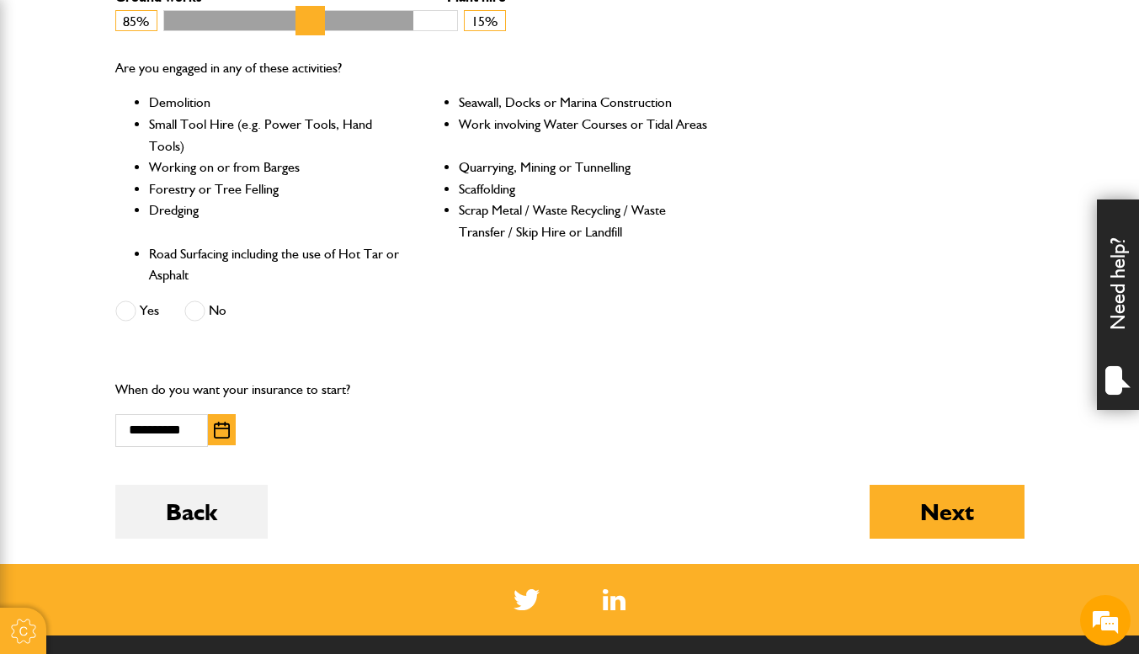
click at [900, 514] on button "Next" at bounding box center [947, 512] width 155 height 54
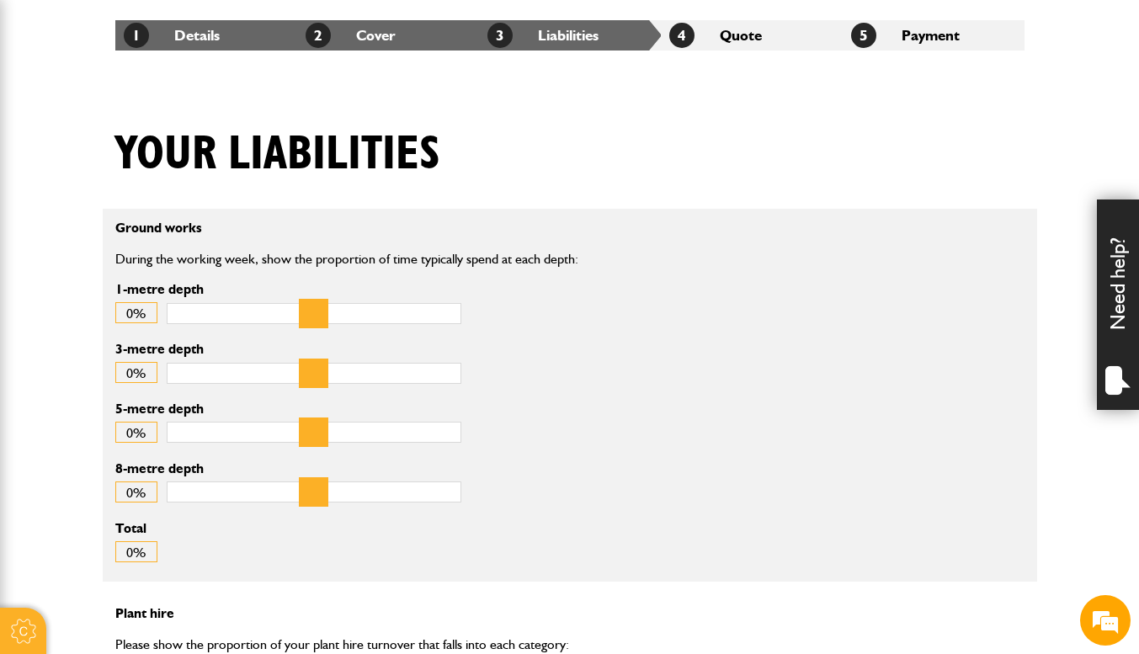
scroll to position [421, 0]
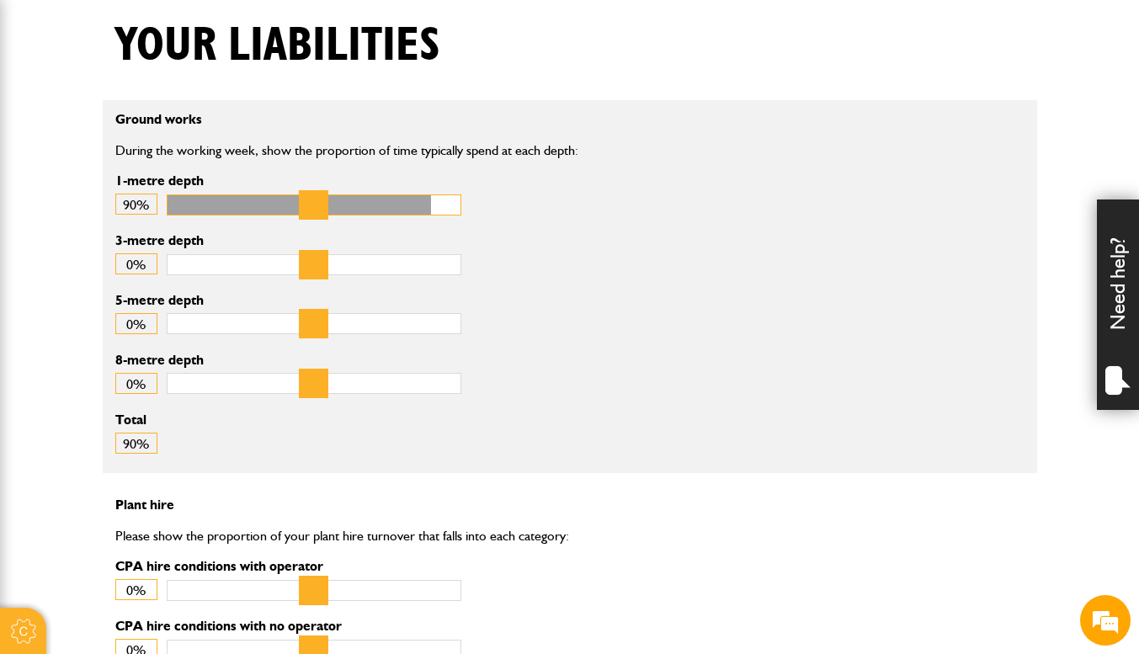
drag, startPoint x: 184, startPoint y: 199, endPoint x: 413, endPoint y: 211, distance: 229.4
type input "**"
click at [413, 211] on input "1-metre depth" at bounding box center [314, 205] width 295 height 21
drag, startPoint x: 188, startPoint y: 264, endPoint x: 225, endPoint y: 266, distance: 37.1
type input "**"
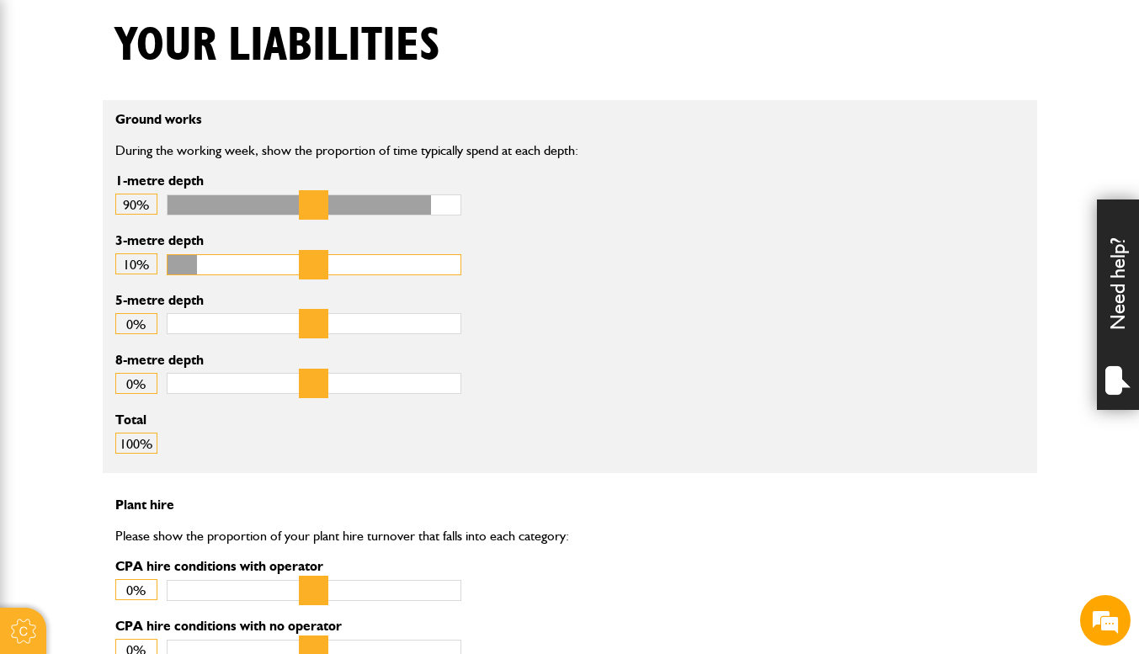
click at [225, 266] on input "3-metre depth" at bounding box center [314, 264] width 295 height 21
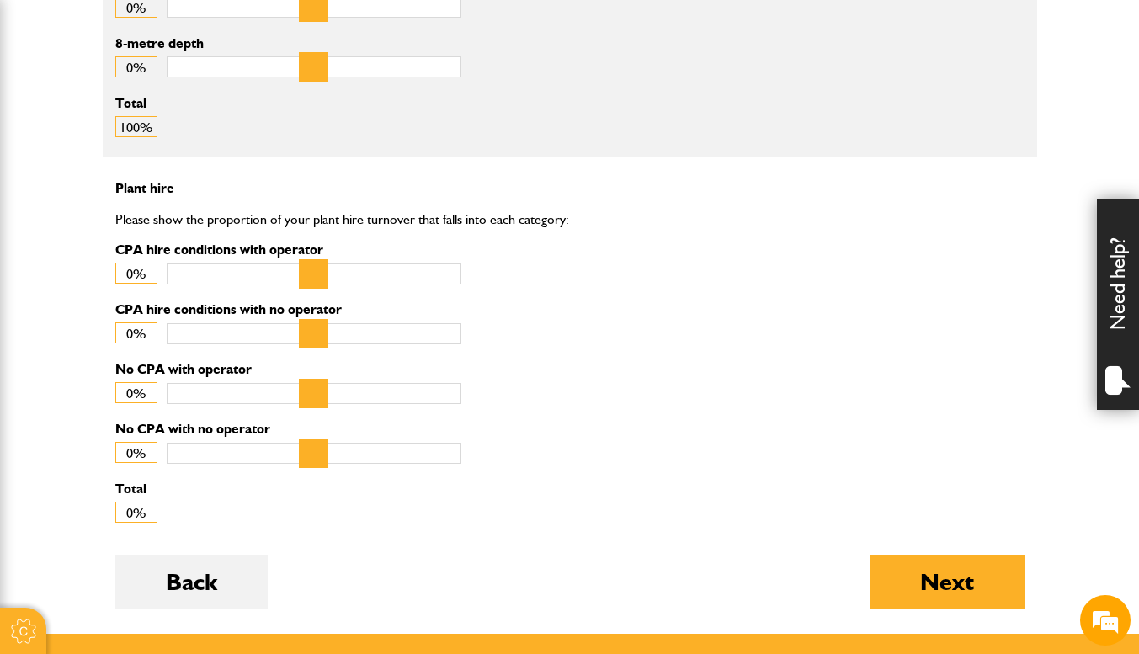
scroll to position [758, 0]
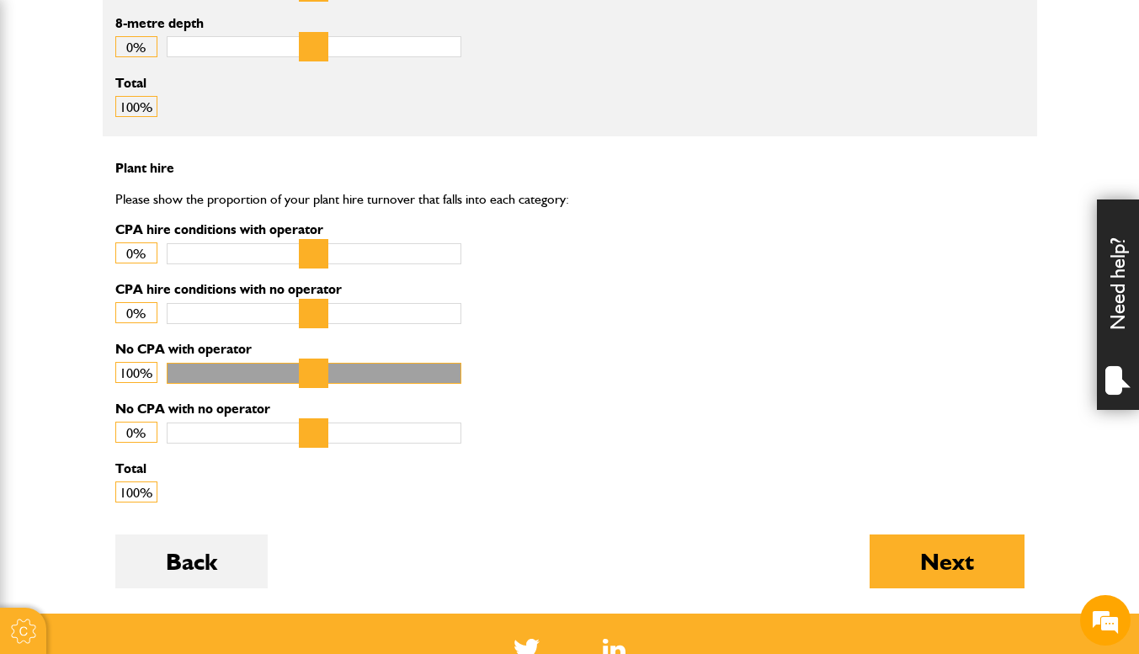
drag, startPoint x: 184, startPoint y: 374, endPoint x: 624, endPoint y: 371, distance: 439.5
type input "***"
click at [461, 370] on input "No CPA with operator" at bounding box center [314, 373] width 295 height 21
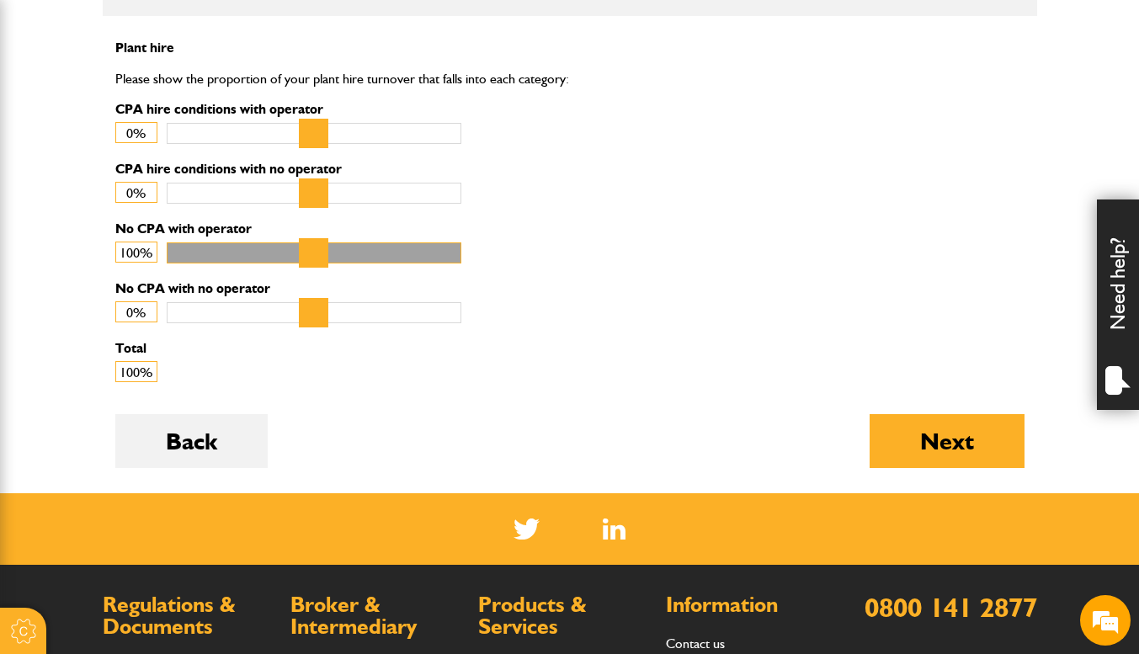
scroll to position [926, 0]
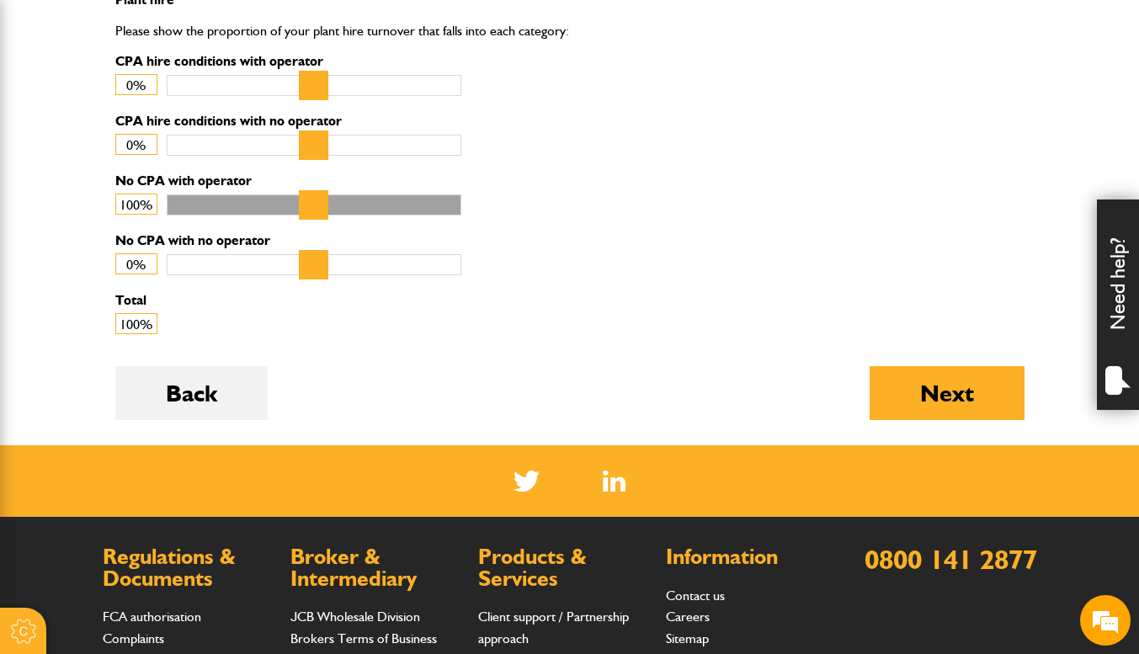
click at [914, 387] on button "Next" at bounding box center [947, 393] width 155 height 54
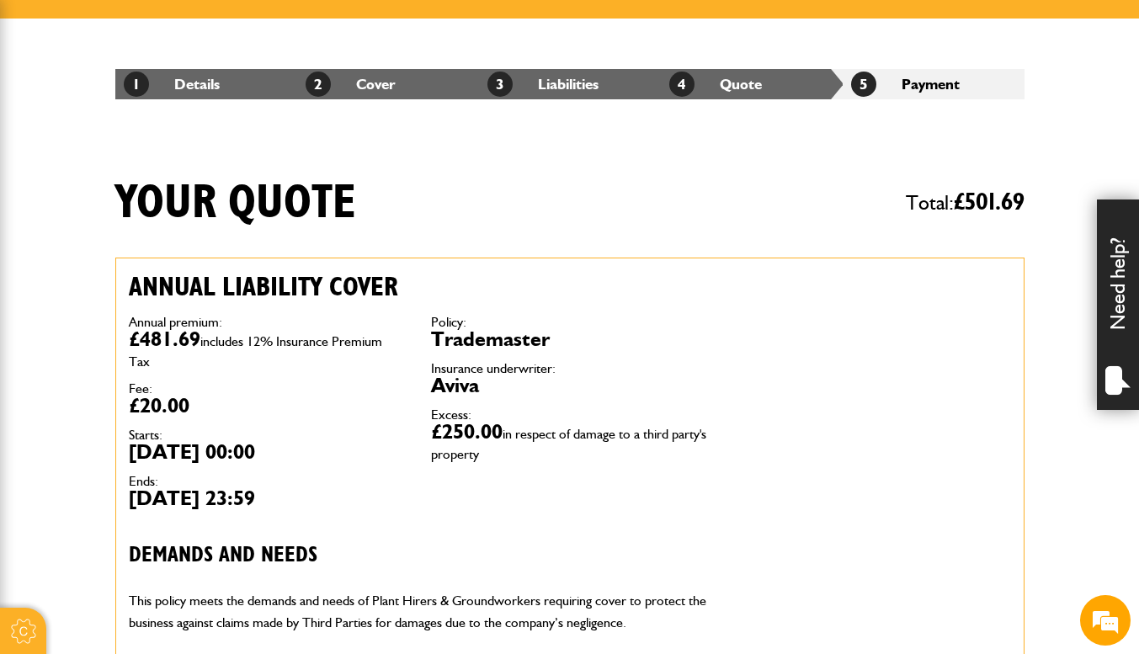
scroll to position [84, 0]
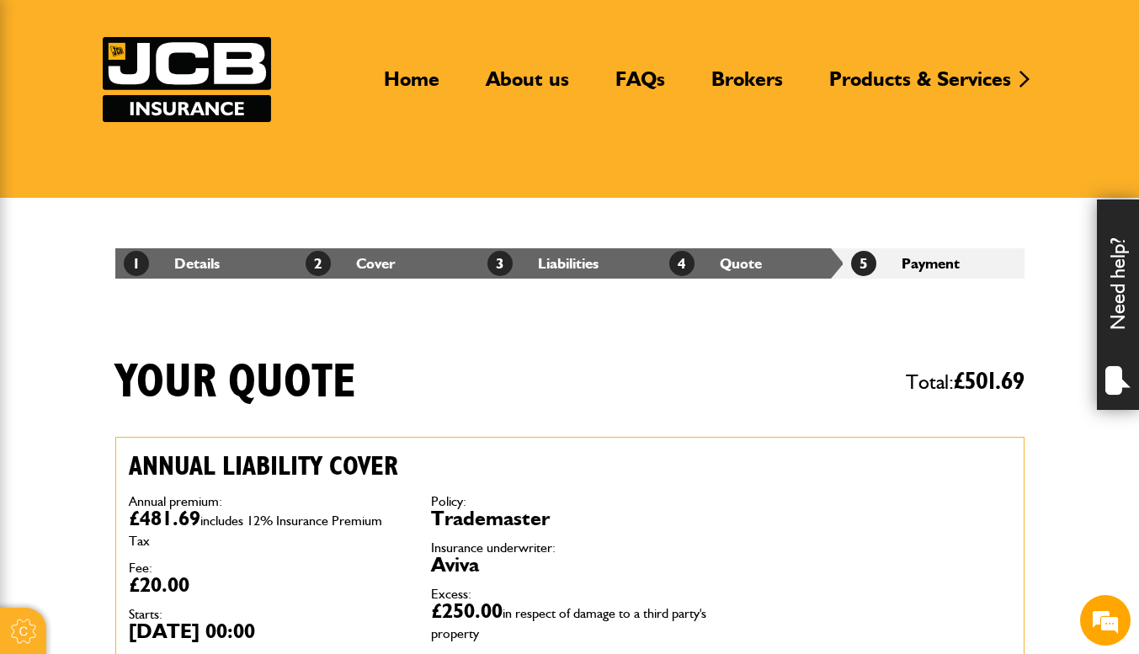
click at [721, 262] on li "4 Quote" at bounding box center [752, 263] width 182 height 30
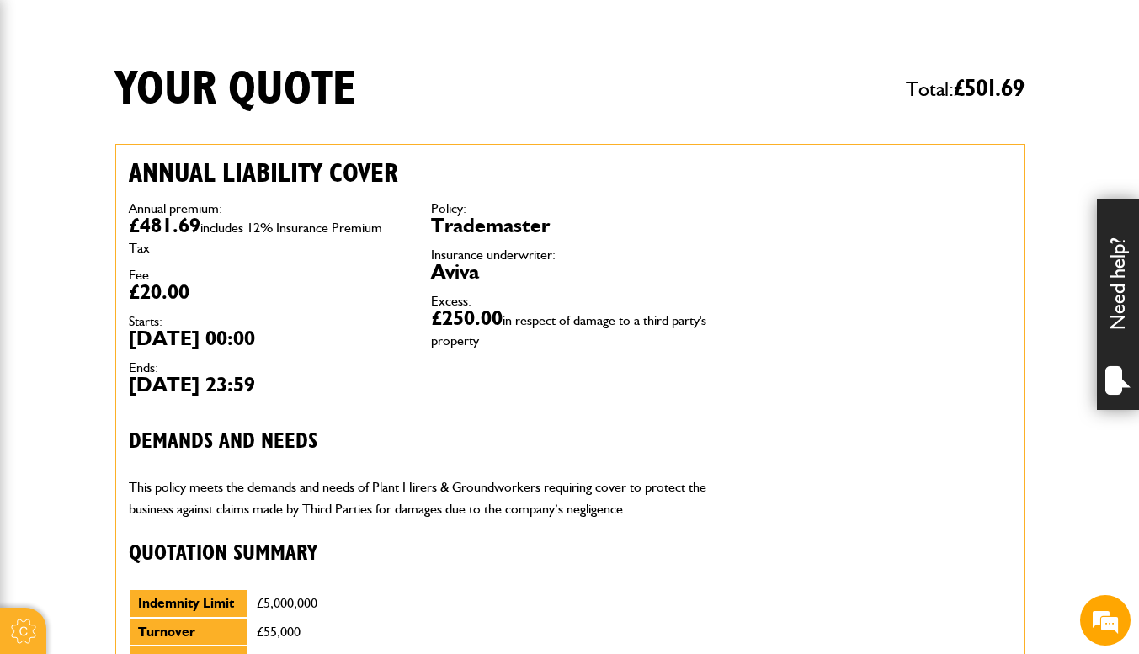
scroll to position [0, 0]
